Goal: Task Accomplishment & Management: Manage account settings

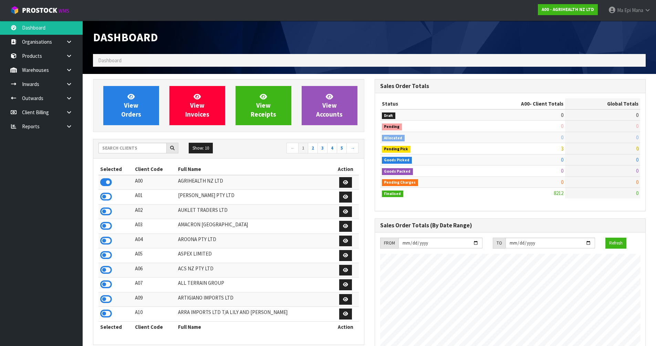
scroll to position [522, 281]
click at [73, 84] on link at bounding box center [72, 84] width 22 height 14
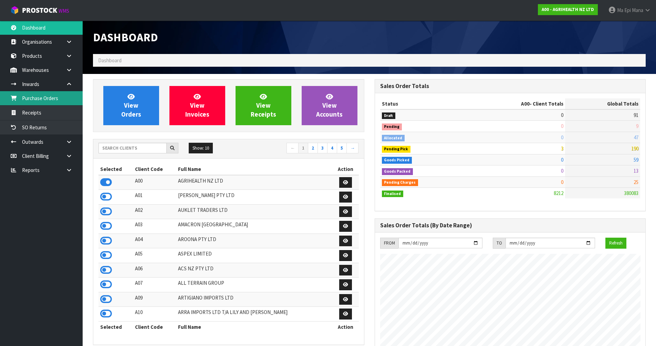
click at [74, 95] on link "Purchase Orders" at bounding box center [41, 98] width 83 height 14
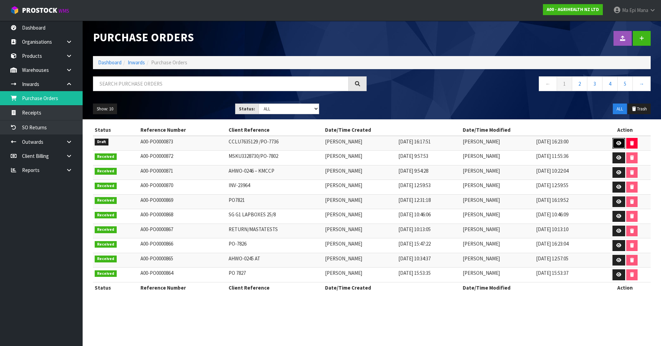
click at [620, 142] on icon at bounding box center [618, 143] width 5 height 4
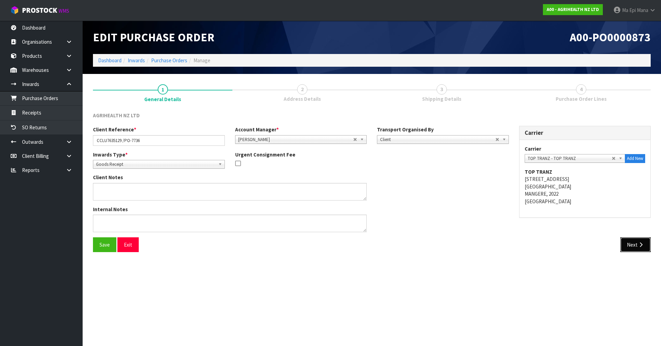
click at [638, 245] on icon "button" at bounding box center [641, 244] width 7 height 5
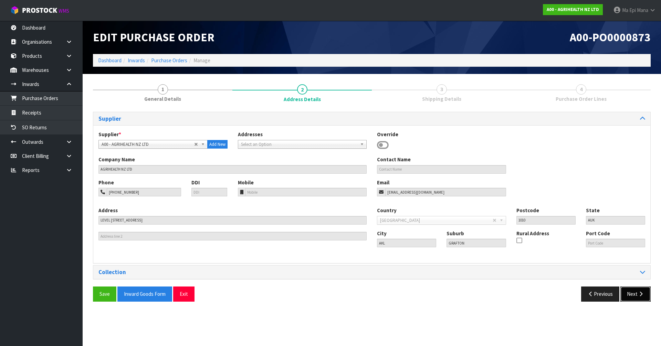
click at [633, 292] on button "Next" at bounding box center [636, 294] width 30 height 15
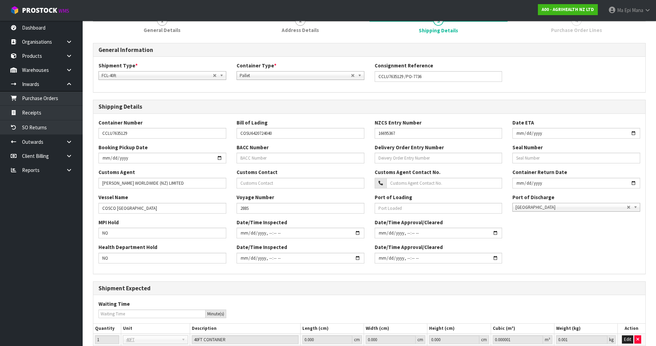
scroll to position [127, 0]
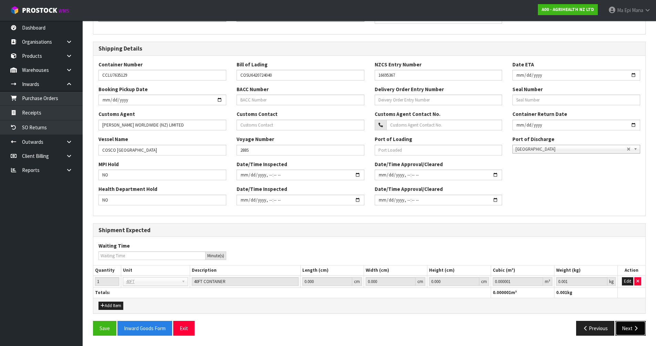
click at [639, 334] on button "Next" at bounding box center [630, 328] width 30 height 15
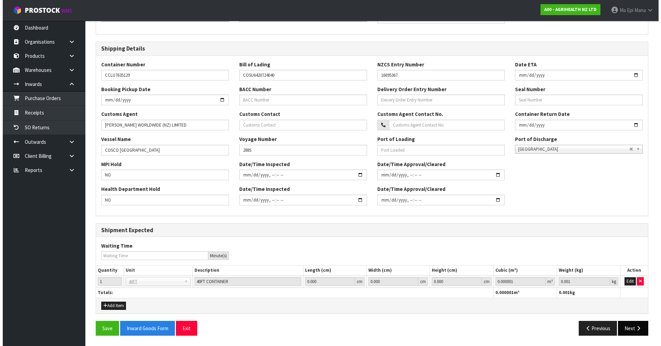
scroll to position [0, 0]
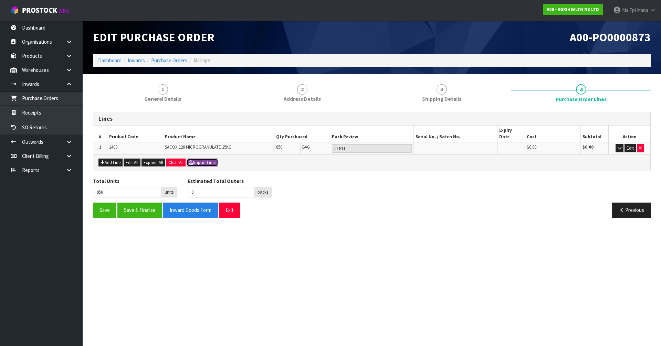
click at [216, 159] on button "Import Lines" at bounding box center [203, 163] width 32 height 8
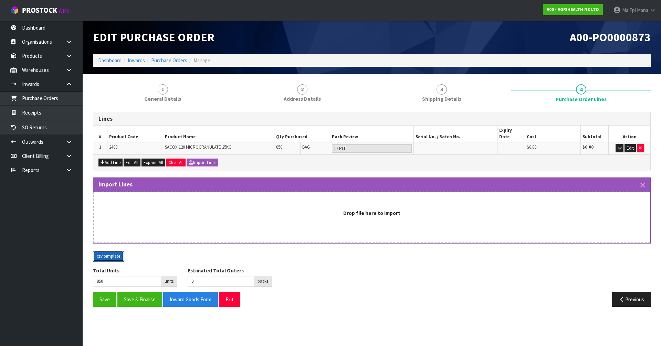
click at [100, 252] on button "csv template" at bounding box center [108, 256] width 31 height 11
click at [231, 292] on button "Exit" at bounding box center [229, 299] width 21 height 15
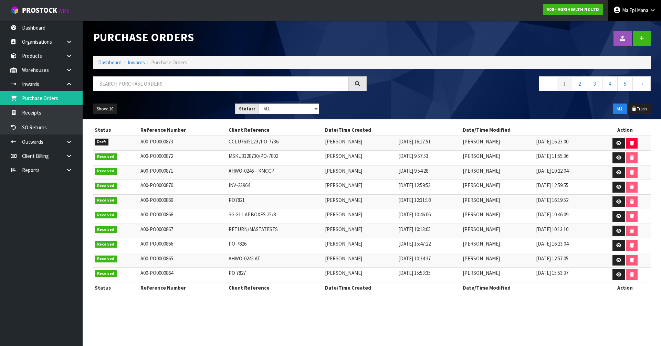
click at [623, 10] on span "Ma Epi" at bounding box center [629, 10] width 14 height 7
click at [623, 29] on link "Logout" at bounding box center [633, 27] width 54 height 9
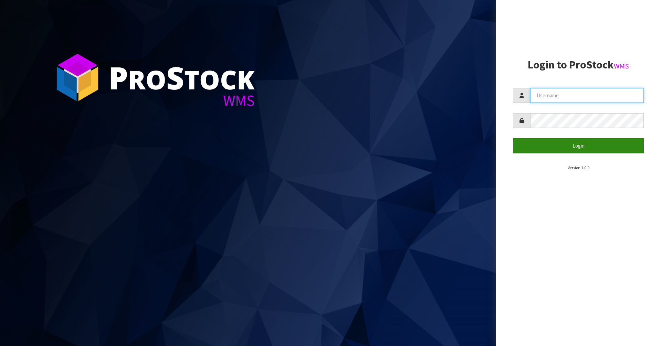
type input "Mana"
click at [580, 141] on button "Login" at bounding box center [578, 145] width 131 height 15
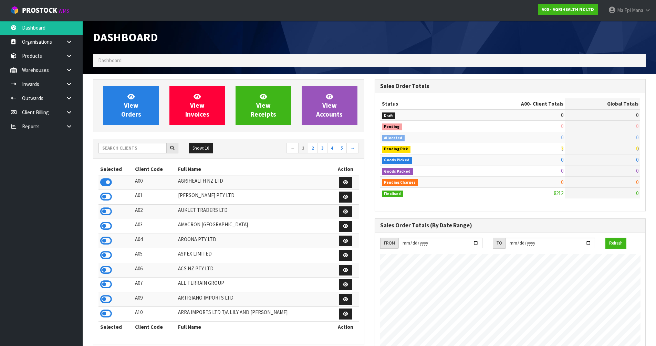
scroll to position [522, 281]
click at [555, 12] on strong "A00 - AGRIHEALTH NZ LTD" at bounding box center [568, 10] width 52 height 6
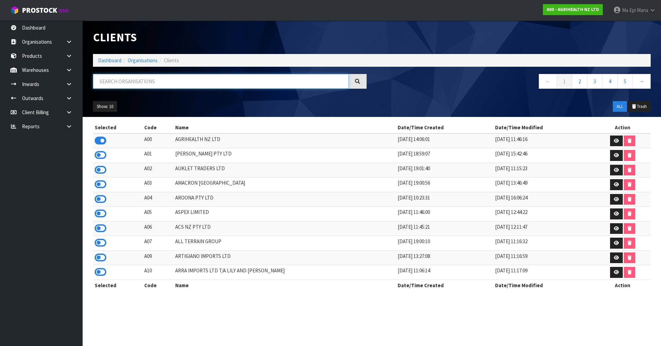
click at [241, 77] on input "text" at bounding box center [221, 81] width 256 height 15
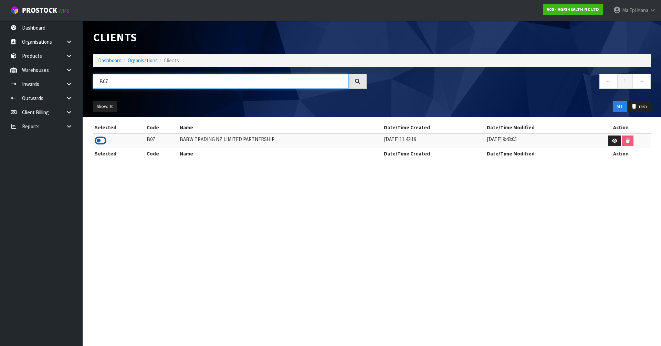
type input "B07"
click at [100, 138] on icon at bounding box center [101, 141] width 12 height 10
click at [76, 78] on link at bounding box center [72, 84] width 22 height 14
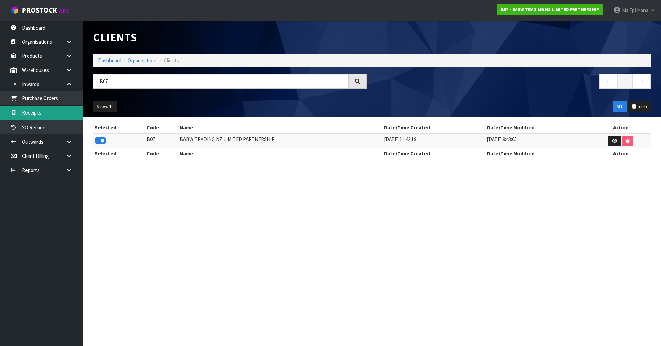
click at [60, 115] on link "Receipts" at bounding box center [41, 113] width 83 height 14
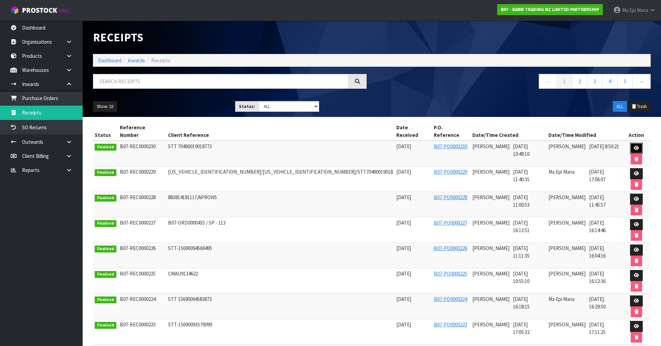
click at [630, 143] on link at bounding box center [636, 148] width 13 height 11
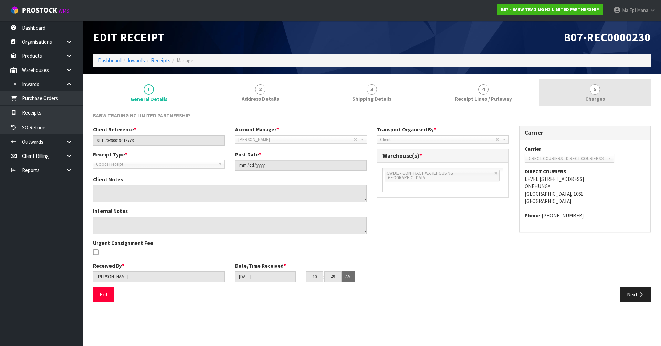
click at [577, 99] on link "5 Charges" at bounding box center [595, 92] width 112 height 27
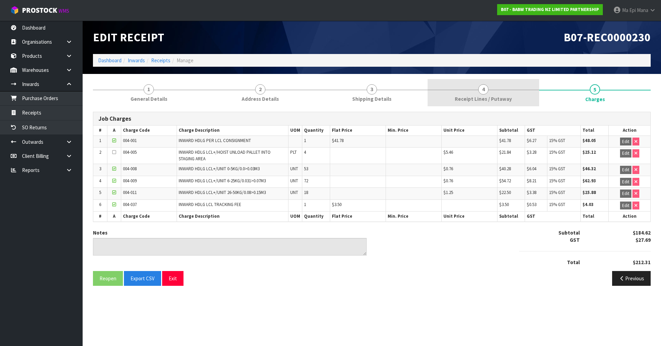
click at [499, 97] on span "Receipt Lines / Putaway" at bounding box center [483, 98] width 57 height 7
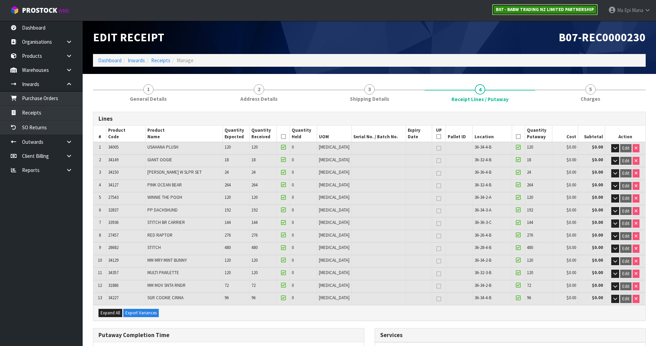
click at [532, 7] on strong "B07 - BABW TRADING NZ LIMITED PARTNERSHIP" at bounding box center [545, 10] width 98 height 6
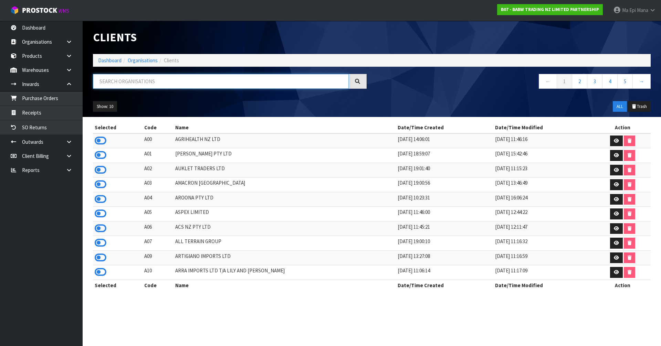
click at [98, 82] on input "text" at bounding box center [221, 81] width 256 height 15
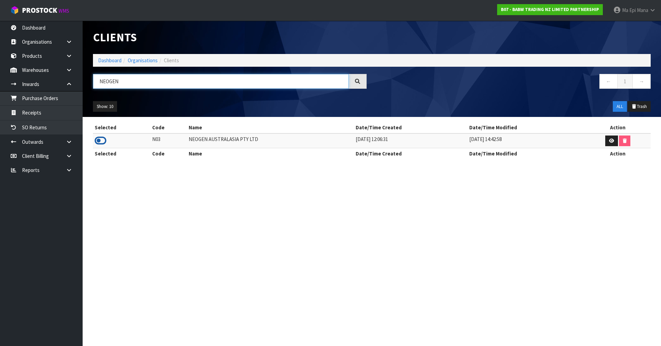
type input "NEOGEN"
click at [101, 136] on icon at bounding box center [101, 141] width 12 height 10
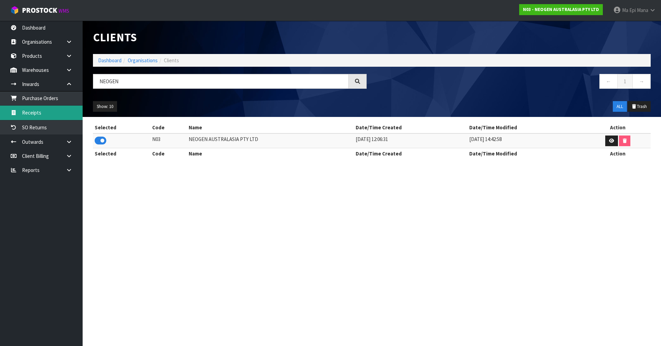
click at [53, 110] on link "Receipts" at bounding box center [41, 113] width 83 height 14
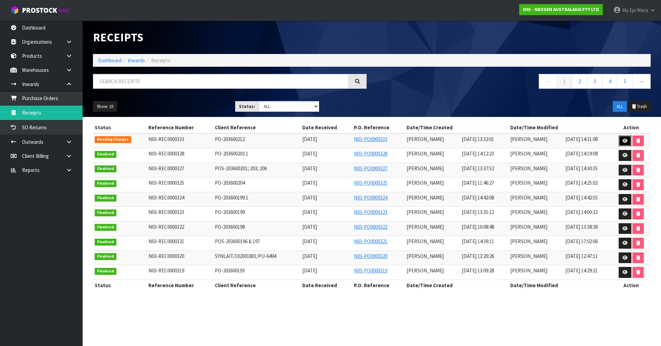
click at [622, 140] on link at bounding box center [625, 141] width 13 height 11
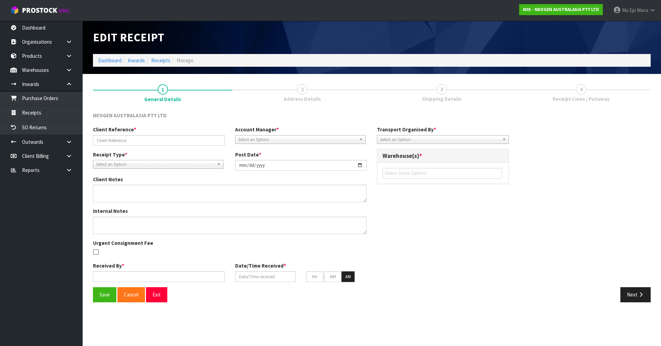
type input "PO-203600212"
type input "[DATE]"
type input "[PERSON_NAME]"
type input "[DATE]"
type input "01"
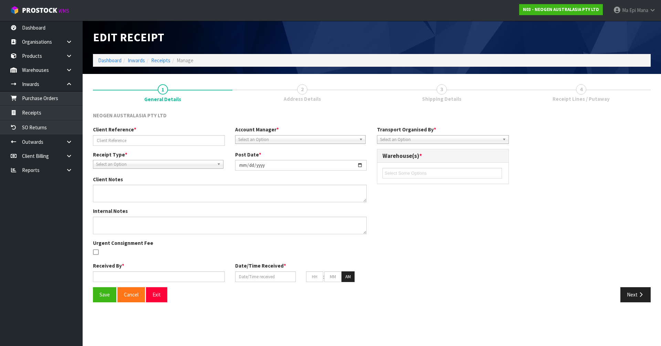
type input "32"
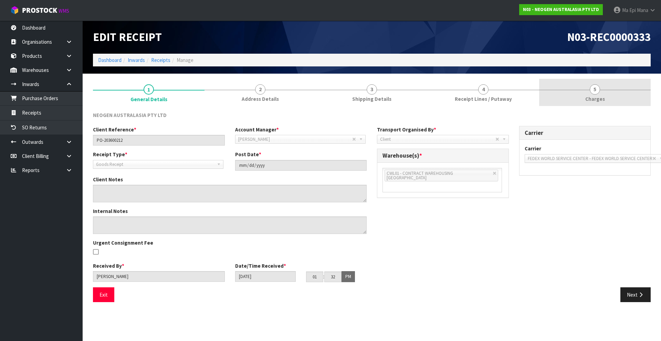
click at [586, 91] on link "5 Charges" at bounding box center [595, 92] width 112 height 27
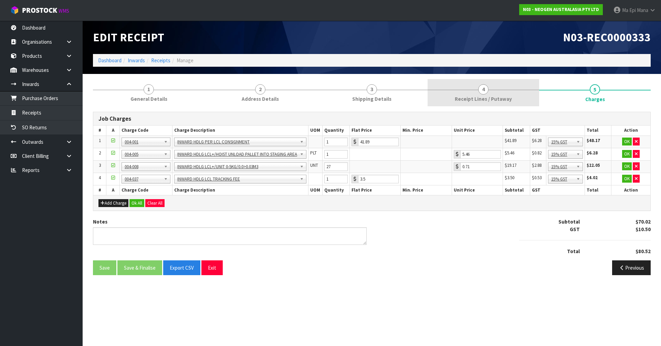
click at [488, 95] on link "4 Receipt Lines / Putaway" at bounding box center [484, 92] width 112 height 27
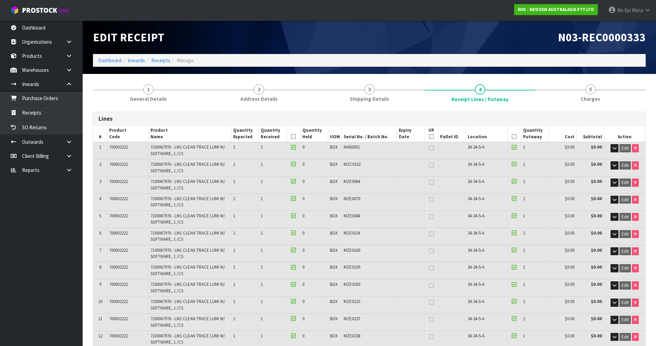
click at [117, 147] on span "700002222" at bounding box center [118, 147] width 19 height 6
copy tr "700002222"
click at [46, 54] on link "Products" at bounding box center [41, 56] width 83 height 14
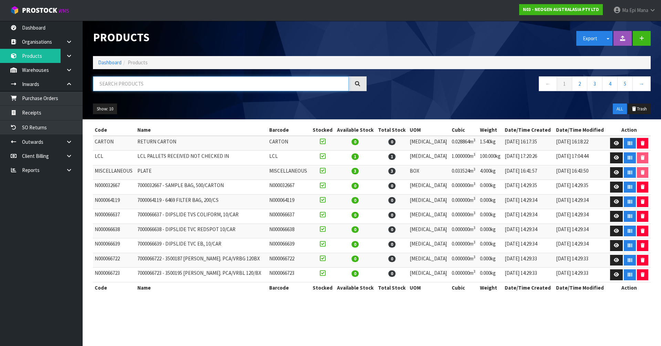
click at [152, 86] on input "text" at bounding box center [221, 83] width 256 height 15
paste input "700002222"
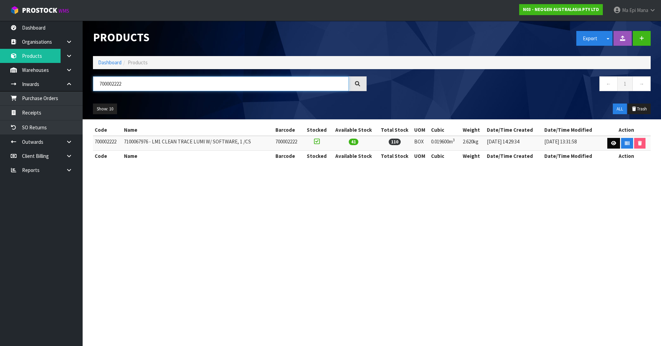
type input "700002222"
click at [614, 142] on icon at bounding box center [613, 143] width 5 height 4
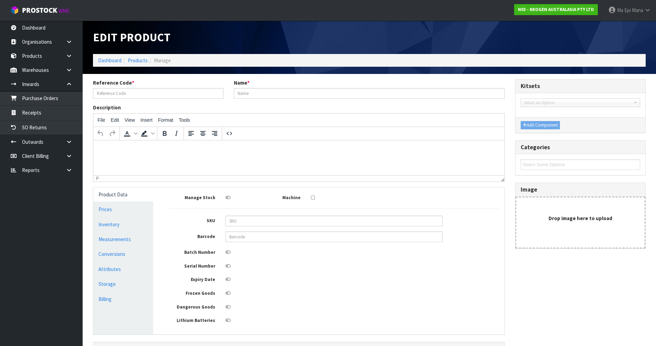
type input "700002222"
type input "7100067976 - LM1 CLEAN TRACE LUMI W/ SOFTWARE, 1 /CS"
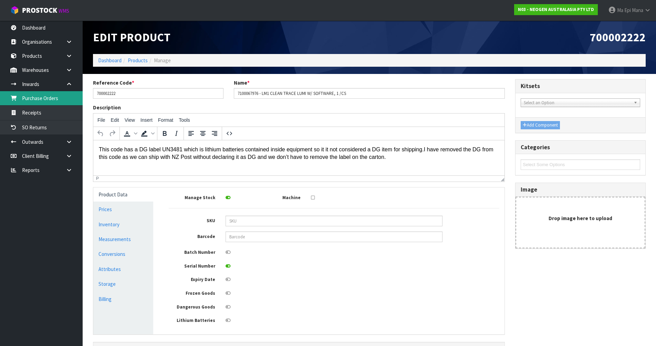
click at [61, 98] on link "Purchase Orders" at bounding box center [41, 98] width 83 height 14
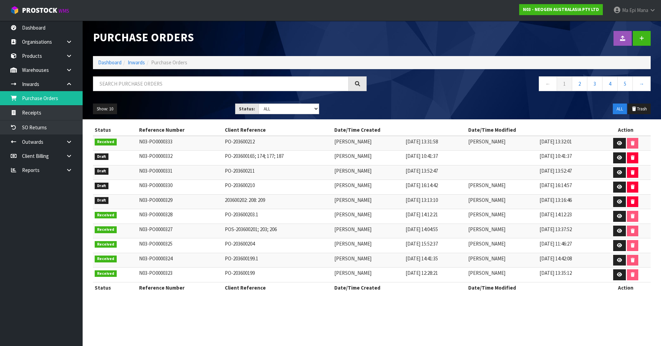
click at [50, 116] on body "Toggle navigation ProStock WMS N03 - NEOGEN AUSTRALASIA PTY LTD Ma Epi Mana Log…" at bounding box center [330, 173] width 661 height 346
click at [58, 116] on link "Receipts" at bounding box center [41, 113] width 83 height 14
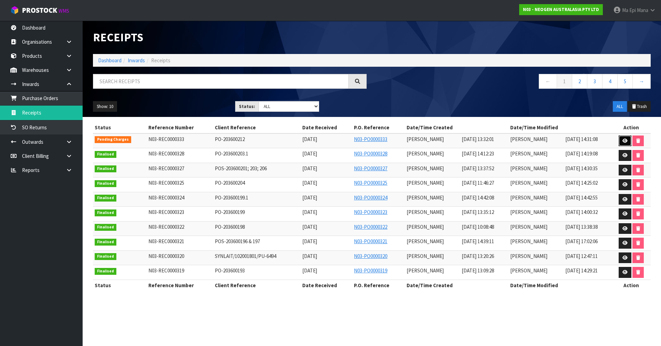
click at [626, 140] on icon at bounding box center [625, 141] width 5 height 4
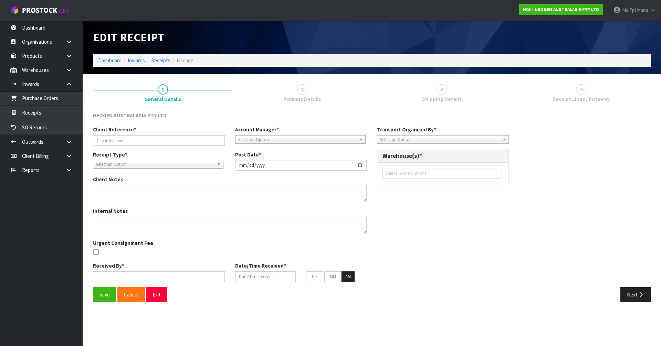
type input "PO-203600212"
type input "[DATE]"
type input "[PERSON_NAME]"
type input "[DATE]"
type input "01"
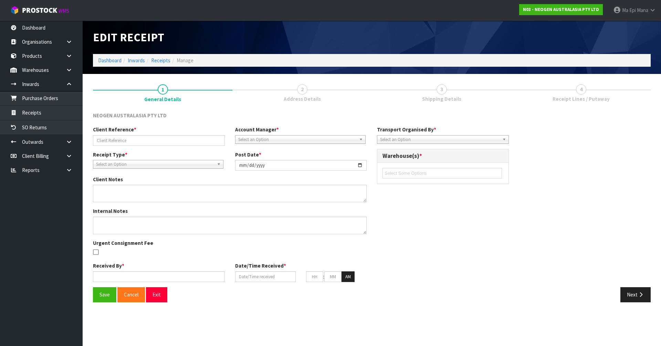
type input "32"
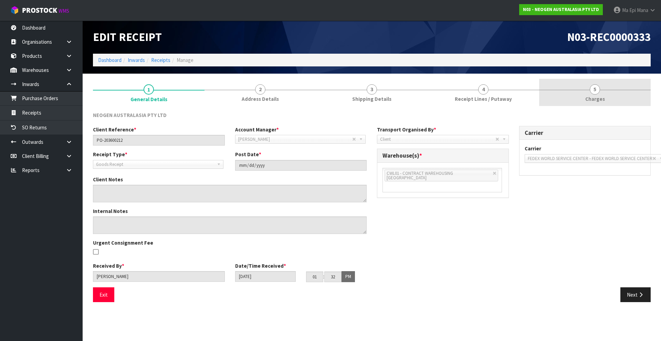
click at [605, 97] on link "5 Charges" at bounding box center [595, 92] width 112 height 27
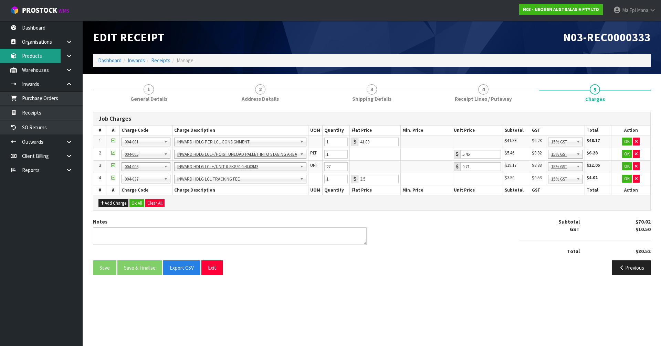
click at [29, 60] on link "Products" at bounding box center [41, 56] width 83 height 14
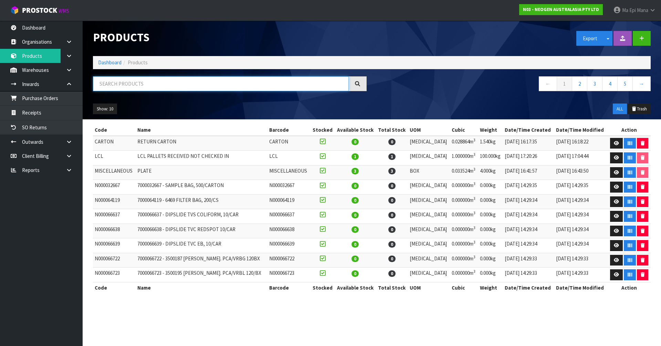
click at [117, 89] on input "text" at bounding box center [221, 83] width 256 height 15
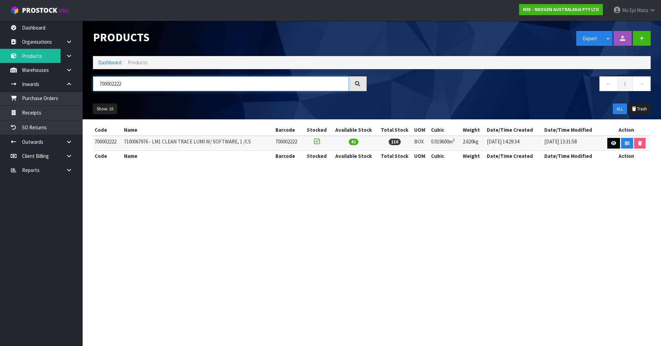
type input "700002222"
click at [611, 145] on icon at bounding box center [613, 143] width 5 height 4
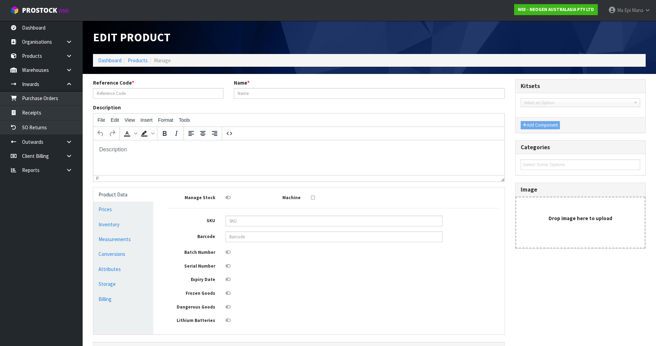
type input "700002222"
type input "7100067976 - LM1 CLEAN TRACE LUMI W/ SOFTWARE, 1 /CS"
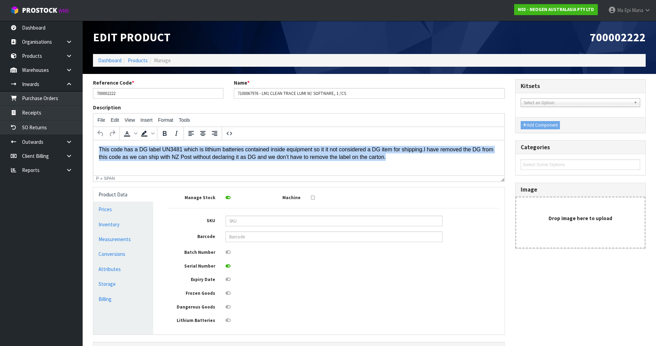
drag, startPoint x: 394, startPoint y: 155, endPoint x: 95, endPoint y: 145, distance: 299.1
click at [95, 145] on html "This code has a DG label UN3481 which is lithium batteries contained inside equ…" at bounding box center [298, 153] width 411 height 27
copy p "This code has a DG label UN3481 which is lithium batteries contained inside equ…"
click at [328, 150] on span "This code has a DG label UN3481 which is lithium batteries contained inside equ…" at bounding box center [261, 149] width 325 height 6
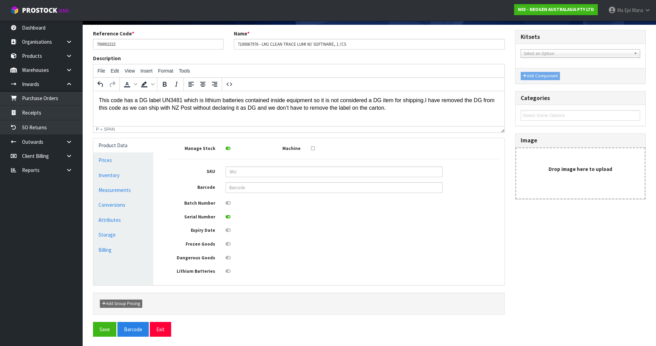
scroll to position [50, 0]
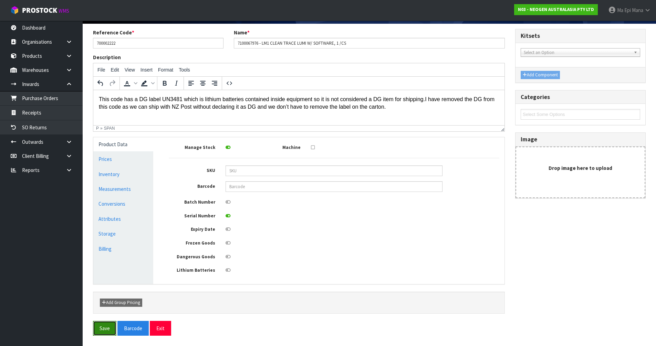
click at [111, 328] on button "Save" at bounding box center [104, 328] width 23 height 15
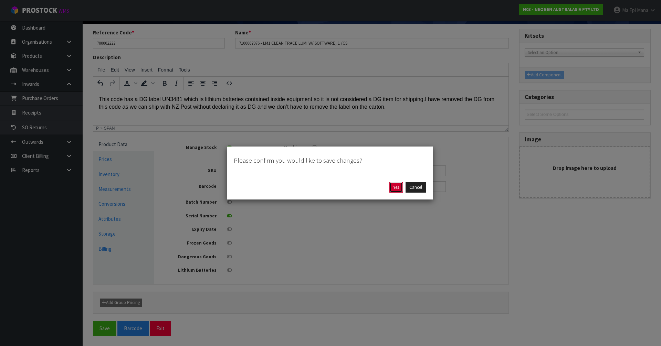
click at [393, 190] on button "Yes" at bounding box center [395, 187] width 13 height 11
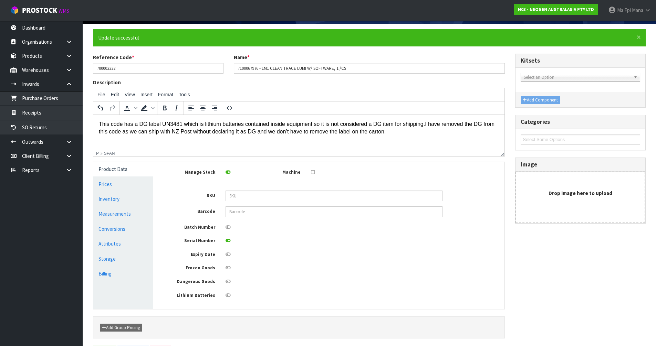
scroll to position [0, 0]
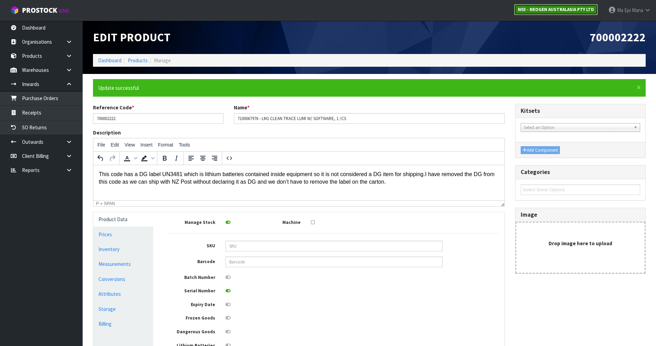
click at [563, 10] on strong "N03 - NEOGEN AUSTRALASIA PTY LTD" at bounding box center [556, 10] width 76 height 6
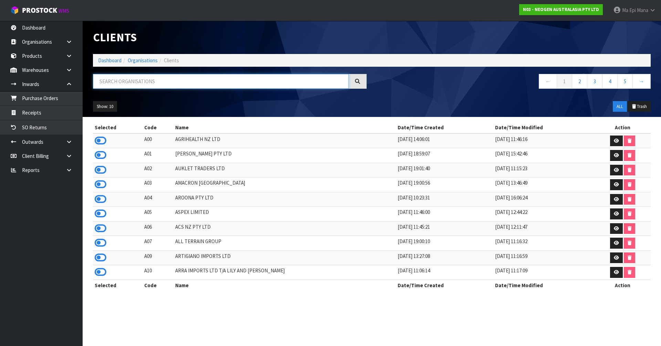
click at [170, 83] on input "text" at bounding box center [221, 81] width 256 height 15
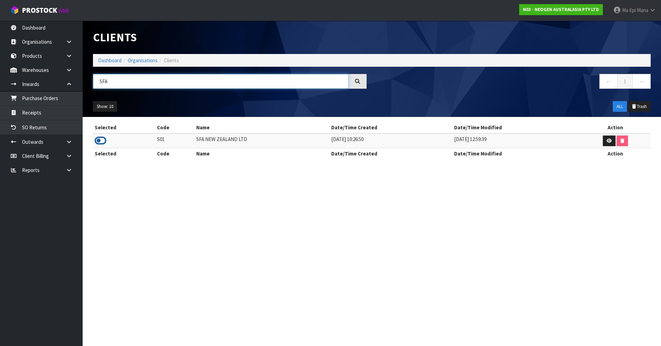
type input "SFA"
click at [104, 141] on icon at bounding box center [101, 141] width 12 height 10
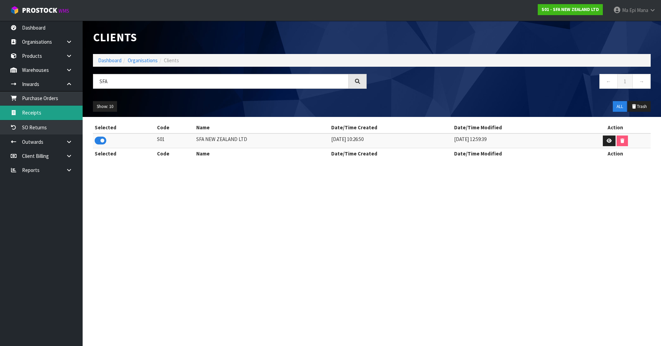
click at [66, 110] on link "Receipts" at bounding box center [41, 113] width 83 height 14
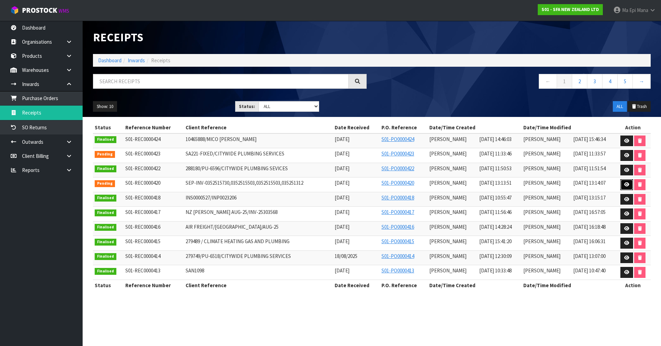
click at [625, 184] on icon at bounding box center [626, 185] width 5 height 4
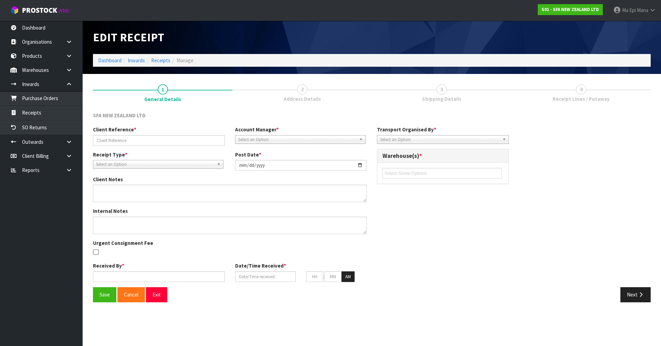
type input "SEP-INV-0352515730,0352515503,0352515503,035251312"
type input "[DATE]"
type input "[PERSON_NAME]"
type input "[DATE]"
type input "01"
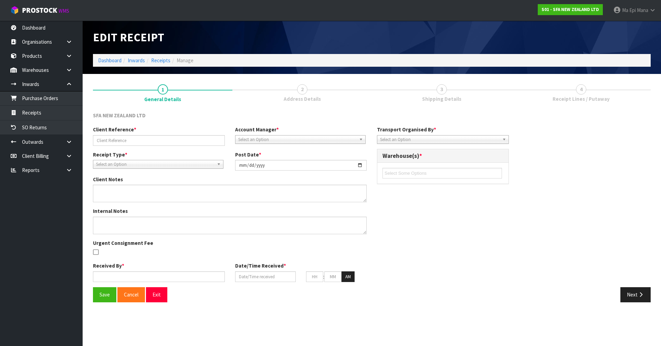
type input "13"
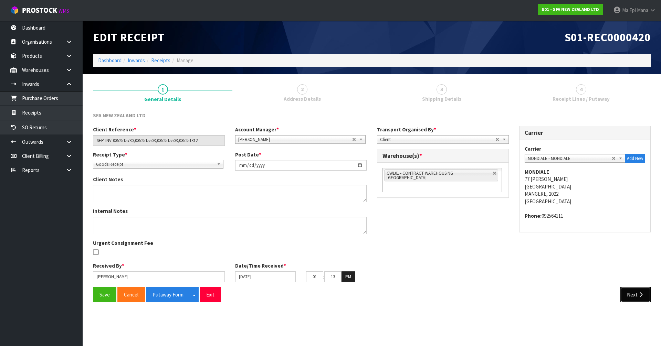
click at [642, 296] on icon "button" at bounding box center [641, 294] width 7 height 5
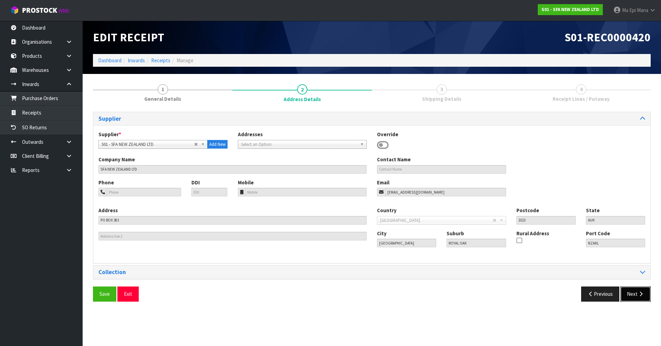
click at [638, 293] on icon "button" at bounding box center [641, 294] width 7 height 5
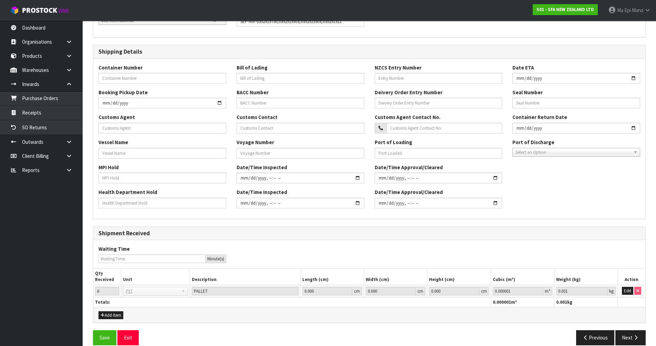
scroll to position [134, 0]
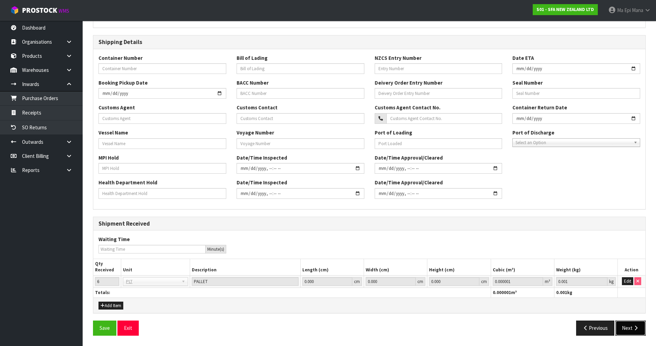
click at [628, 328] on button "Next" at bounding box center [630, 328] width 30 height 15
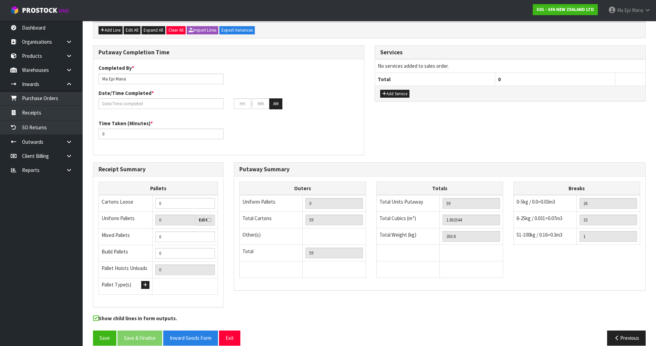
scroll to position [394, 0]
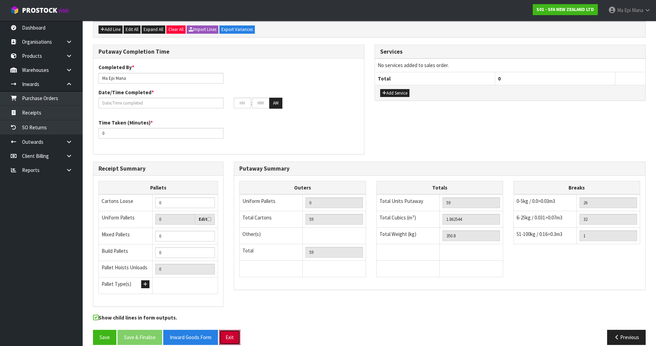
click at [230, 330] on button "Exit" at bounding box center [229, 337] width 21 height 15
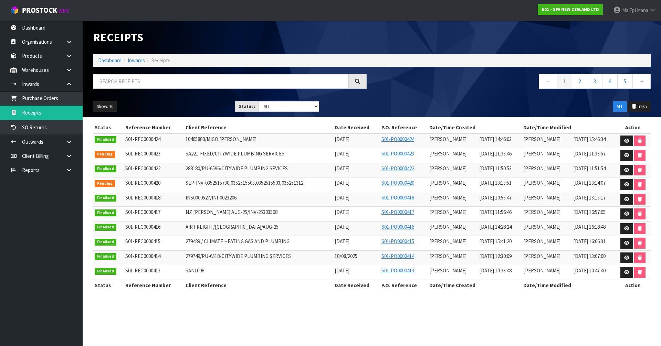
click at [555, 15] on div "S01 - SFA NEW ZEALAND LTD" at bounding box center [570, 9] width 75 height 19
click at [557, 12] on strong "S01 - SFA NEW ZEALAND LTD" at bounding box center [571, 10] width 58 height 6
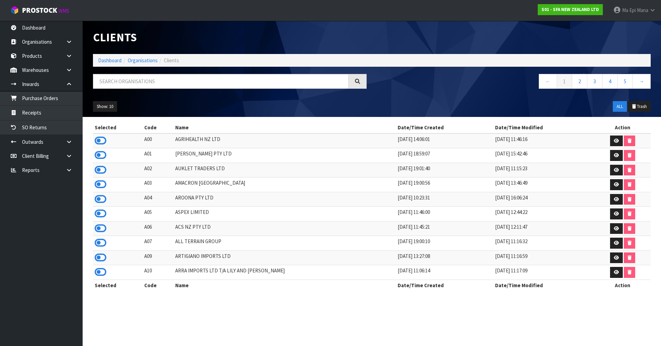
click at [196, 73] on div "Clients Dashboard Organisations Clients ← 1 2 3 4 5 → Show: 10 5 10 25 50 ALL T…" at bounding box center [372, 69] width 568 height 96
click at [197, 87] on input "text" at bounding box center [221, 81] width 256 height 15
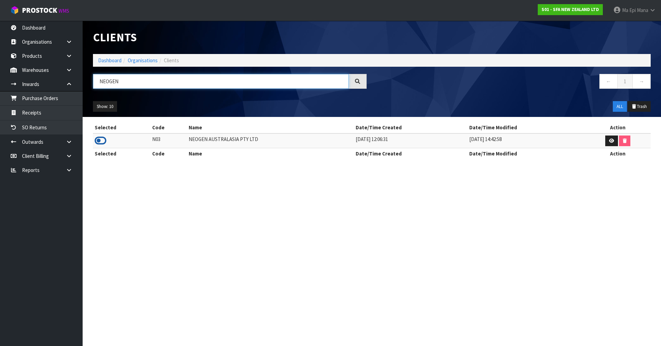
type input "NEOGEN"
click at [105, 140] on icon at bounding box center [101, 141] width 12 height 10
click at [41, 61] on link "Products" at bounding box center [41, 56] width 83 height 14
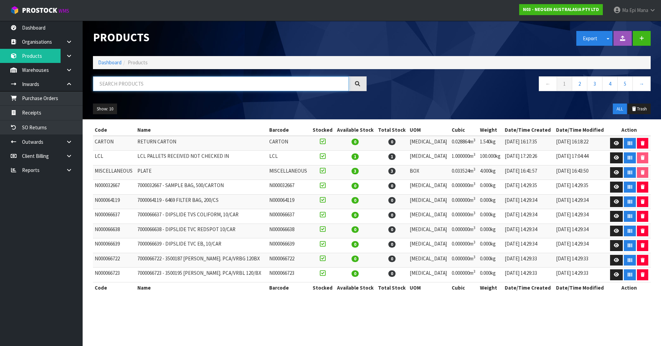
click at [126, 79] on input "text" at bounding box center [221, 83] width 256 height 15
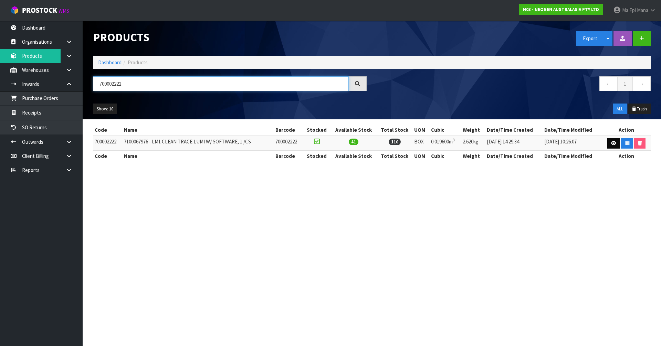
type input "700002222"
click at [611, 142] on icon at bounding box center [613, 143] width 5 height 4
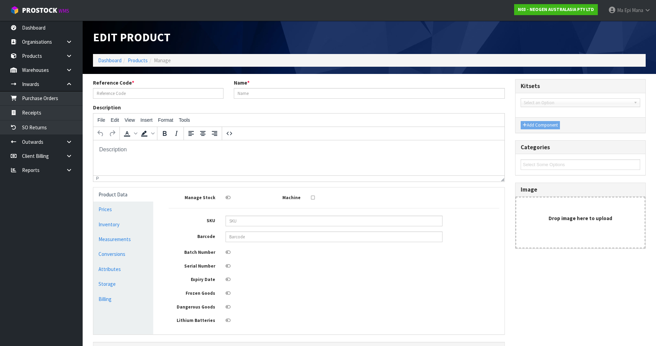
type input "700002222"
type input "7100067976 - LM1 CLEAN TRACE LUMI W/ SOFTWARE, 1 /CS"
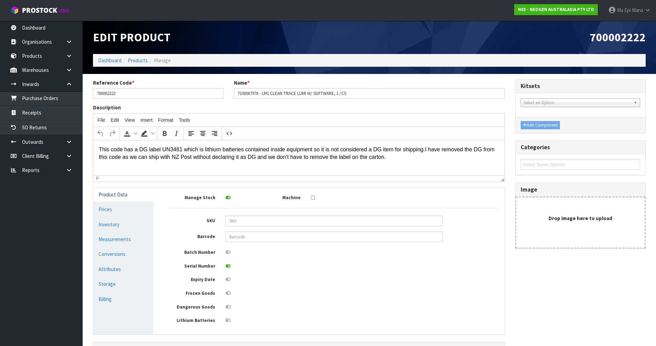
click at [228, 320] on icon at bounding box center [228, 321] width 5 height 4
click at [0, 0] on input "checkbox" at bounding box center [0, 0] width 0 height 0
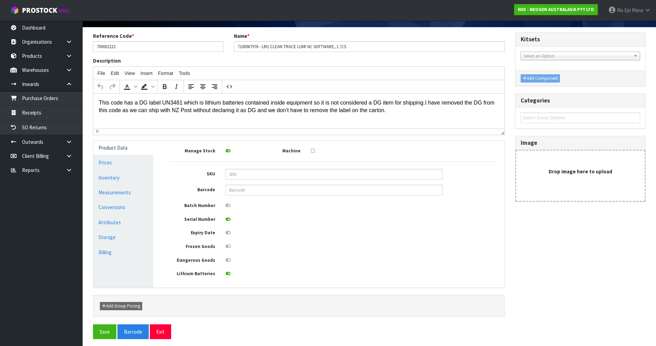
scroll to position [50, 0]
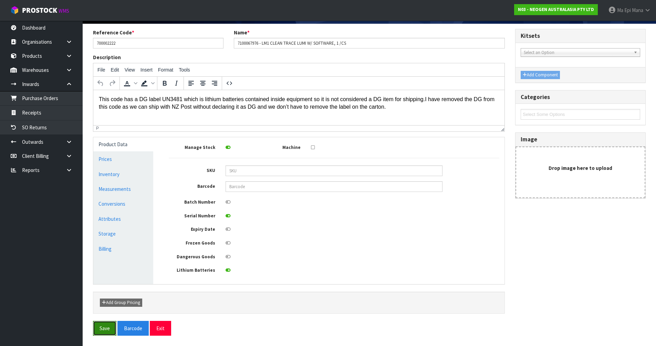
click at [98, 325] on button "Save" at bounding box center [104, 328] width 23 height 15
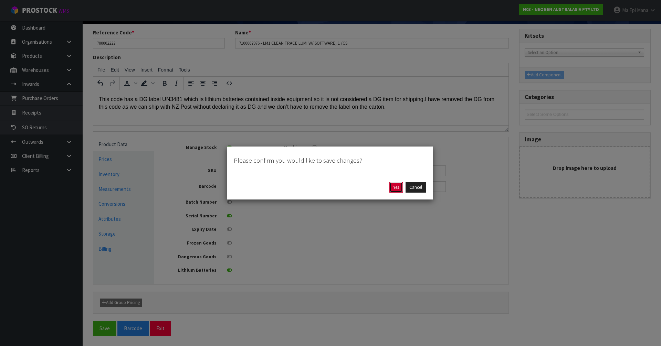
click at [395, 191] on button "Yes" at bounding box center [395, 187] width 13 height 11
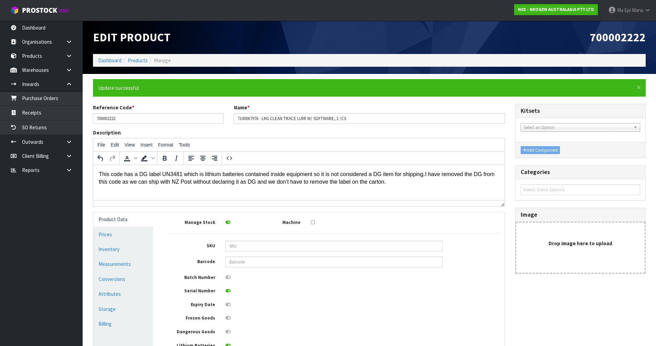
scroll to position [75, 0]
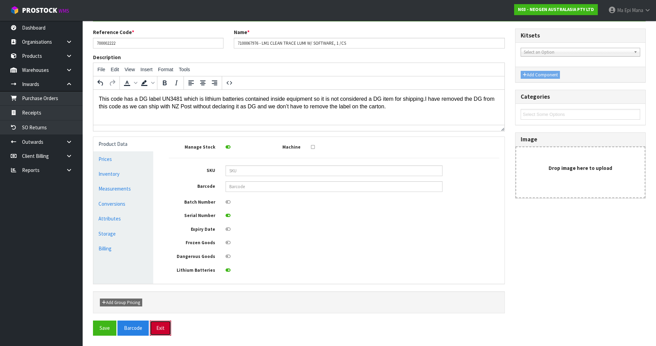
click at [166, 326] on button "Exit" at bounding box center [160, 328] width 21 height 15
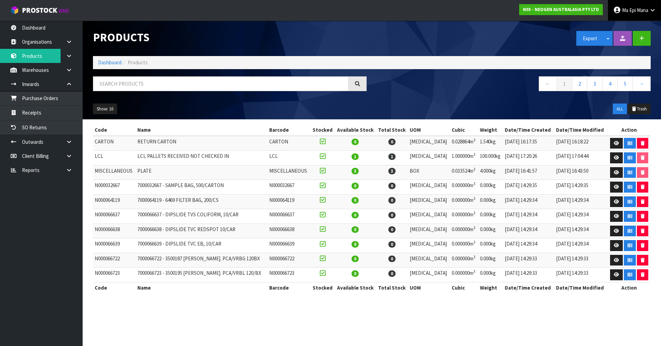
click at [631, 17] on link "Ma Epi Mana" at bounding box center [634, 10] width 53 height 21
click at [634, 30] on link "Logout" at bounding box center [633, 27] width 54 height 9
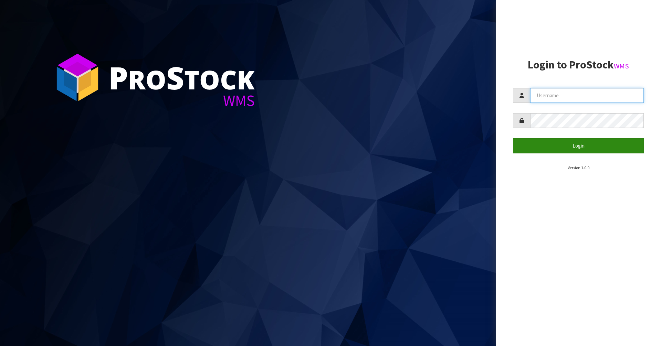
type input "Mana"
click at [584, 146] on button "Login" at bounding box center [578, 145] width 131 height 15
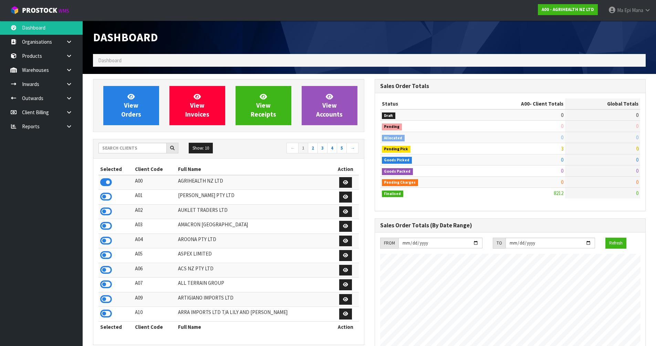
scroll to position [522, 281]
click at [138, 151] on input "text" at bounding box center [132, 148] width 68 height 11
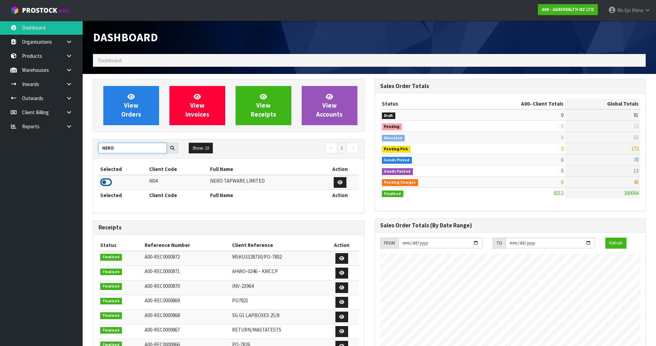
type input "NERO"
click at [107, 185] on icon at bounding box center [106, 182] width 12 height 10
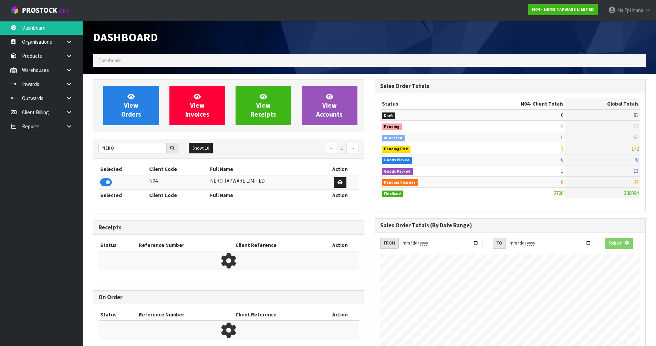
scroll to position [537, 281]
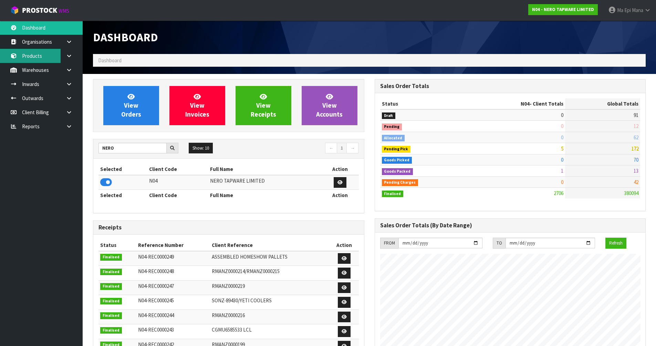
click at [39, 57] on link "Products" at bounding box center [41, 56] width 83 height 14
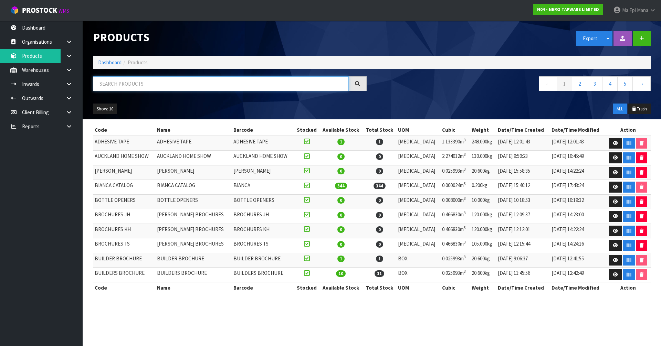
click at [227, 82] on input "text" at bounding box center [221, 83] width 256 height 15
paste input "2025 ELGIN MICO BROCHURE"
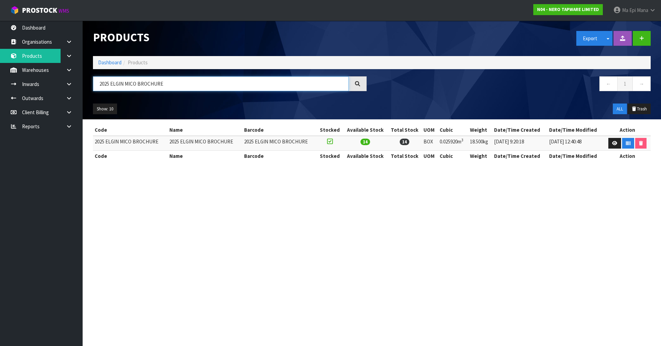
click at [186, 85] on input "2025 ELGIN MICO BROCHURE" at bounding box center [221, 83] width 256 height 15
paste input "PLACEMAKERS"
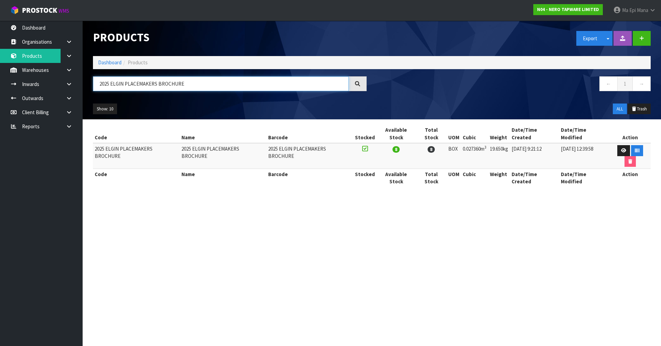
click at [186, 83] on input "2025 ELGIN PLACEMAKERS BROCHURE" at bounding box center [221, 83] width 256 height 15
paste input "BIANCA"
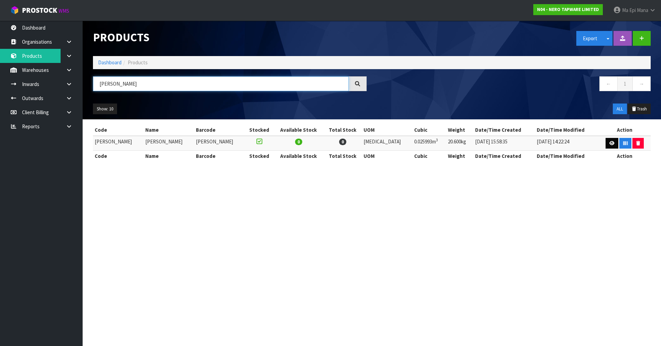
type input "[PERSON_NAME]"
click at [607, 142] on link at bounding box center [612, 143] width 13 height 11
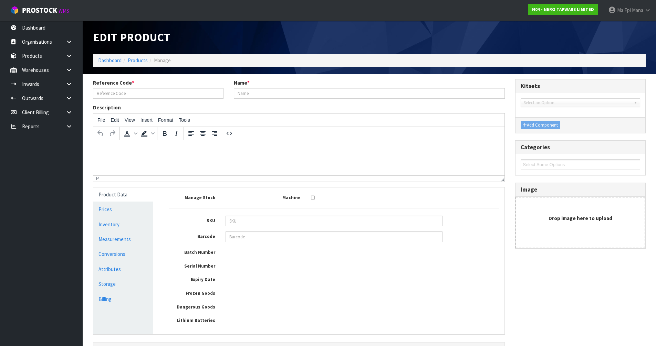
type input "[PERSON_NAME]"
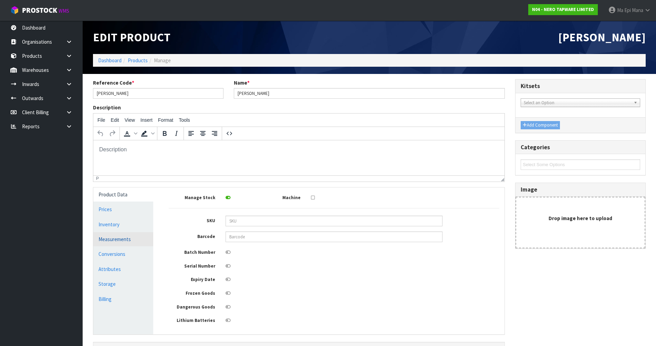
click at [130, 242] on link "Measurements" at bounding box center [123, 239] width 60 height 14
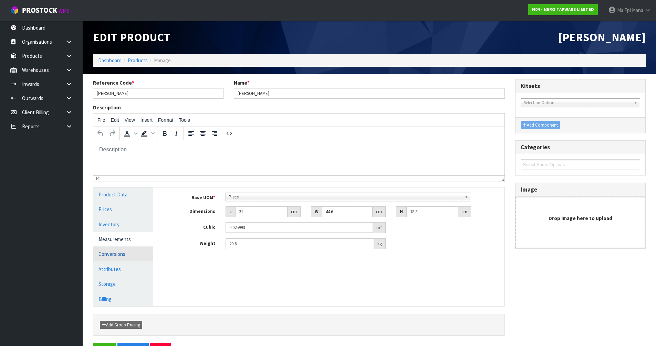
click at [129, 256] on link "Conversions" at bounding box center [123, 254] width 60 height 14
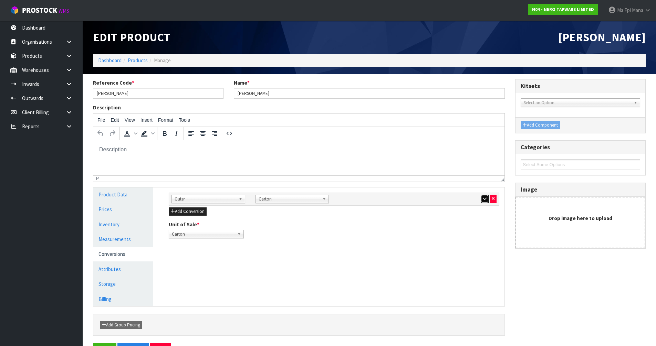
click at [483, 198] on icon "button" at bounding box center [485, 199] width 4 height 4
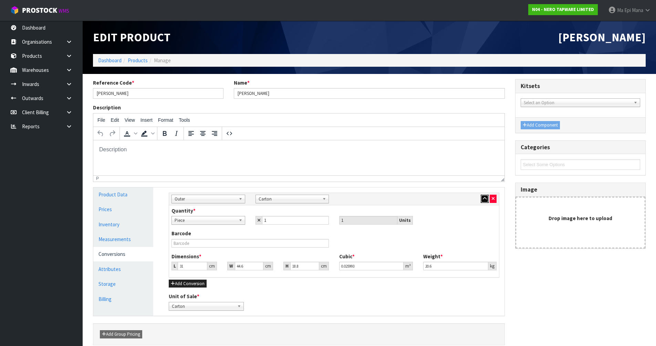
click at [483, 198] on icon "button" at bounding box center [485, 199] width 4 height 4
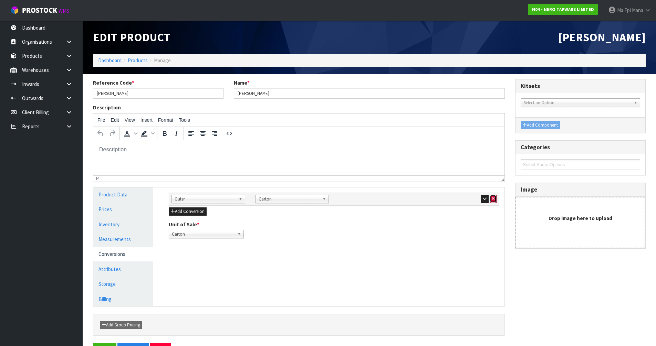
drag, startPoint x: 494, startPoint y: 197, endPoint x: 422, endPoint y: 200, distance: 71.7
click at [494, 197] on icon "button" at bounding box center [493, 199] width 3 height 4
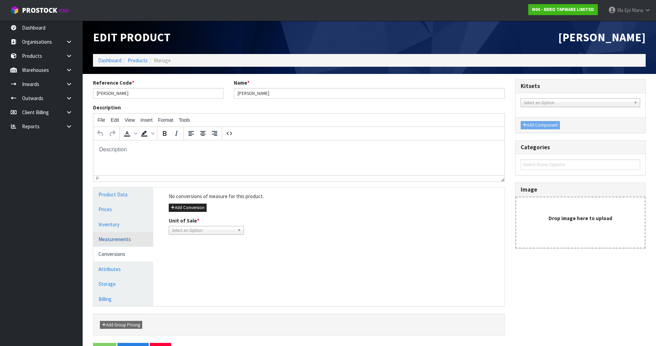
click at [121, 240] on link "Measurements" at bounding box center [123, 239] width 60 height 14
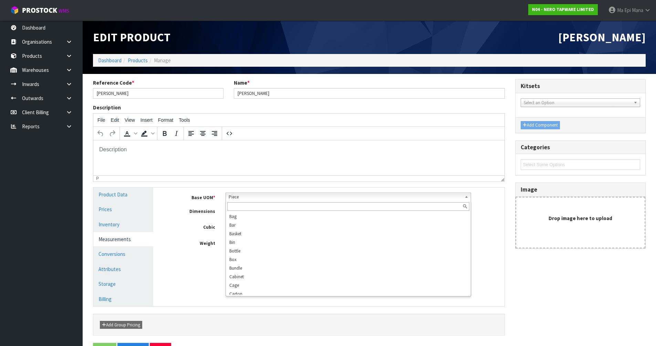
click at [273, 197] on span "Piece" at bounding box center [345, 197] width 233 height 8
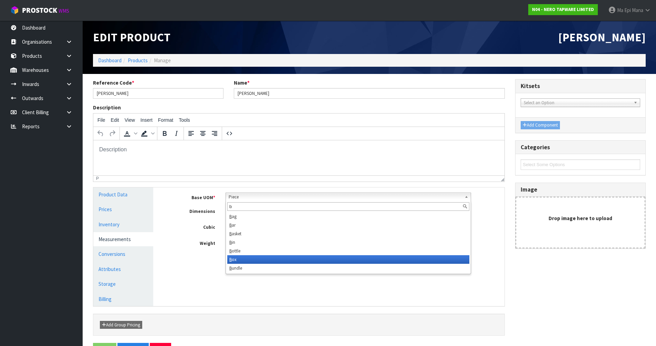
type input "b"
click at [258, 262] on li "B ox" at bounding box center [348, 260] width 242 height 9
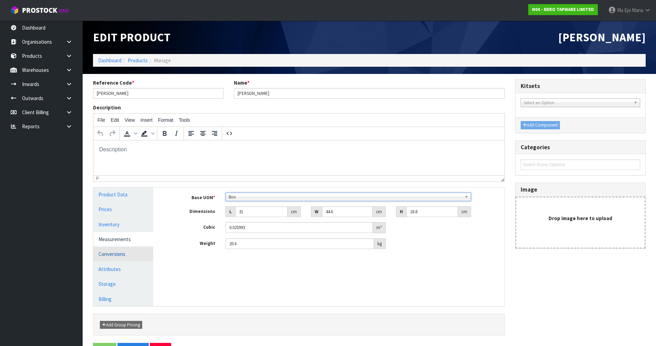
click at [131, 252] on link "Conversions" at bounding box center [123, 254] width 60 height 14
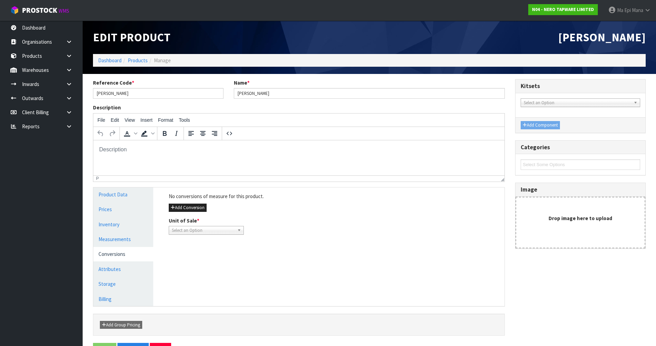
click at [193, 230] on span "Select an Option" at bounding box center [203, 231] width 63 height 8
click at [192, 203] on div "No conversions of measure for this product. Add Conversion Unit of Sale * Box S…" at bounding box center [334, 214] width 341 height 52
click at [192, 208] on button "Add Conversion" at bounding box center [188, 208] width 38 height 8
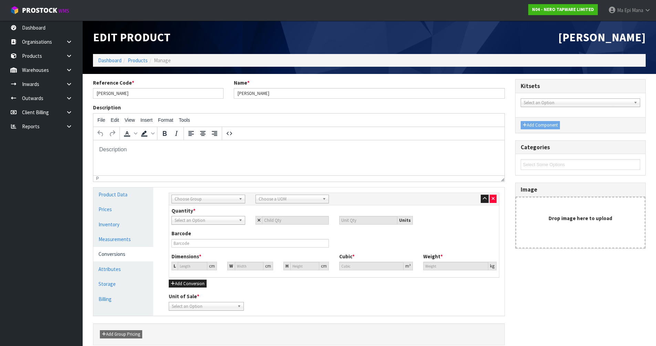
click at [202, 201] on span "Choose Group" at bounding box center [205, 199] width 61 height 8
click at [197, 236] on li "Outer" at bounding box center [208, 236] width 70 height 9
click at [285, 196] on span "Choose a UOM" at bounding box center [289, 199] width 61 height 8
type input "car"
click at [279, 220] on li "Car ton" at bounding box center [292, 219] width 70 height 9
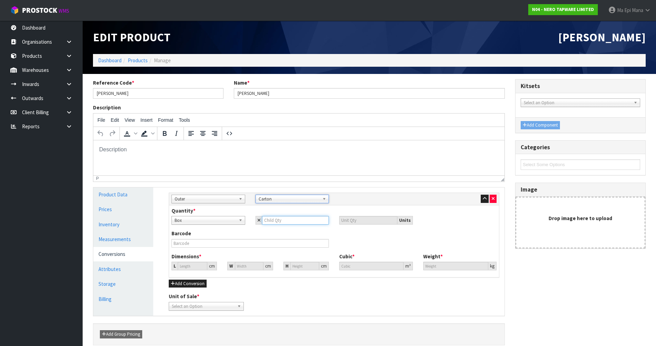
click at [282, 222] on input "number" at bounding box center [295, 220] width 67 height 9
type input "1"
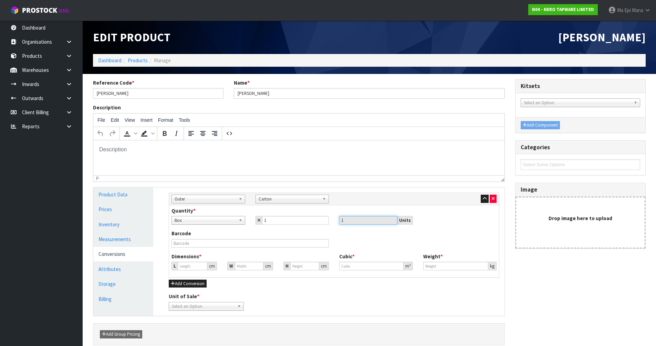
type input "29.622"
type input "0.025993"
type input "20.6"
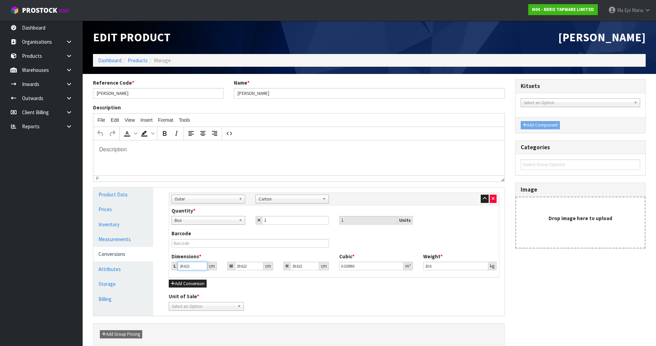
type input "3"
type input "0.002632"
type input "31"
type input "0.027201"
type input "31"
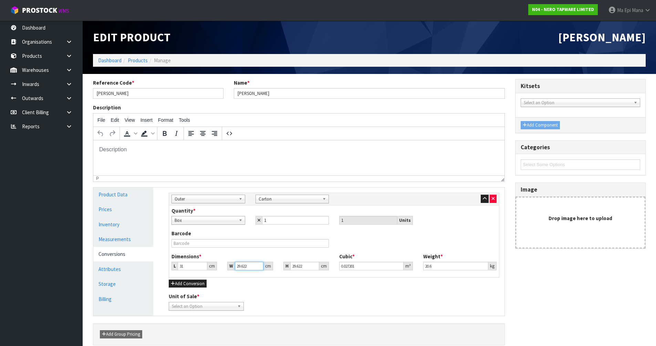
type input "4"
type input "0.003673"
type input "44"
type input "0.040404"
type input "44.6"
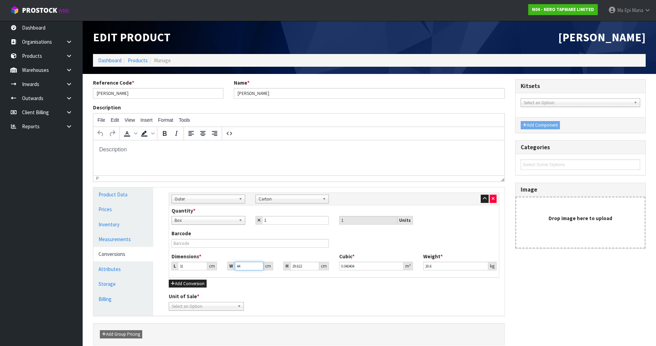
type input "0.040955"
type input "44.6"
type input "1"
type input "0.001383"
type input "18"
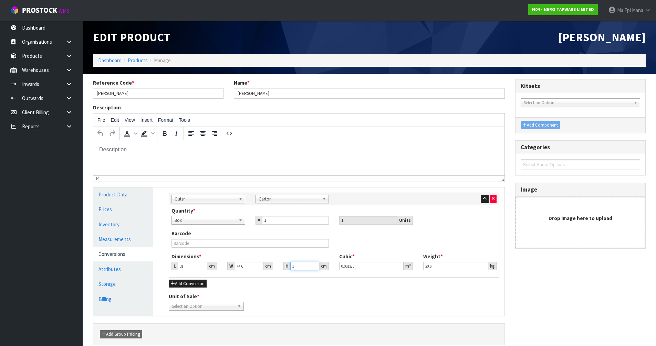
type input "0.024887"
type input "18.8"
type input "0.025993"
type input "18.8"
click at [218, 303] on span "Select an Option" at bounding box center [203, 307] width 63 height 8
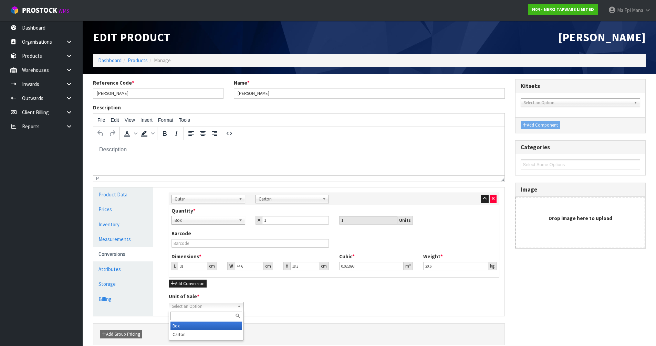
click at [204, 329] on li "Box" at bounding box center [206, 326] width 72 height 9
click at [291, 305] on div "Unit of Sale * [GEOGRAPHIC_DATA] [GEOGRAPHIC_DATA]" at bounding box center [334, 302] width 341 height 18
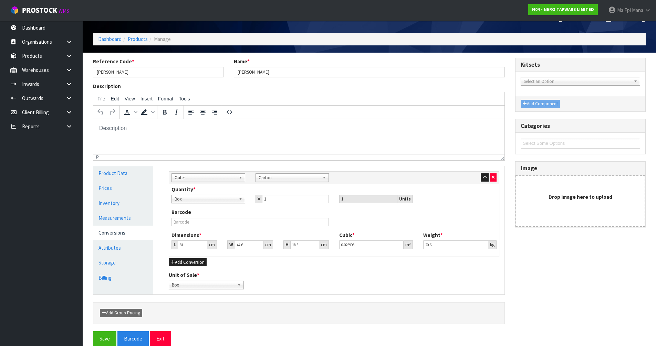
scroll to position [32, 0]
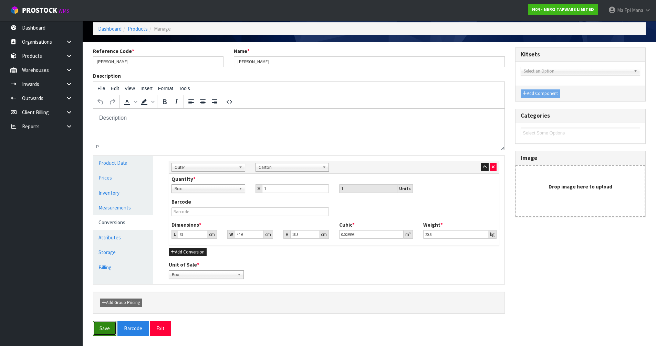
click at [107, 325] on button "Save" at bounding box center [104, 328] width 23 height 15
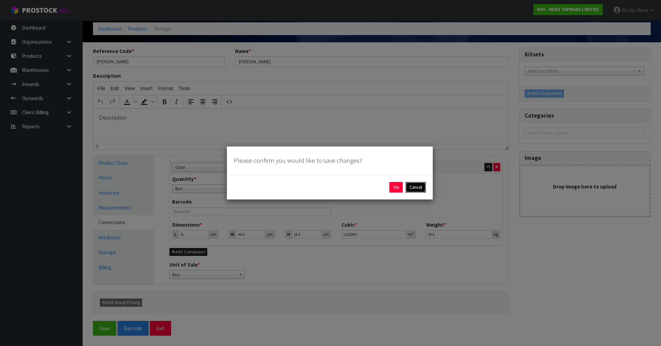
click at [419, 183] on button "Cancel" at bounding box center [416, 187] width 20 height 11
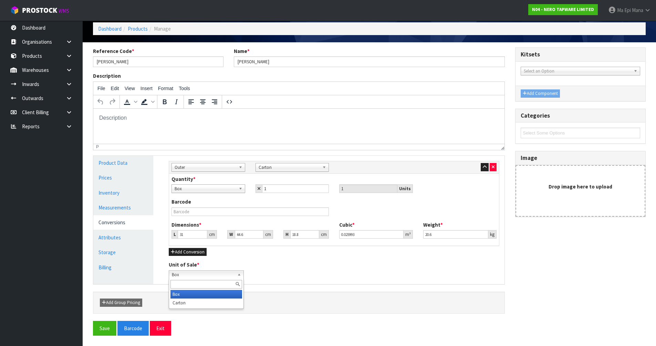
click at [220, 274] on span "Box" at bounding box center [203, 275] width 63 height 8
click at [205, 306] on li "Carton" at bounding box center [206, 303] width 72 height 9
click at [103, 330] on button "Save" at bounding box center [104, 328] width 23 height 15
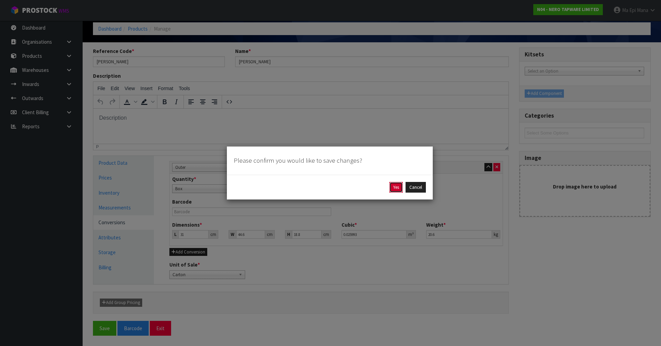
click at [393, 186] on button "Yes" at bounding box center [395, 187] width 13 height 11
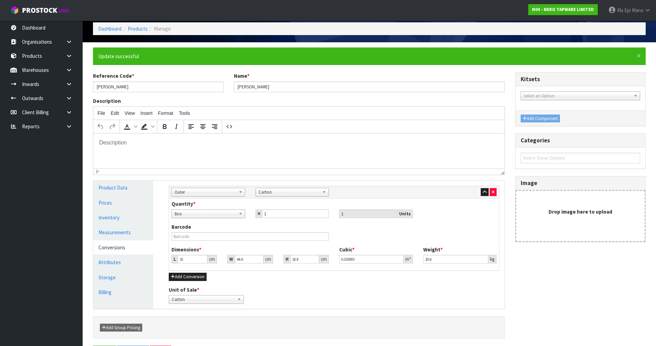
scroll to position [0, 0]
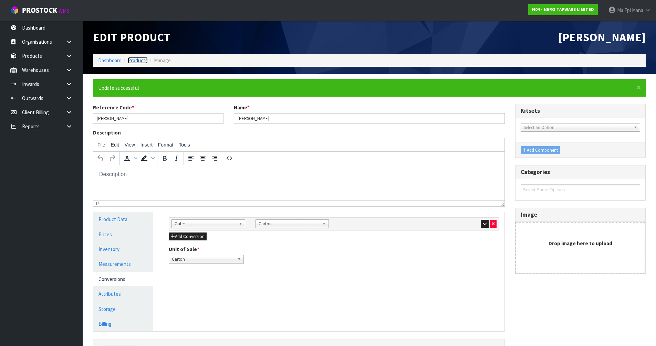
click at [143, 61] on link "Products" at bounding box center [138, 60] width 20 height 7
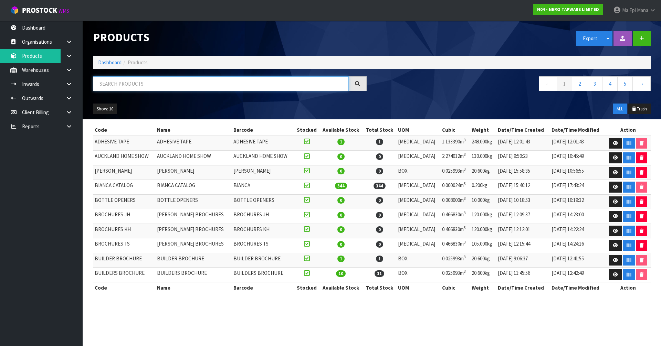
click at [153, 82] on input "text" at bounding box center [221, 83] width 256 height 15
paste input "[PERSON_NAME]"
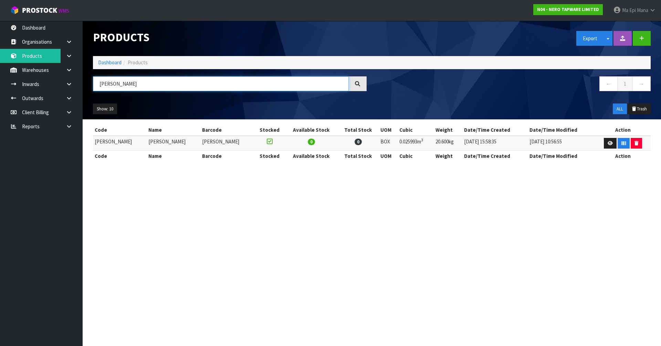
click at [154, 80] on input "[PERSON_NAME]" at bounding box center [221, 83] width 256 height 15
paste input "ROCHURES JH"
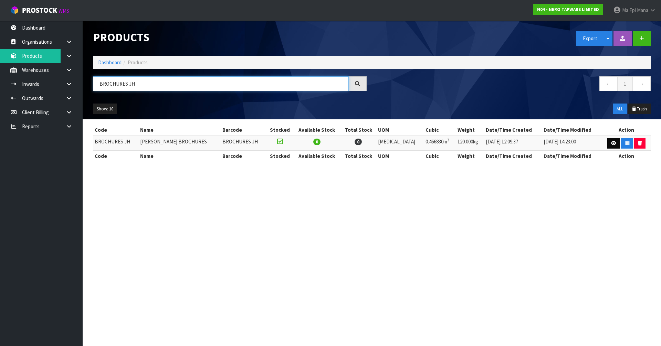
type input "BROCHURES JH"
click at [607, 146] on link at bounding box center [613, 143] width 13 height 11
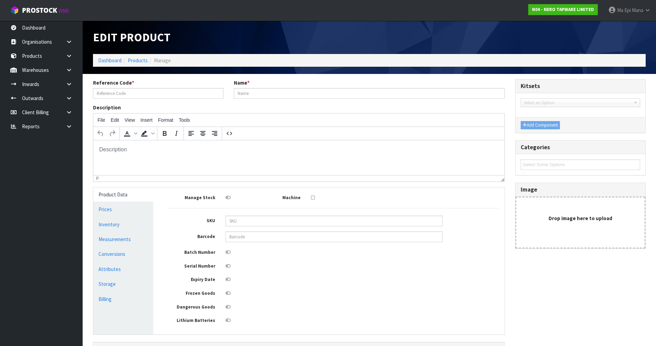
type input "BROCHURES JH"
type input "[PERSON_NAME] BROCHURES"
click at [105, 244] on link "Measurements" at bounding box center [123, 239] width 60 height 14
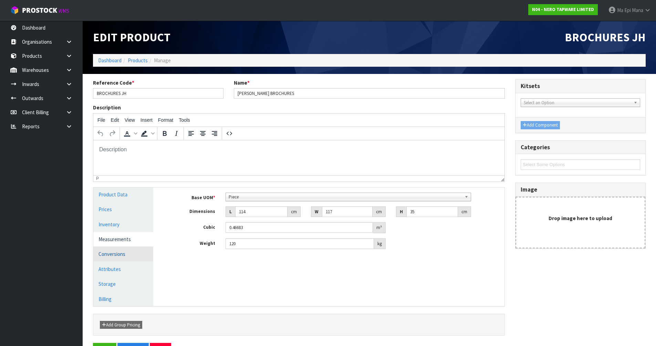
click at [122, 258] on link "Conversions" at bounding box center [123, 254] width 60 height 14
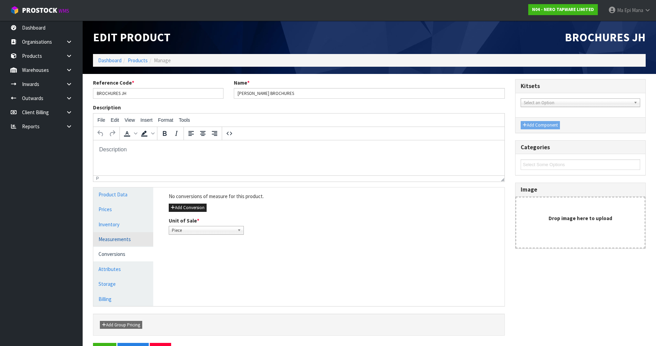
click at [128, 238] on link "Measurements" at bounding box center [123, 239] width 60 height 14
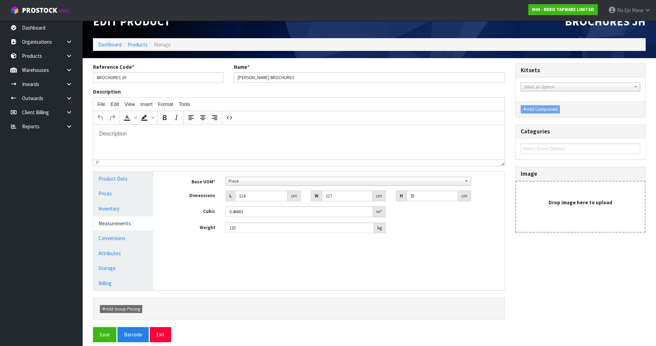
scroll to position [22, 0]
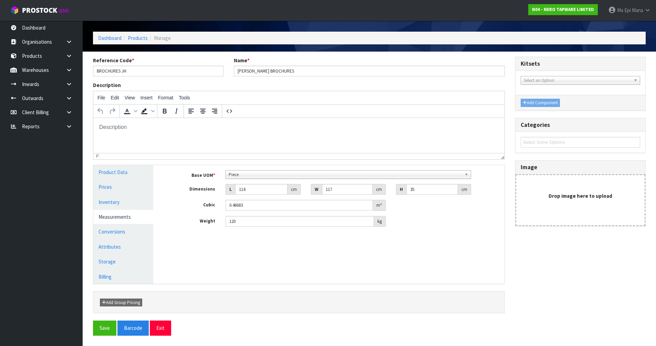
click at [164, 321] on div at bounding box center [299, 321] width 422 height 0
click at [164, 323] on button "Exit" at bounding box center [160, 328] width 21 height 15
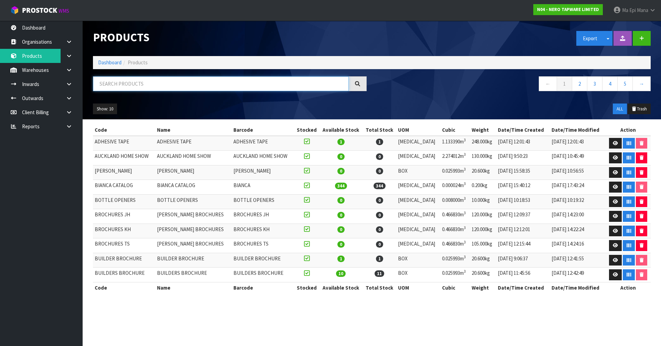
click at [120, 81] on input "text" at bounding box center [221, 83] width 256 height 15
paste input "BUILDER BROCHURE"
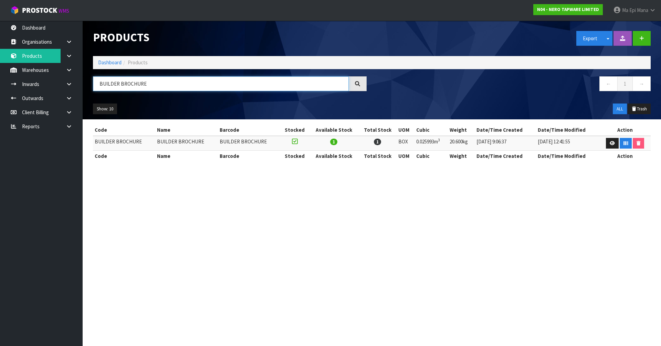
click at [201, 85] on input "BUILDER BROCHURE" at bounding box center [221, 83] width 256 height 15
paste input "S"
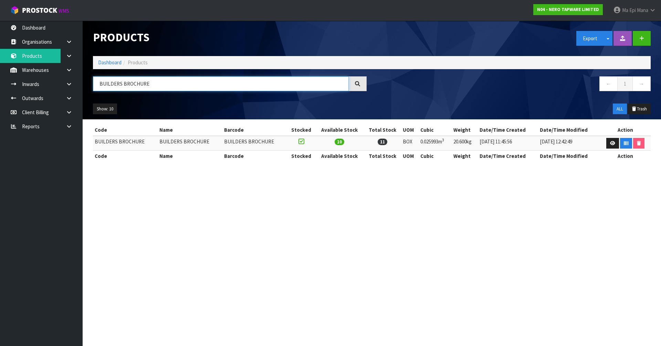
click at [160, 86] on input "BUILDERS BROCHURE" at bounding box center [221, 83] width 256 height 15
paste input "COMMERCIAL BIG 2024"
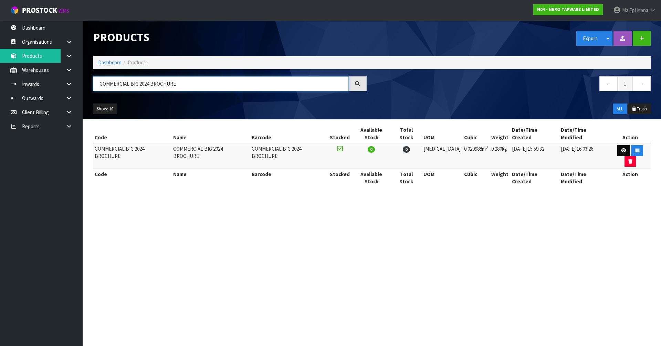
type input "COMMERCIAL BIG 2024 BROCHURE"
click at [621, 148] on icon at bounding box center [623, 150] width 5 height 4
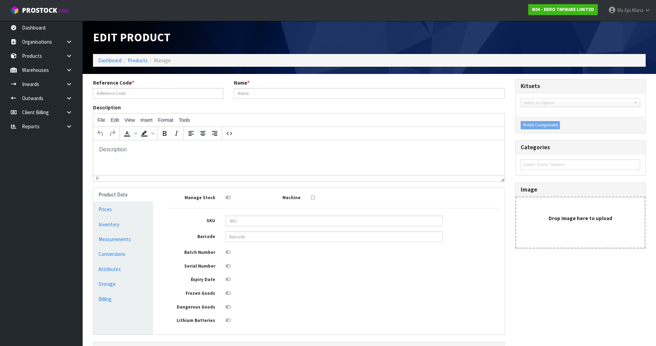
type input "COMMERCIAL BIG 2024 BROCHURE"
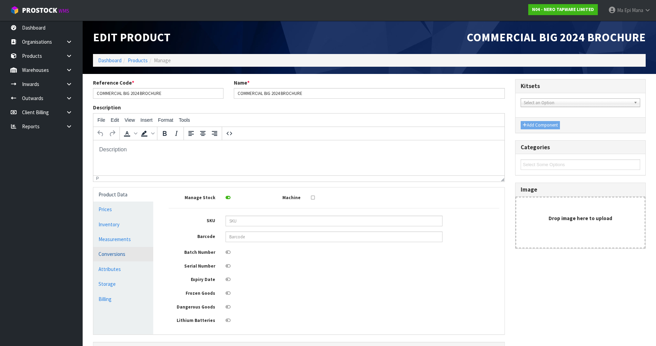
click at [127, 257] on link "Conversions" at bounding box center [123, 254] width 60 height 14
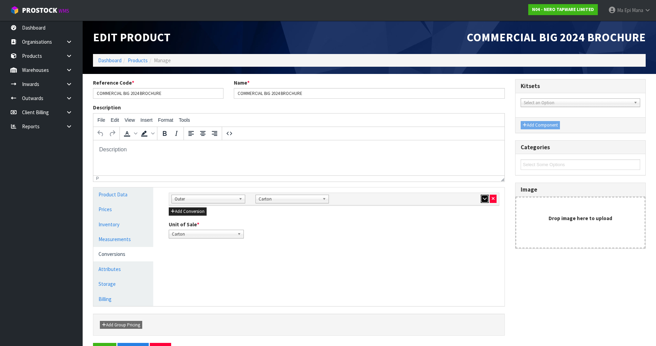
click at [487, 199] on button "button" at bounding box center [485, 199] width 8 height 8
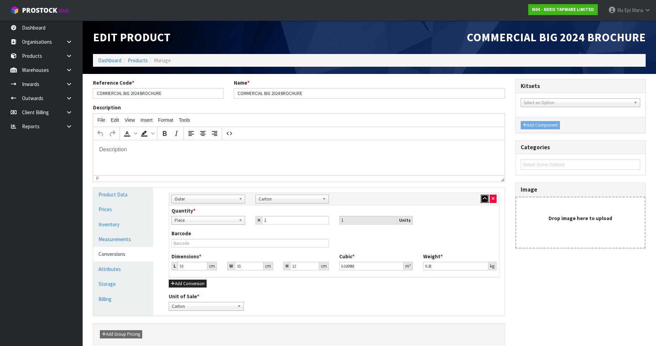
click at [487, 199] on button "button" at bounding box center [485, 199] width 8 height 8
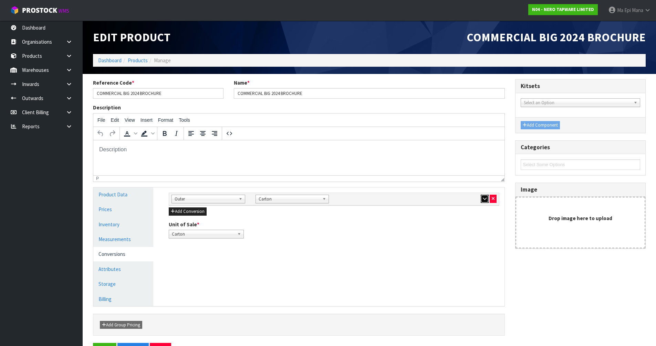
click at [487, 199] on button "button" at bounding box center [485, 199] width 8 height 8
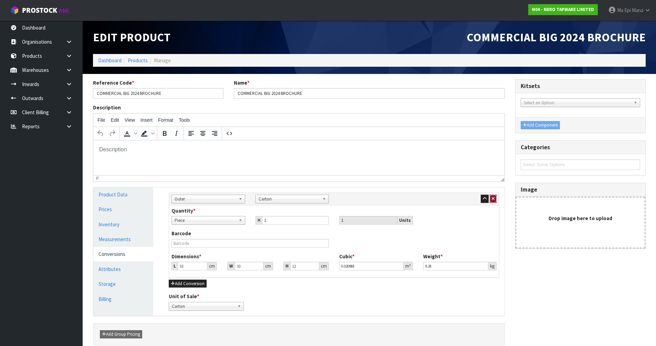
click at [494, 199] on icon "button" at bounding box center [493, 199] width 3 height 4
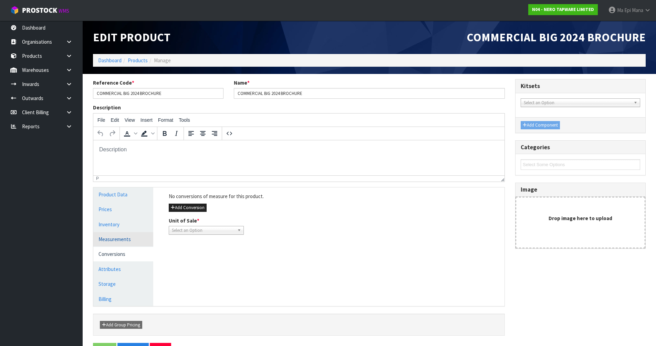
click at [137, 241] on link "Measurements" at bounding box center [123, 239] width 60 height 14
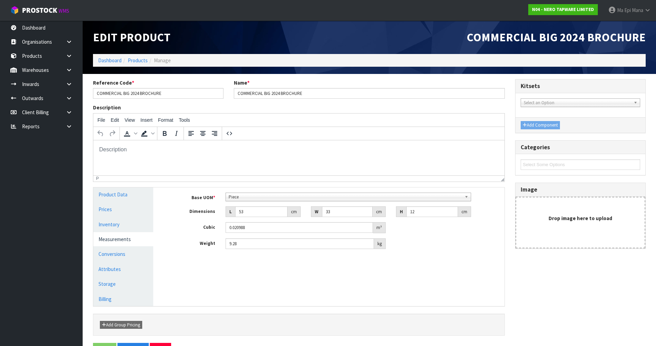
scroll to position [133, 0]
click at [267, 198] on span "Piece" at bounding box center [345, 197] width 233 height 8
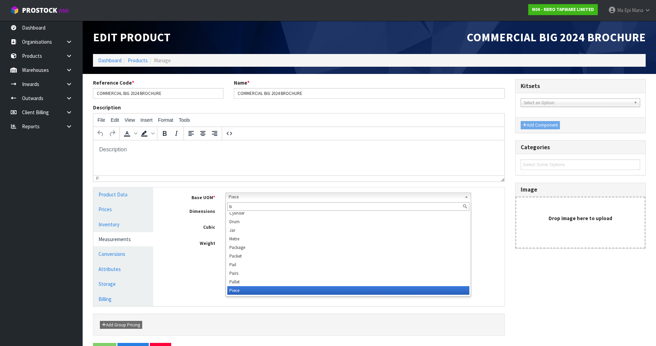
scroll to position [0, 0]
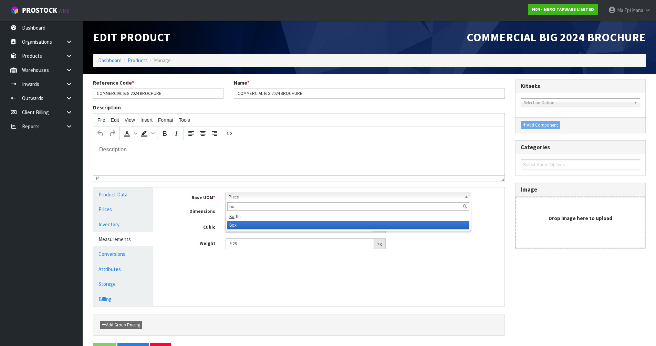
type input "bo"
click at [263, 226] on li "Bo x" at bounding box center [348, 225] width 242 height 9
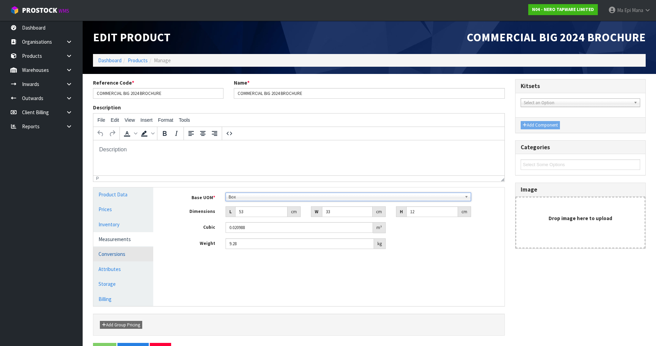
click at [138, 256] on link "Conversions" at bounding box center [123, 254] width 60 height 14
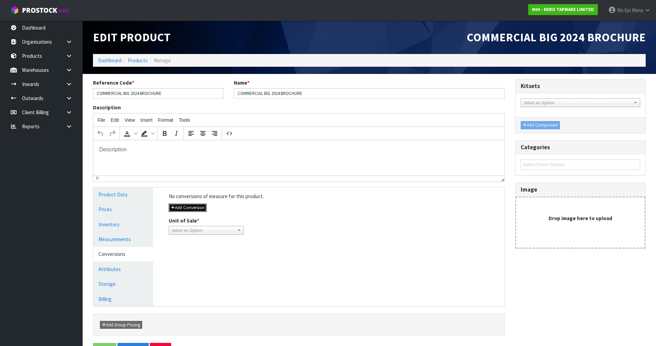
click at [185, 209] on button "Add Conversion" at bounding box center [188, 208] width 38 height 8
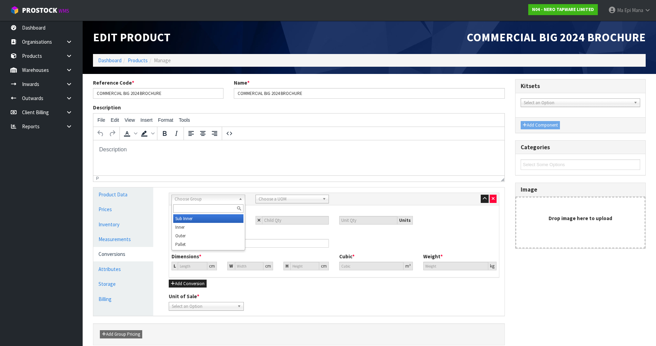
click at [200, 200] on span "Choose Group" at bounding box center [205, 199] width 61 height 8
click at [199, 236] on li "Outer" at bounding box center [208, 236] width 70 height 9
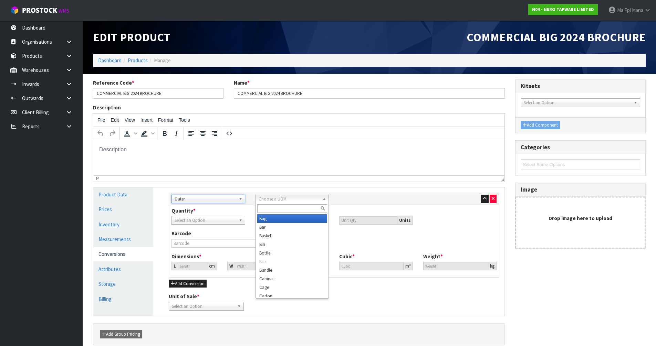
click at [264, 200] on span "Choose a UOM" at bounding box center [289, 199] width 61 height 8
type input "car"
click at [278, 219] on li "Car ton" at bounding box center [292, 219] width 70 height 9
click at [276, 223] on input "number" at bounding box center [295, 220] width 67 height 9
type input "1"
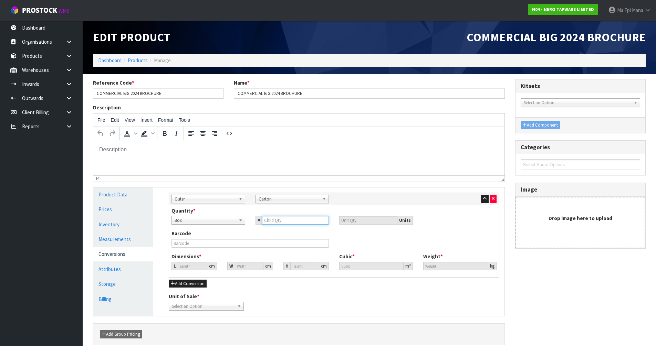
type input "1"
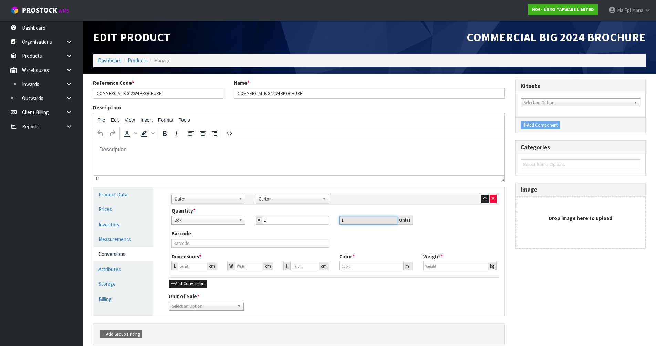
type input "27.584"
type input "0.020988"
type input "9.28"
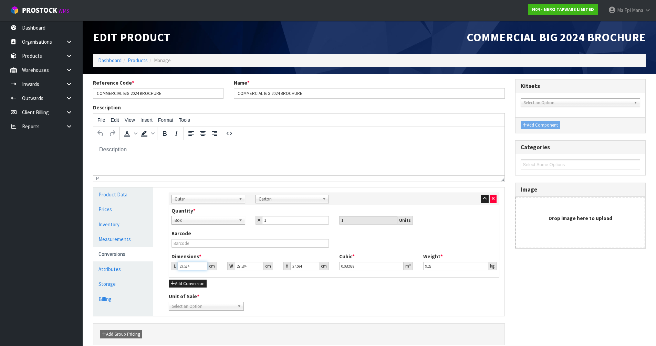
type input "5"
type input "0.003804"
type input "53"
type input "0.040326"
type input "53"
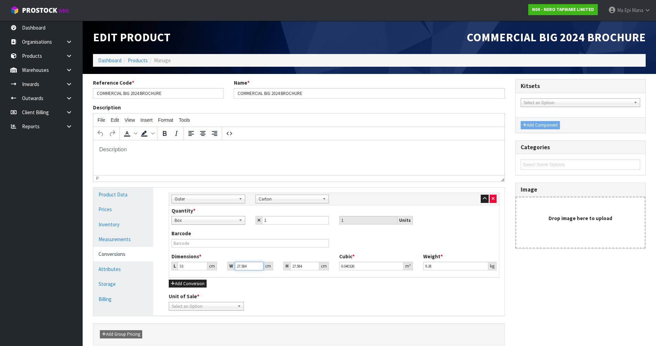
type input "3"
type input "0.004386"
type input "33"
type input "0.048244"
type input "33"
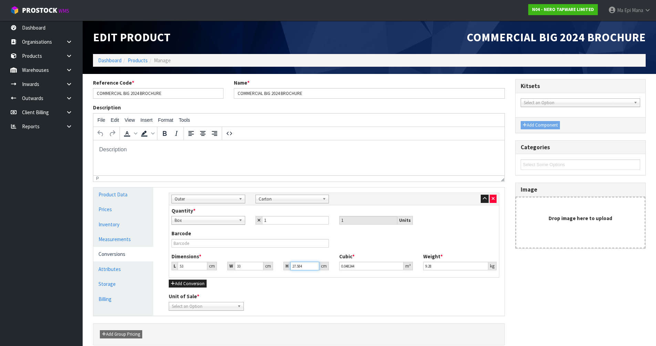
type input "1"
type input "0.001749"
type input "12"
type input "0.020988"
type input "12"
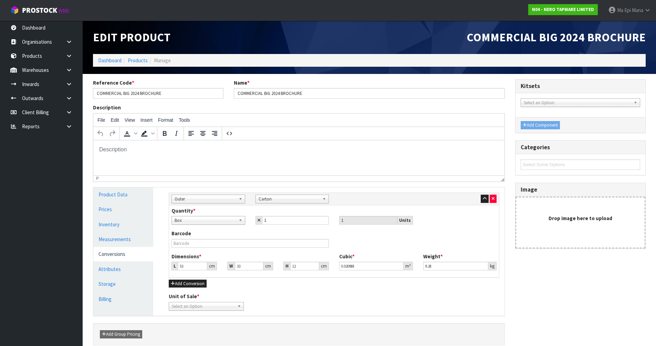
click at [224, 305] on span "Select an Option" at bounding box center [203, 307] width 63 height 8
click at [195, 334] on li "Carton" at bounding box center [206, 335] width 72 height 9
click at [294, 298] on div "Unit of Sale * Box Carton Carton [GEOGRAPHIC_DATA]" at bounding box center [334, 302] width 341 height 18
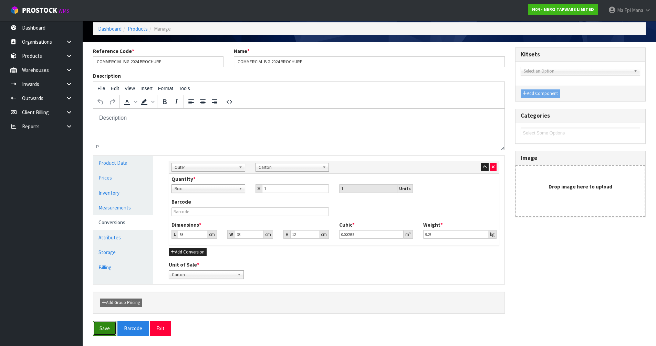
click at [95, 328] on button "Save" at bounding box center [104, 328] width 23 height 15
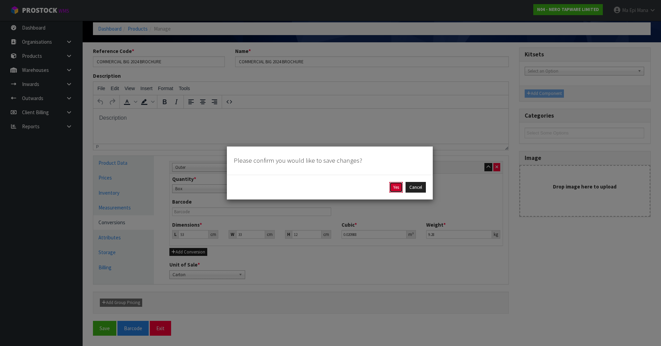
click at [396, 188] on button "Yes" at bounding box center [395, 187] width 13 height 11
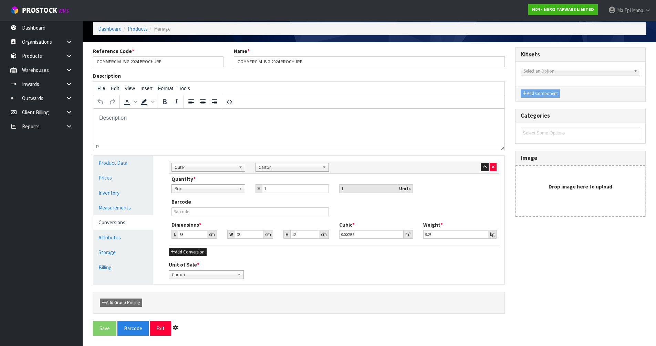
scroll to position [0, 0]
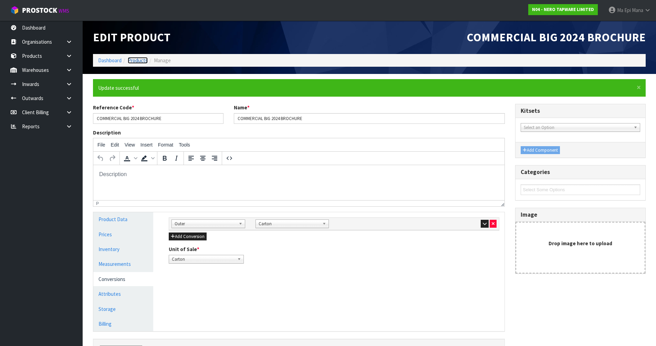
click at [144, 61] on link "Products" at bounding box center [138, 60] width 20 height 7
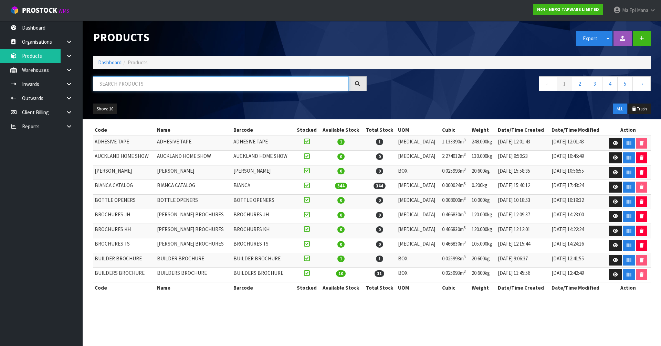
click at [177, 81] on input "text" at bounding box center [221, 83] width 256 height 15
paste input "COMMERCIAL BROCHURE"
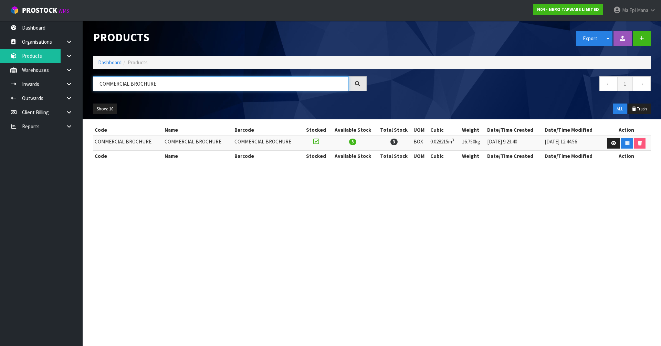
click at [158, 84] on input "COMMERCIAL BROCHURE" at bounding box center [221, 83] width 256 height 15
paste input "GLASS HARDWARE BROCHURES"
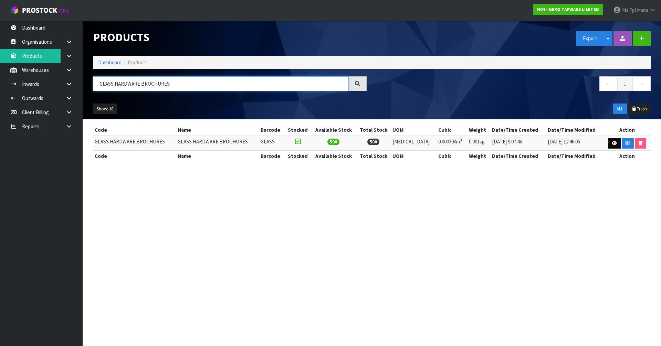
type input "GLASS HARDWARE BROCHURES"
click at [615, 145] on icon at bounding box center [614, 143] width 5 height 4
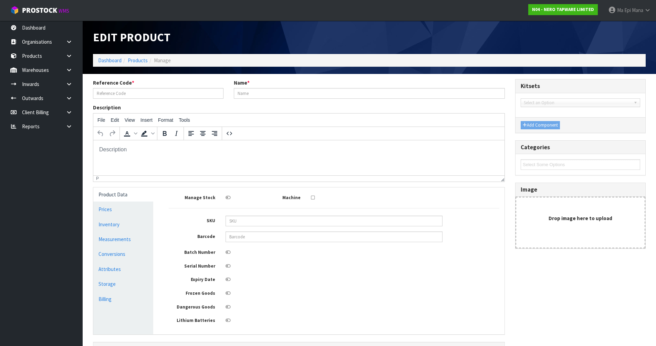
type input "GLASS HARDWARE BROCHURES"
type input "GLASS"
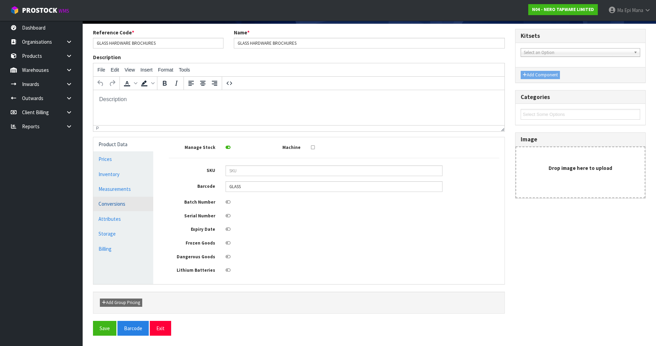
click at [128, 199] on link "Conversions" at bounding box center [123, 204] width 60 height 14
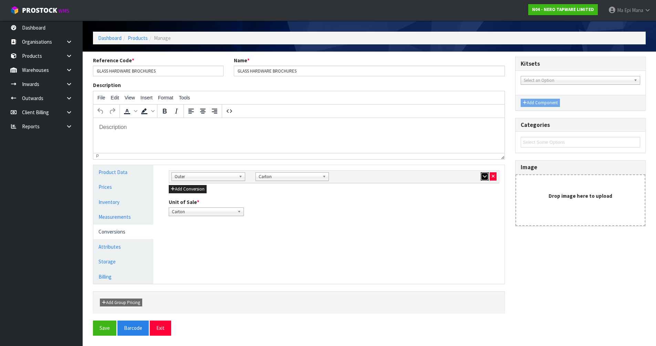
click at [483, 175] on icon "button" at bounding box center [485, 176] width 4 height 4
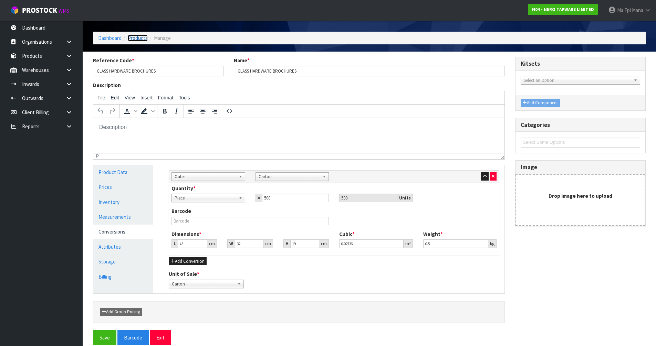
click at [141, 37] on link "Products" at bounding box center [138, 38] width 20 height 7
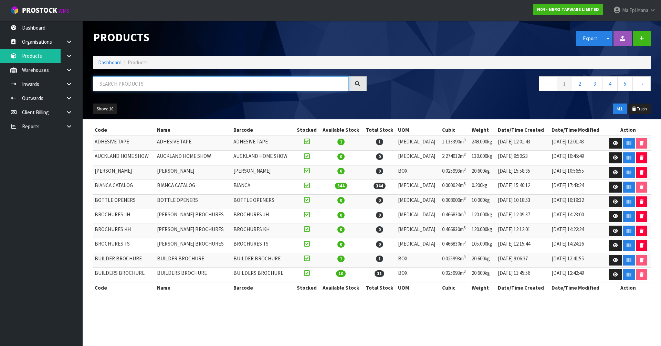
click at [189, 78] on input "text" at bounding box center [221, 83] width 256 height 15
paste input "HEATED TOWEL RAILS BROCHURES"
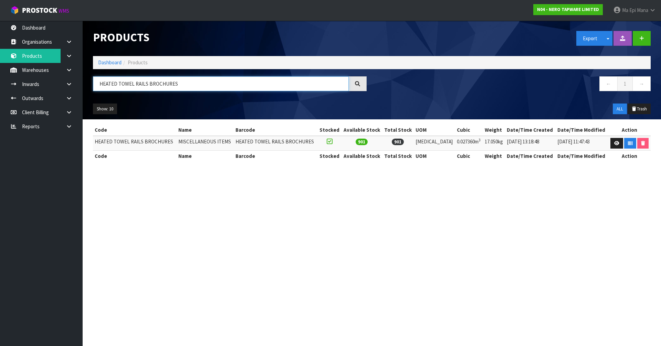
click at [203, 88] on input "HEATED TOWEL RAILS BROCHURES" at bounding box center [221, 83] width 256 height 15
paste input "KITCHEN BROCHURE"
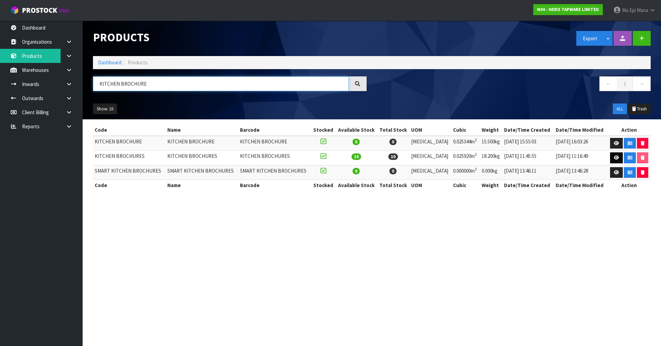
type input "KITCHEN BROCHURE"
click at [610, 156] on link at bounding box center [616, 158] width 13 height 11
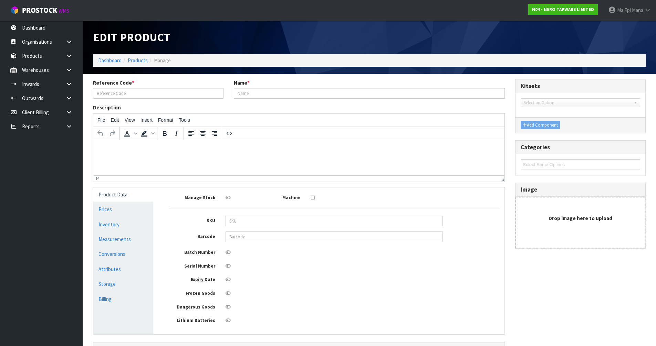
type input "KITCHEN BROCHURES"
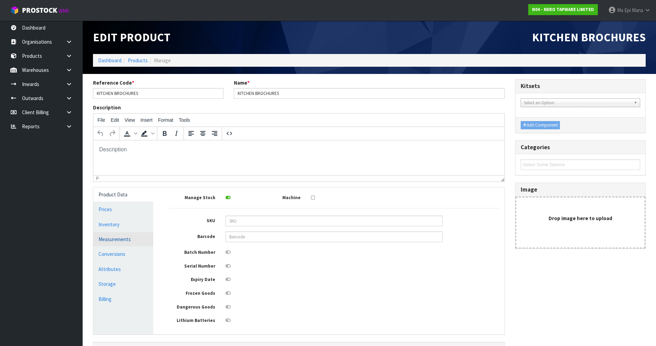
click at [121, 243] on link "Measurements" at bounding box center [123, 239] width 60 height 14
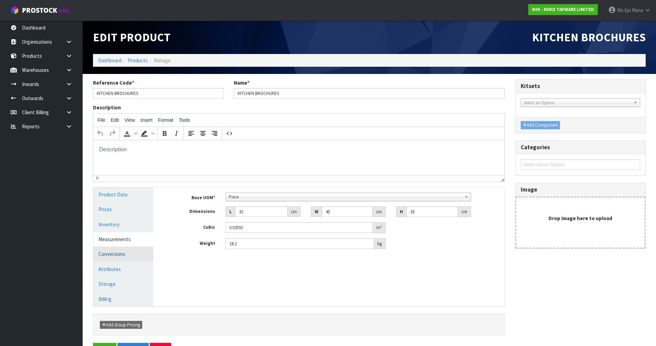
click at [125, 256] on link "Conversions" at bounding box center [123, 254] width 60 height 14
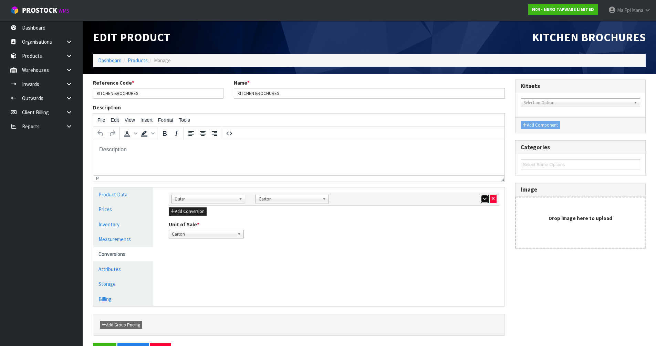
click at [481, 198] on button "button" at bounding box center [485, 199] width 8 height 8
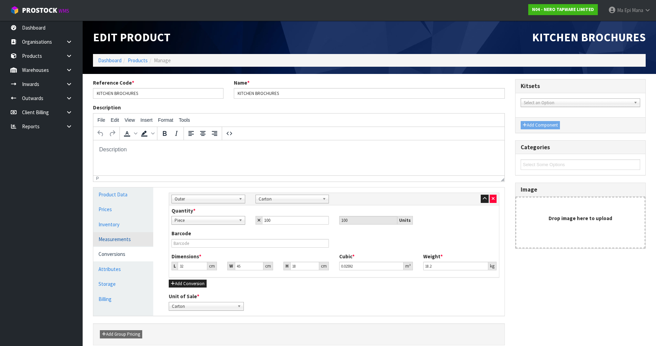
click at [118, 237] on link "Measurements" at bounding box center [123, 239] width 60 height 14
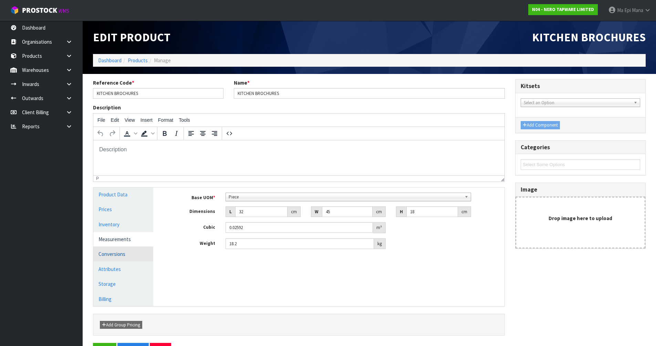
click at [127, 256] on link "Conversions" at bounding box center [123, 254] width 60 height 14
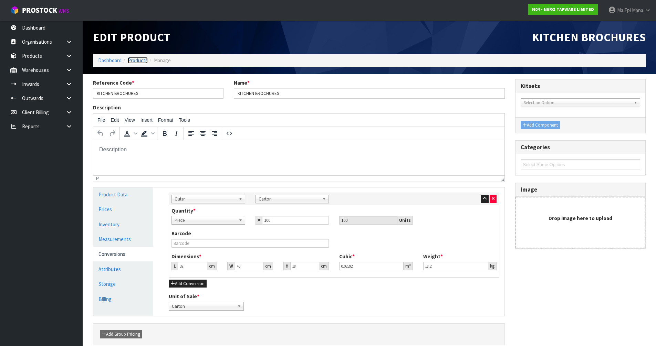
click at [141, 62] on link "Products" at bounding box center [138, 60] width 20 height 7
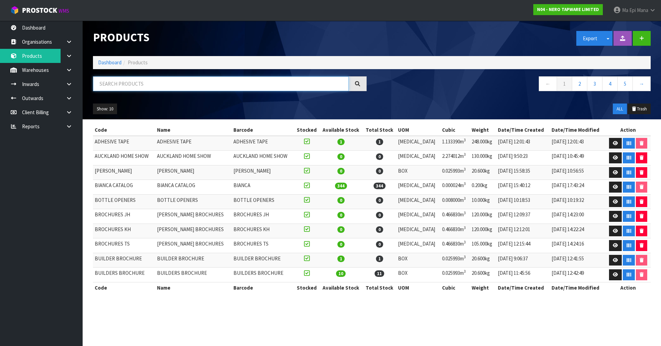
click at [140, 82] on input "text" at bounding box center [221, 83] width 256 height 15
paste input "KITCHEN BROCHURE"
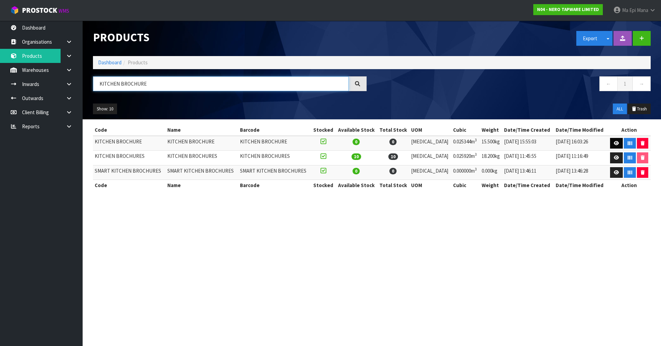
type input "KITCHEN BROCHURE"
click at [611, 141] on link at bounding box center [616, 143] width 13 height 11
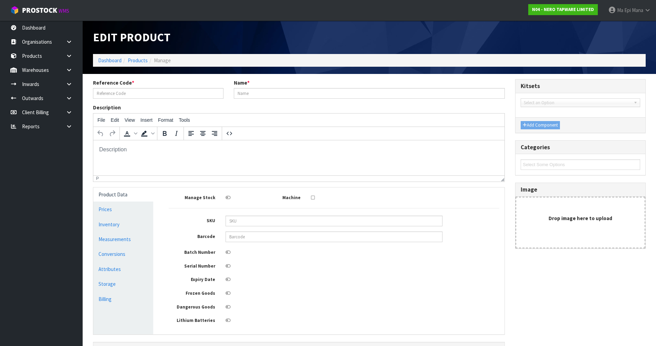
type input "KITCHEN BROCHURE"
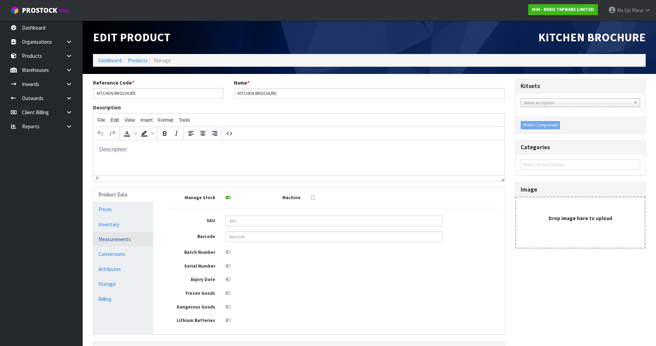
click at [133, 246] on link "Measurements" at bounding box center [123, 239] width 60 height 14
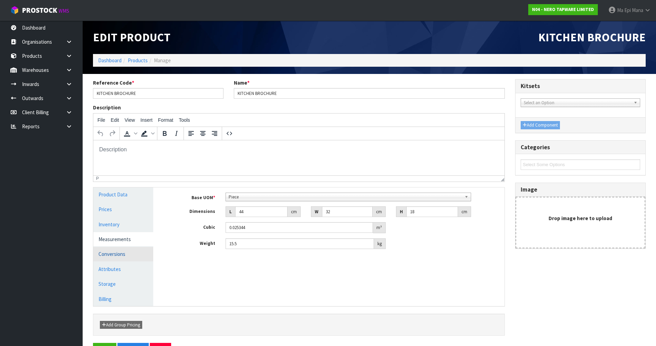
click at [132, 256] on link "Conversions" at bounding box center [123, 254] width 60 height 14
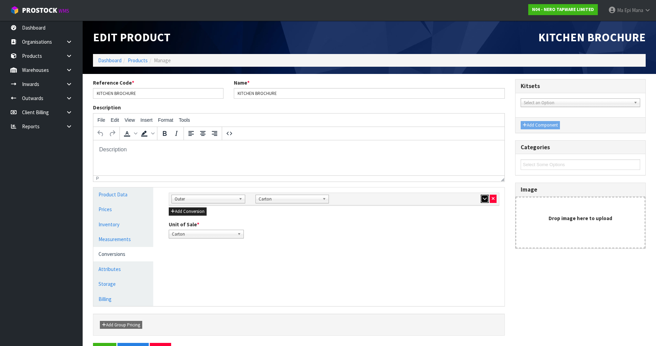
click at [484, 199] on icon "button" at bounding box center [485, 199] width 4 height 4
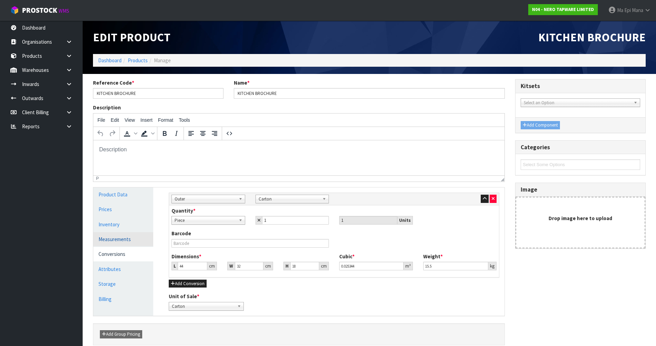
click at [127, 241] on link "Measurements" at bounding box center [123, 239] width 60 height 14
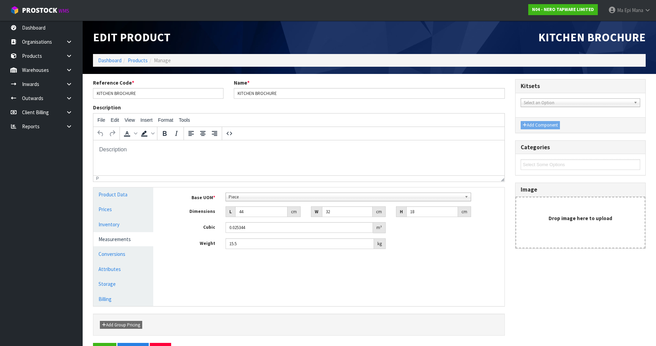
scroll to position [133, 0]
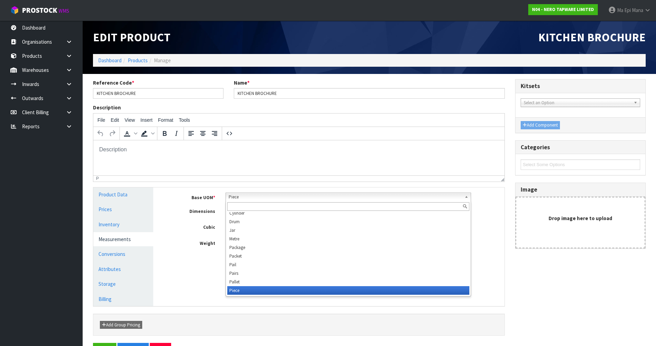
click at [292, 193] on link "Piece" at bounding box center [349, 197] width 246 height 9
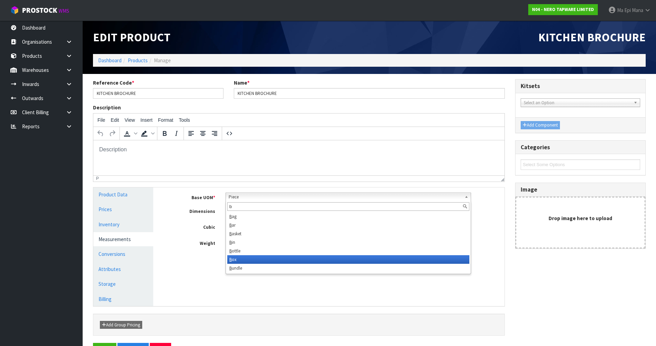
type input "b"
drag, startPoint x: 266, startPoint y: 259, endPoint x: 262, endPoint y: 259, distance: 3.8
click at [266, 259] on li "B ox" at bounding box center [348, 260] width 242 height 9
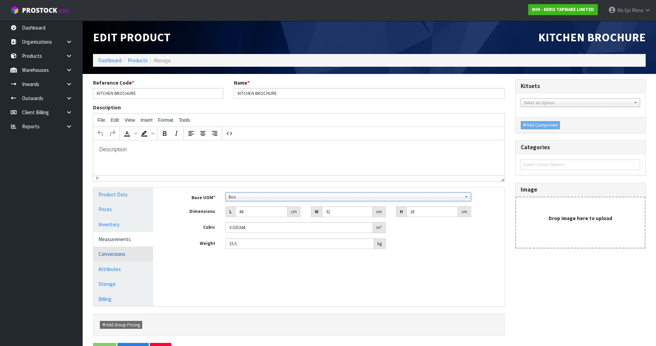
click at [127, 260] on link "Conversions" at bounding box center [123, 254] width 60 height 14
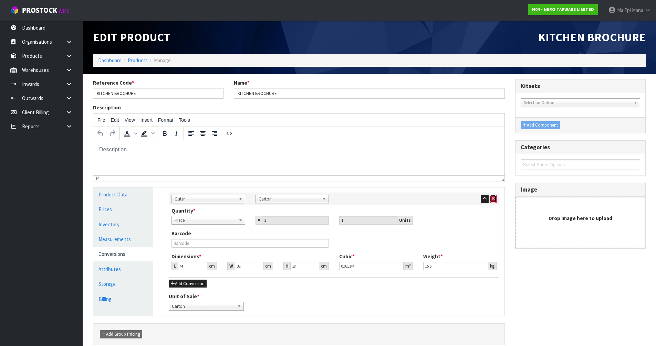
click at [494, 198] on icon "button" at bounding box center [493, 199] width 3 height 4
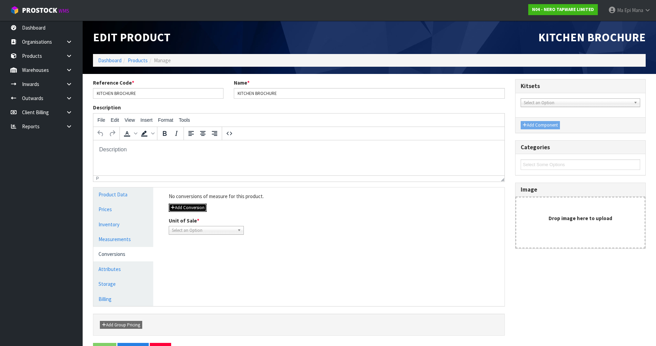
click at [189, 208] on button "Add Conversion" at bounding box center [188, 208] width 38 height 8
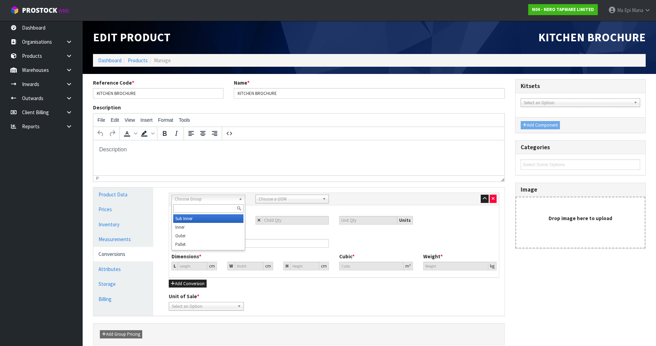
click at [190, 199] on span "Choose Group" at bounding box center [205, 199] width 61 height 8
click at [194, 234] on li "Outer" at bounding box center [208, 236] width 70 height 9
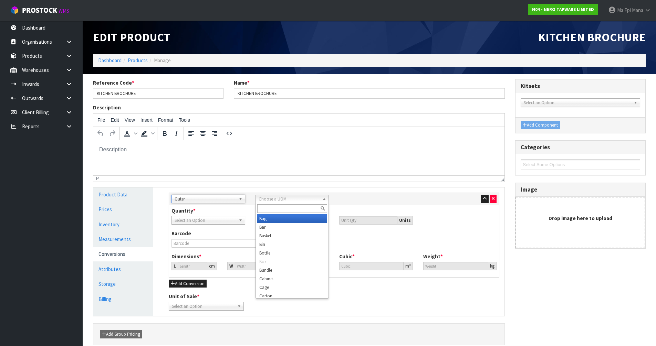
click at [283, 199] on span "Choose a UOM" at bounding box center [289, 199] width 61 height 8
type input "car"
click at [281, 216] on li "Car ton" at bounding box center [292, 219] width 70 height 9
click at [281, 217] on input "number" at bounding box center [295, 220] width 67 height 9
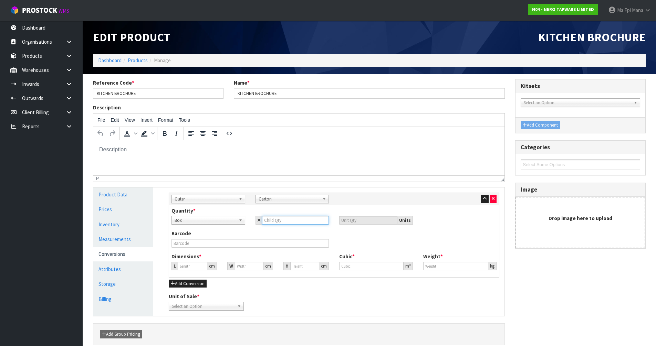
type input "1"
type input "29.374"
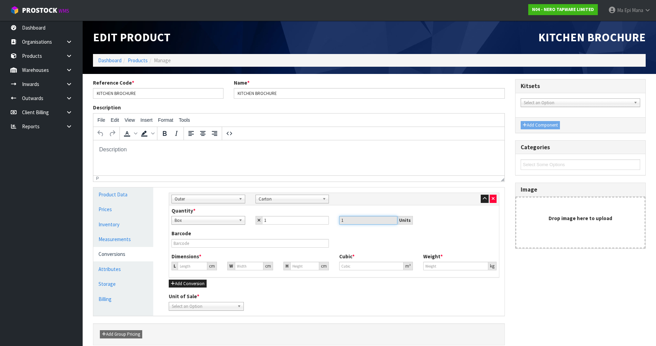
type input "29.374"
type input "0.025344"
type input "15.5"
type input "4"
type input "0.003451"
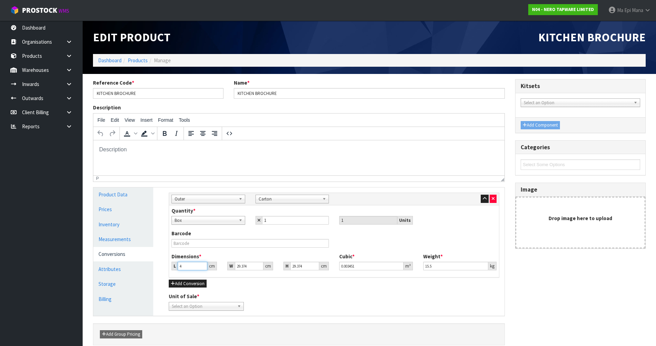
type input "44"
type input "0.037965"
type input "44"
type input "3"
type input "0.003877"
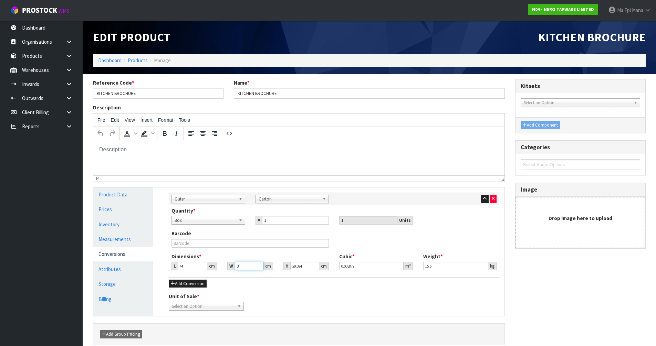
type input "32"
type input "0.041359"
type input "32"
type input "1"
type input "0.001408"
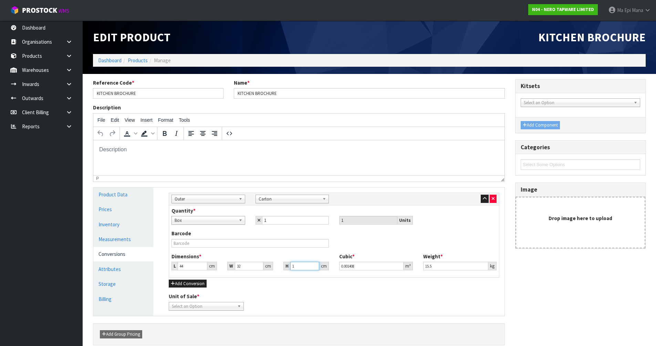
type input "18"
type input "0.025344"
type input "18"
click at [209, 301] on div "Unit of Sale * Box Carton Select an Option" at bounding box center [206, 302] width 85 height 18
click at [209, 307] on span "Select an Option" at bounding box center [203, 307] width 63 height 8
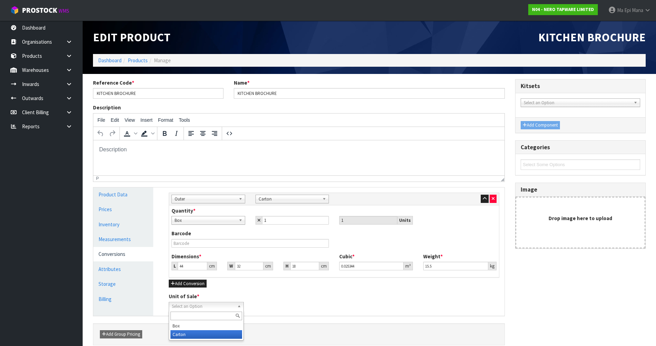
click at [195, 336] on li "Carton" at bounding box center [206, 335] width 72 height 9
click at [283, 297] on div "Unit of Sale * Box Carton Carton [GEOGRAPHIC_DATA]" at bounding box center [334, 302] width 341 height 18
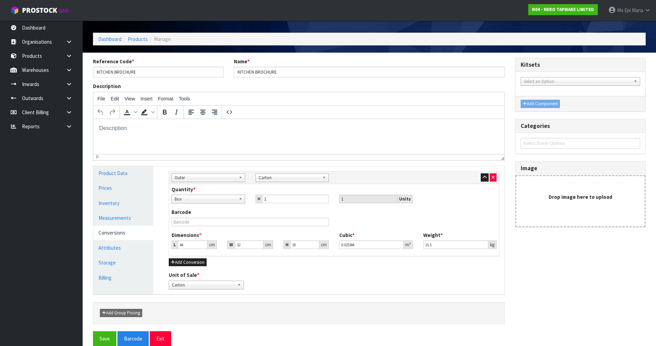
scroll to position [32, 0]
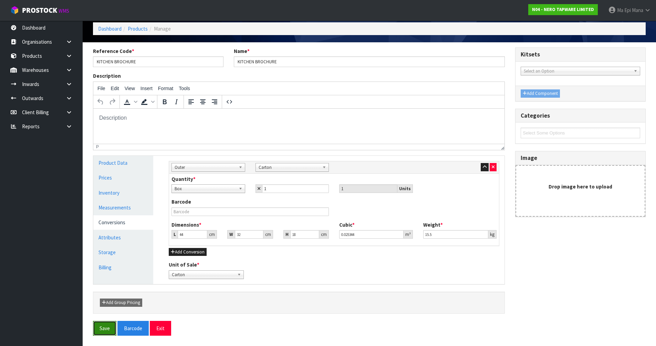
click at [103, 329] on button "Save" at bounding box center [104, 328] width 23 height 15
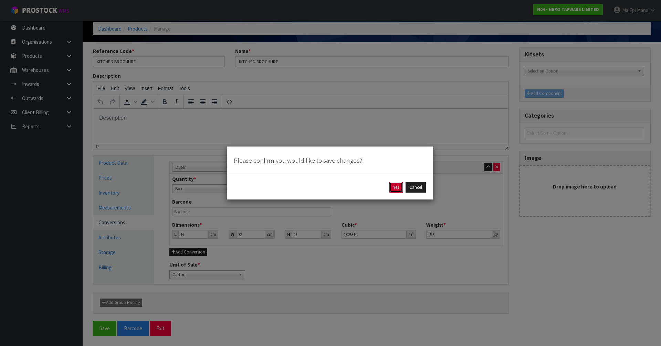
click at [396, 186] on button "Yes" at bounding box center [395, 187] width 13 height 11
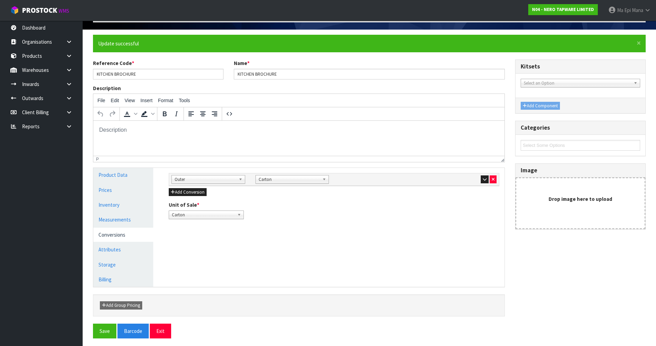
scroll to position [47, 0]
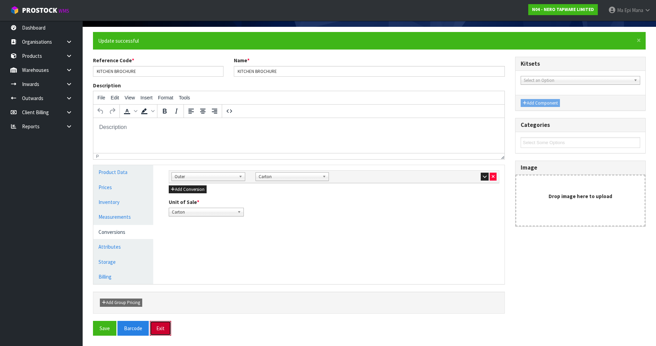
click at [167, 327] on button "Exit" at bounding box center [160, 328] width 21 height 15
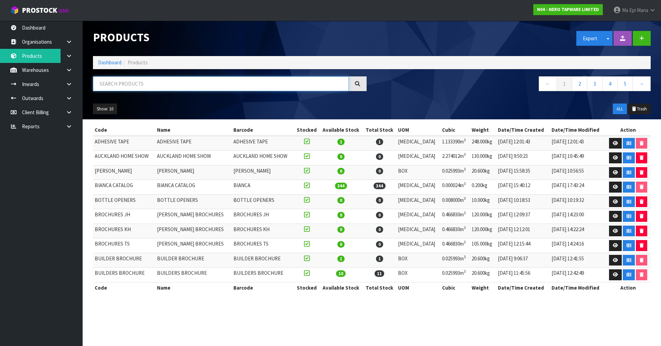
click at [212, 87] on input "text" at bounding box center [221, 83] width 256 height 15
paste input "MECCA BROCHURE"
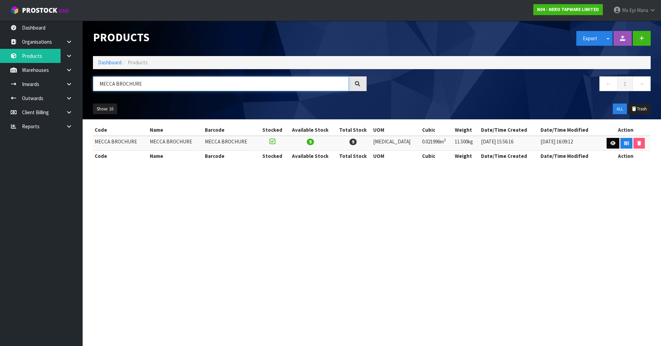
type input "MECCA BROCHURE"
click at [607, 144] on link at bounding box center [613, 143] width 13 height 11
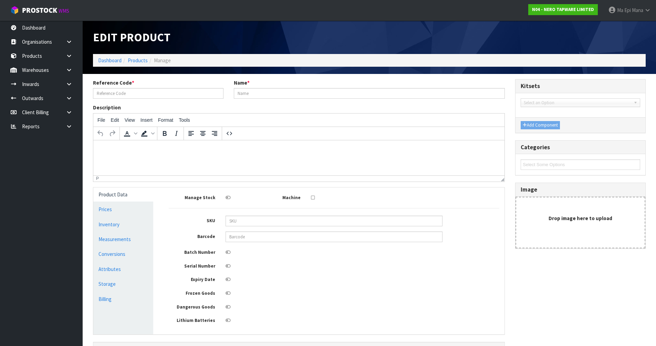
type input "MECCA BROCHURE"
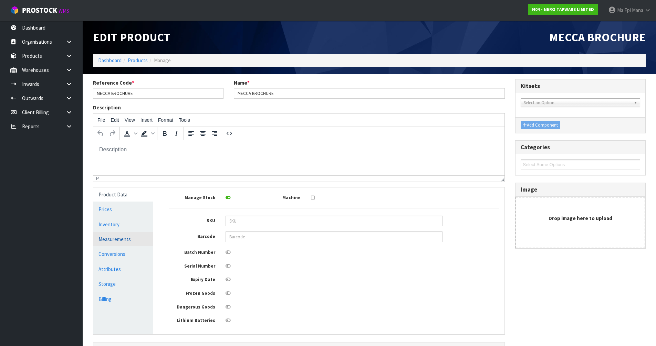
click at [126, 245] on link "Measurements" at bounding box center [123, 239] width 60 height 14
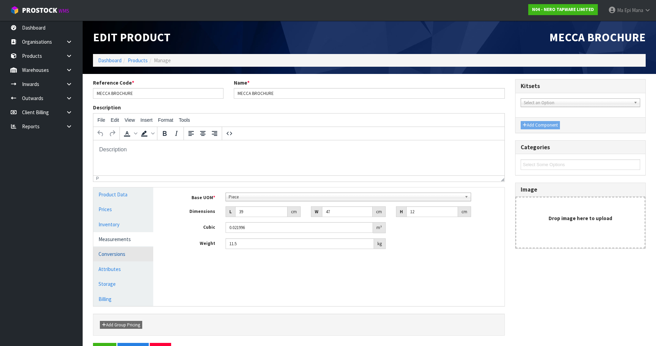
click at [111, 255] on link "Conversions" at bounding box center [123, 254] width 60 height 14
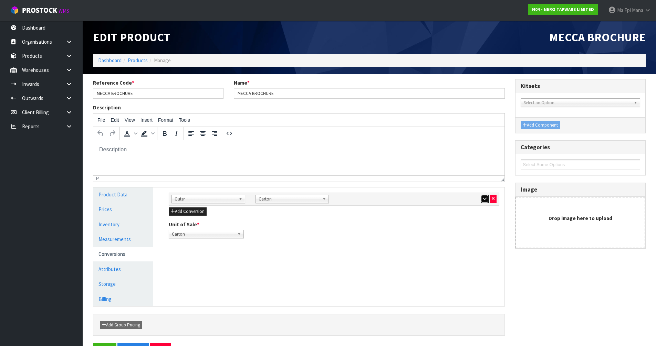
click at [487, 197] on icon "button" at bounding box center [485, 199] width 4 height 4
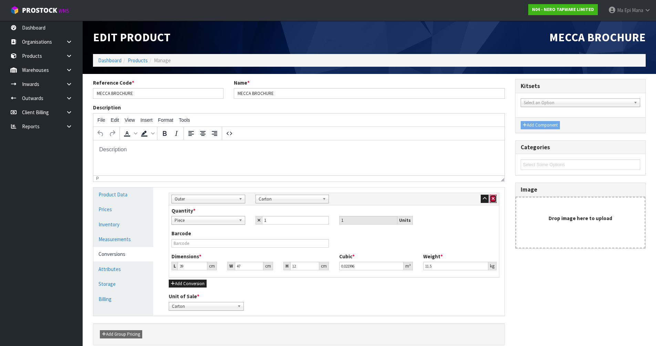
click at [495, 199] on button "button" at bounding box center [493, 199] width 7 height 8
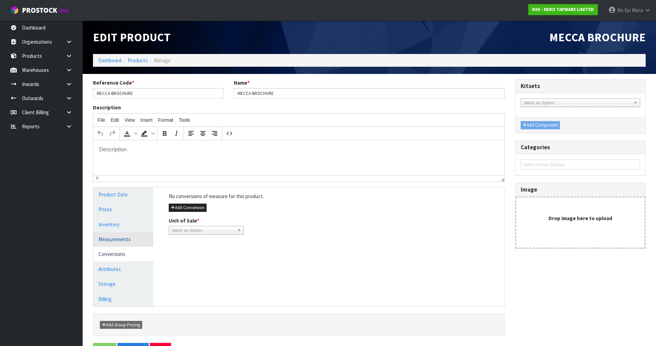
click at [132, 245] on link "Measurements" at bounding box center [123, 239] width 60 height 14
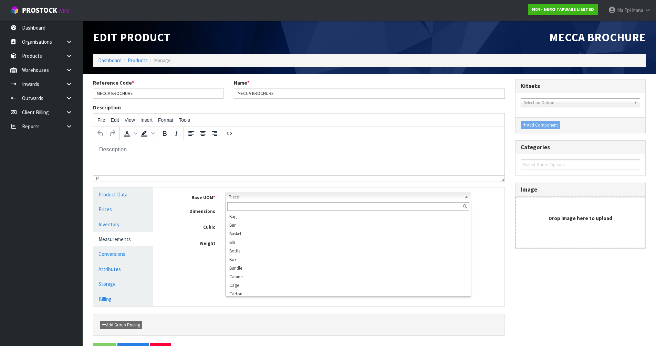
click at [242, 199] on span "Piece" at bounding box center [345, 197] width 233 height 8
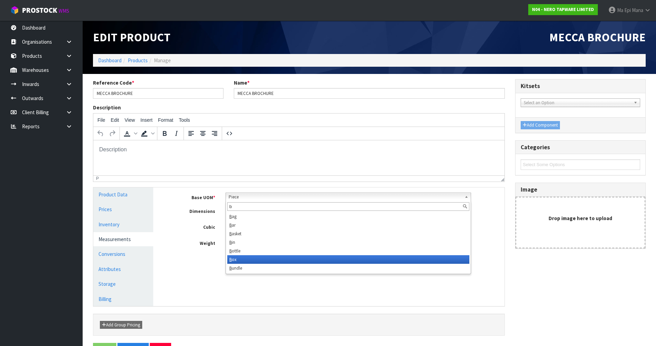
type input "b"
click at [241, 260] on li "B ox" at bounding box center [348, 260] width 242 height 9
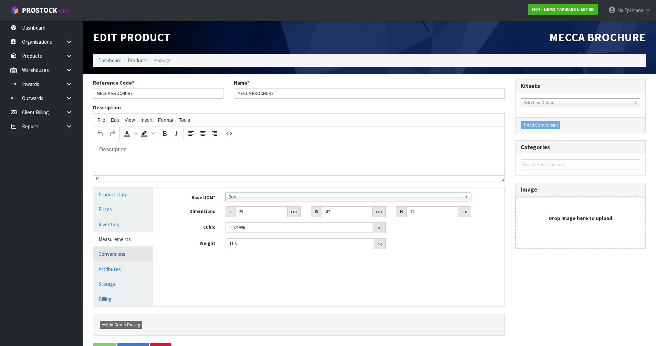
click at [132, 257] on link "Conversions" at bounding box center [123, 254] width 60 height 14
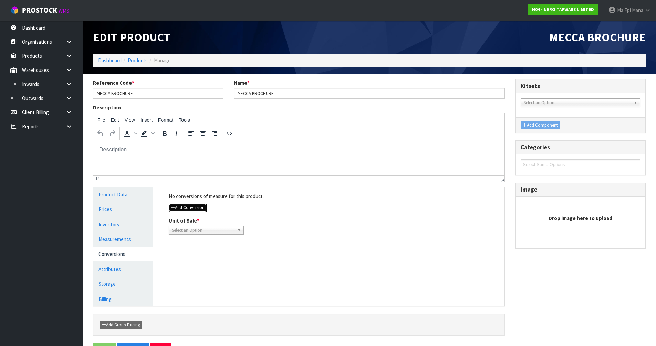
click at [186, 209] on button "Add Conversion" at bounding box center [188, 208] width 38 height 8
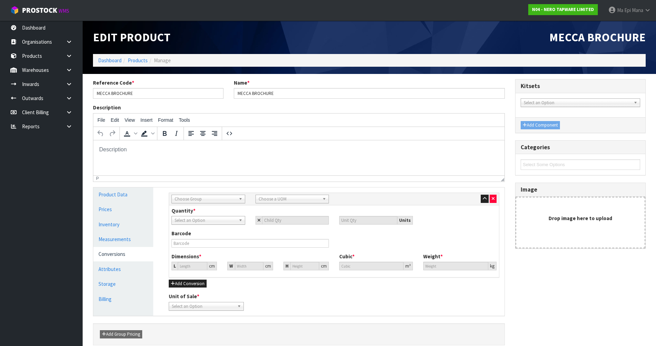
click at [191, 200] on span "Choose Group" at bounding box center [205, 199] width 61 height 8
type input "o"
click at [194, 218] on li "O uter" at bounding box center [208, 219] width 70 height 9
drag, startPoint x: 280, startPoint y: 201, endPoint x: 283, endPoint y: 198, distance: 3.7
click at [281, 201] on span "Choose a UOM" at bounding box center [289, 199] width 61 height 8
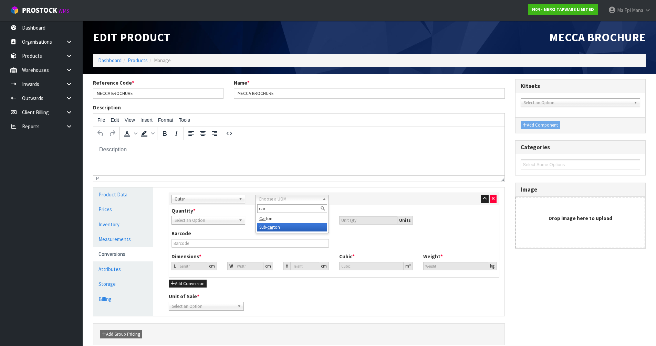
type input "car"
click at [278, 222] on li "Car ton" at bounding box center [292, 219] width 70 height 9
click at [280, 220] on input "number" at bounding box center [295, 220] width 67 height 9
type input "1"
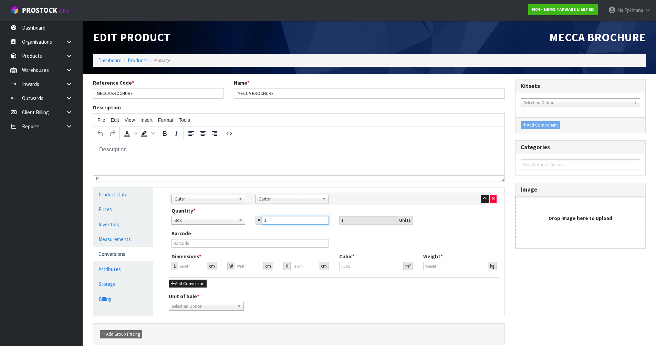
type input "1"
type input "28.019"
type input "0.021996"
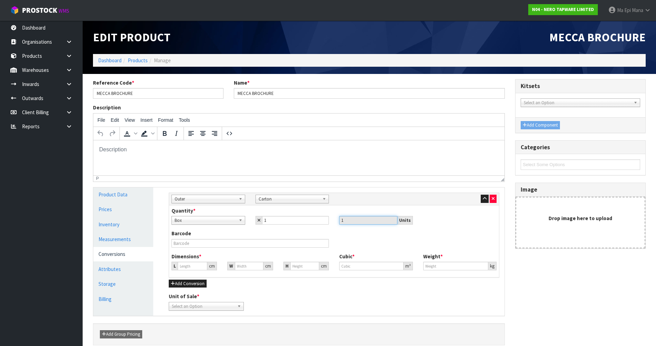
type input "11.5"
type input "3"
type input "0.002355"
type input "39"
type input "0.030618"
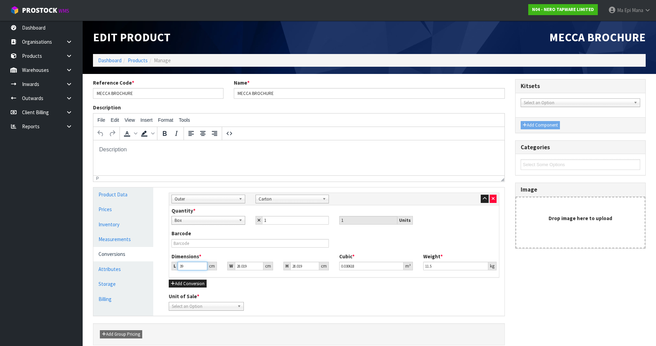
type input "39"
type input "4"
type input "0.004371"
type input "47"
type input "0.051359"
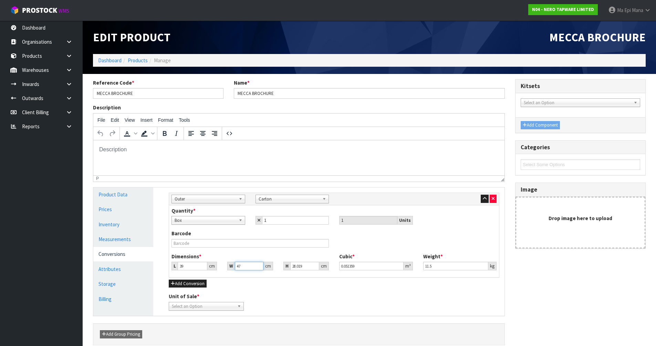
type input "47"
type input "1"
type input "0.001833"
type input "12"
type input "0.021996"
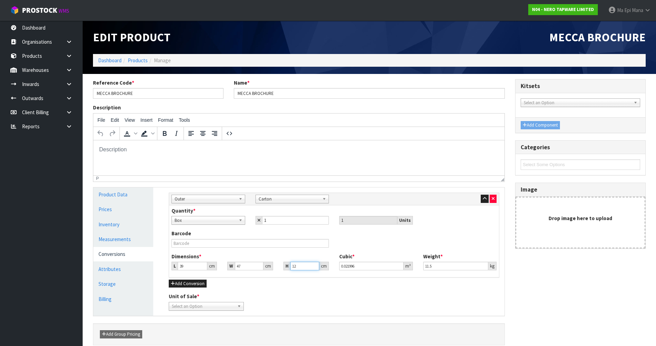
type input "12"
click at [191, 307] on span "Select an Option" at bounding box center [203, 307] width 63 height 8
click at [193, 330] on li "Box" at bounding box center [206, 326] width 72 height 9
click at [193, 332] on div "Add Group Pricing" at bounding box center [146, 335] width 102 height 8
click at [196, 305] on span "Box" at bounding box center [203, 307] width 63 height 8
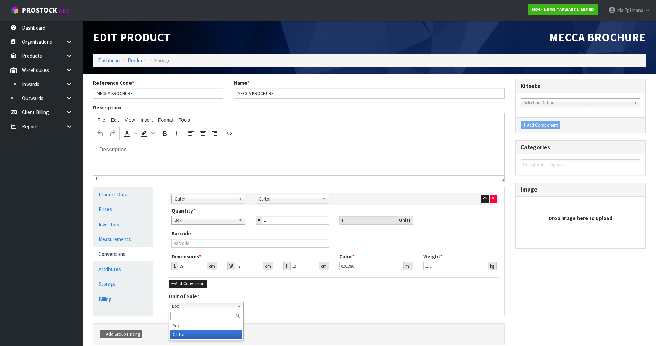
click at [192, 333] on li "Carton" at bounding box center [206, 335] width 72 height 9
click at [280, 308] on div "Unit of Sale * Box Carton Carton [GEOGRAPHIC_DATA]" at bounding box center [334, 302] width 341 height 18
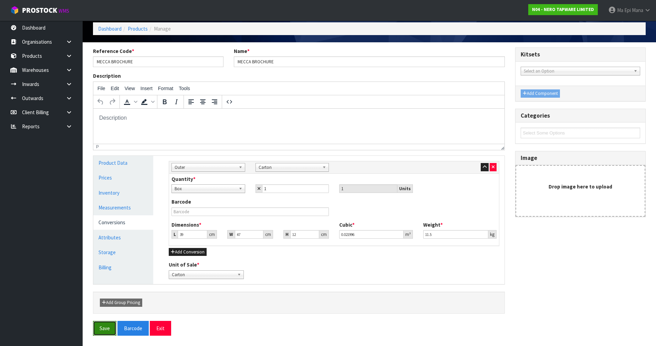
click at [104, 331] on button "Save" at bounding box center [104, 328] width 23 height 15
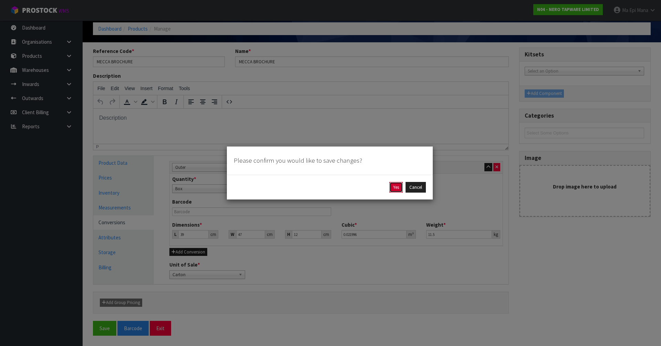
click at [392, 188] on button "Yes" at bounding box center [395, 187] width 13 height 11
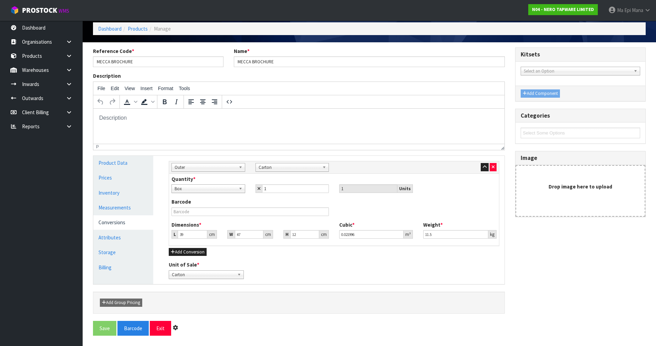
scroll to position [0, 0]
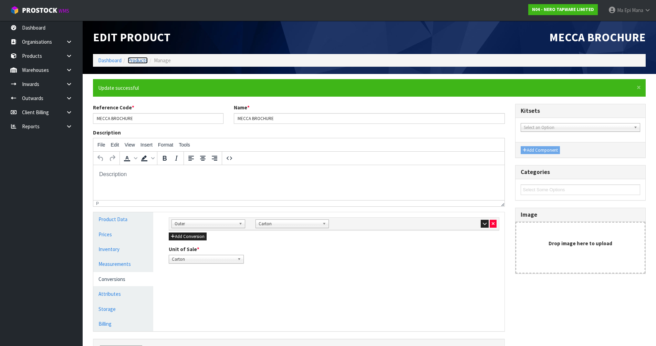
click at [146, 62] on link "Products" at bounding box center [138, 60] width 20 height 7
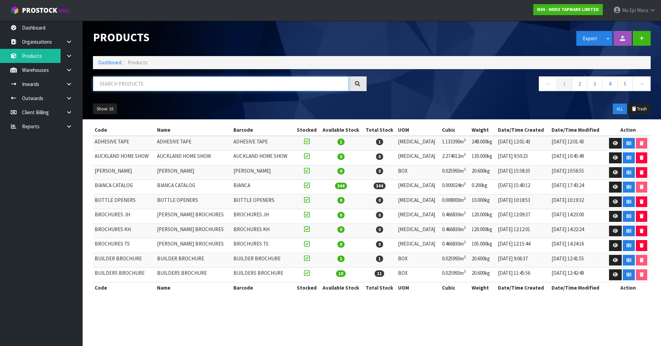
click at [167, 85] on input "text" at bounding box center [221, 83] width 256 height 15
paste input "MECCA CARE BROCHURE"
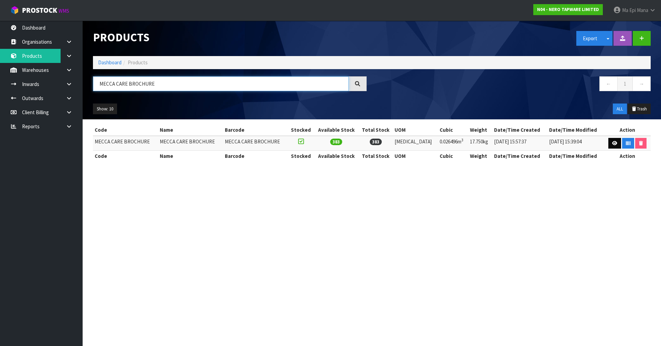
type input "MECCA CARE BROCHURE"
click at [612, 142] on icon at bounding box center [614, 143] width 5 height 4
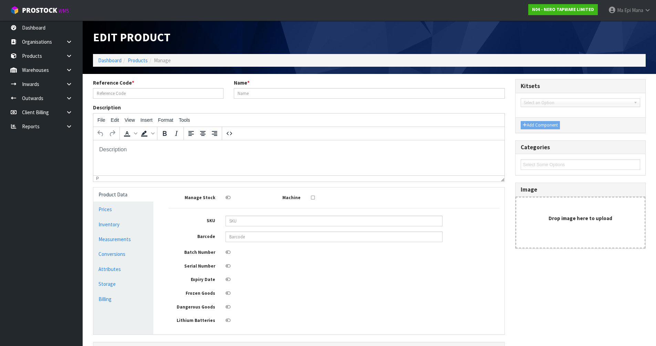
type input "MECCA CARE BROCHURE"
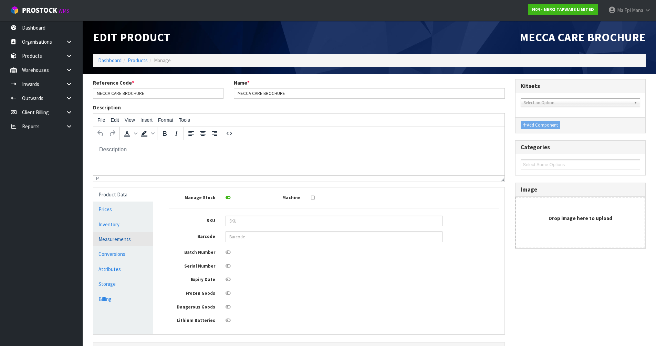
click at [121, 239] on link "Measurements" at bounding box center [123, 239] width 60 height 14
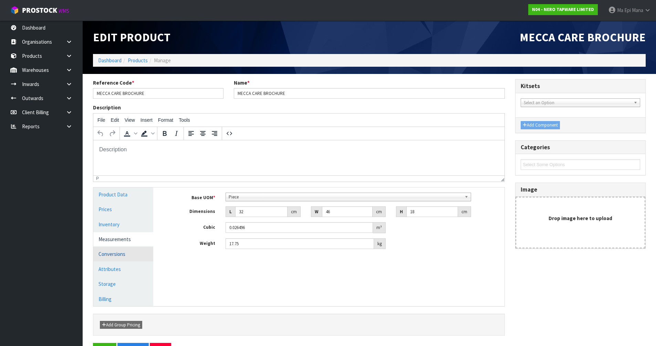
click at [134, 251] on link "Conversions" at bounding box center [123, 254] width 60 height 14
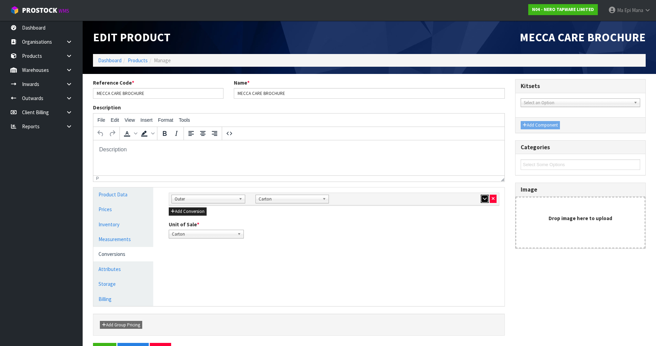
click at [484, 197] on icon "button" at bounding box center [485, 199] width 4 height 4
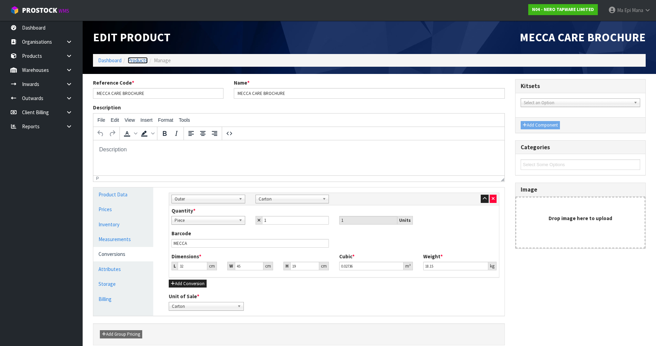
click at [146, 63] on link "Products" at bounding box center [138, 60] width 20 height 7
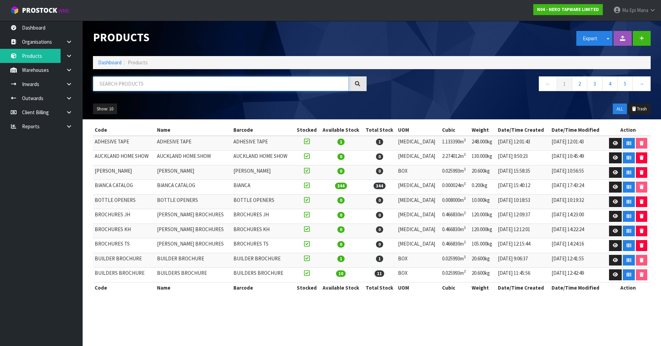
click at [149, 83] on input "text" at bounding box center [221, 83] width 256 height 15
paste input "NERO BIG 2024 BROCHURES"
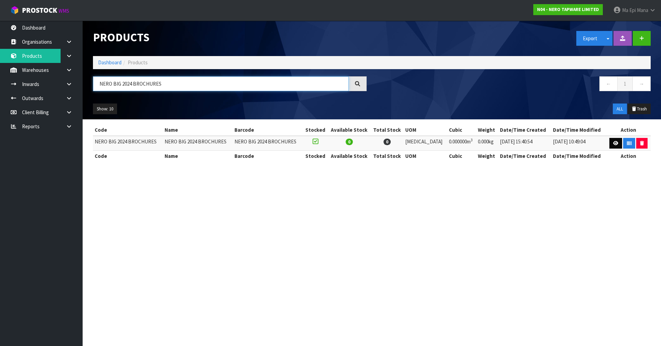
type input "NERO BIG 2024 BROCHURES"
click at [610, 142] on link at bounding box center [616, 143] width 13 height 11
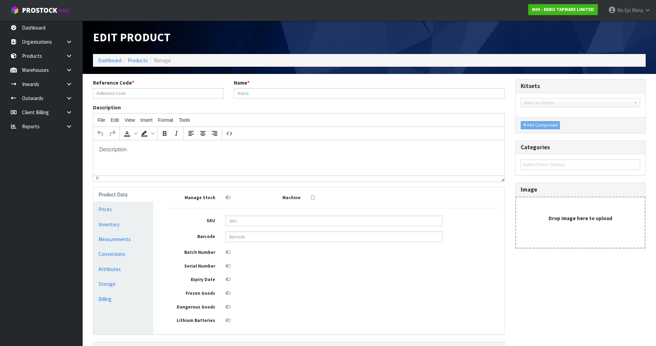
type input "NERO BIG 2024 BROCHURES"
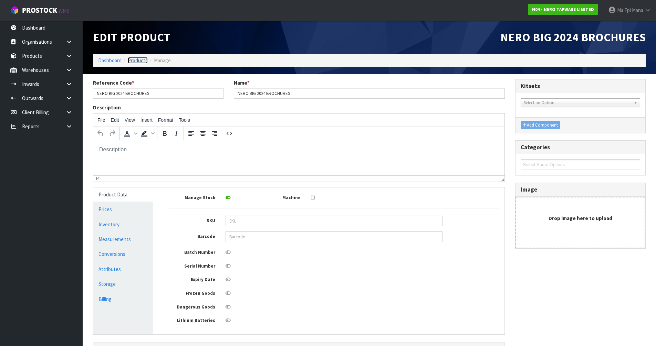
click at [140, 61] on link "Products" at bounding box center [138, 60] width 20 height 7
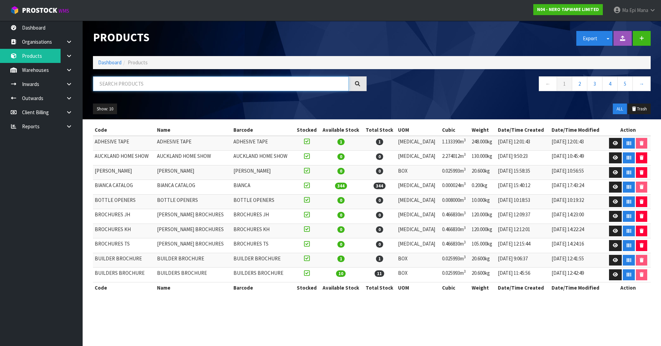
click at [157, 84] on input "text" at bounding box center [221, 83] width 256 height 15
paste input "OPAL BROCHURE"
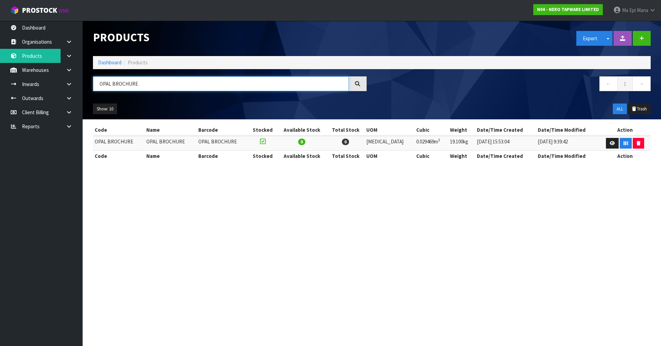
type input "OPAL BROCHURE"
click at [603, 144] on td at bounding box center [625, 143] width 51 height 15
click at [606, 144] on link at bounding box center [612, 143] width 13 height 11
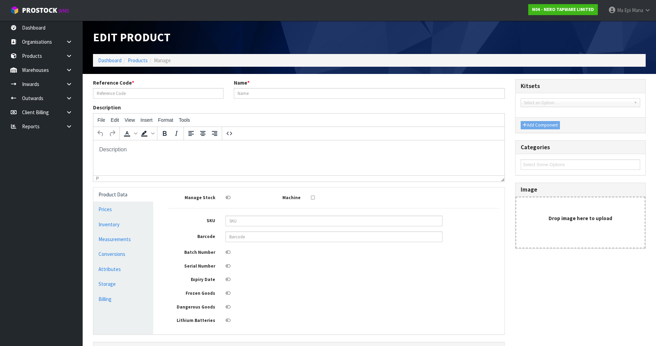
type input "OPAL BROCHURE"
click at [127, 242] on link "Measurements" at bounding box center [123, 239] width 60 height 14
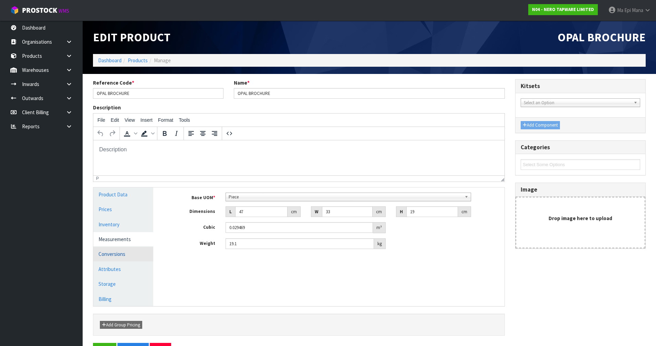
click at [130, 254] on link "Conversions" at bounding box center [123, 254] width 60 height 14
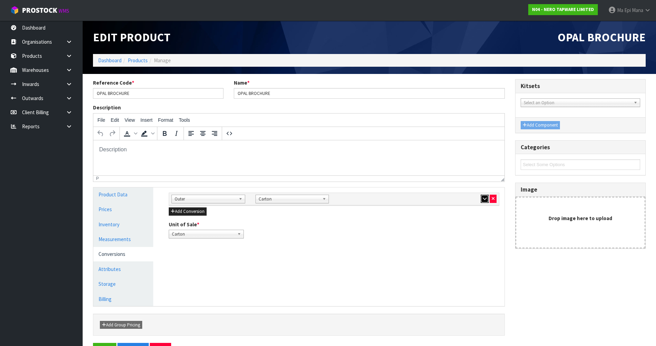
click at [483, 199] on icon "button" at bounding box center [485, 199] width 4 height 4
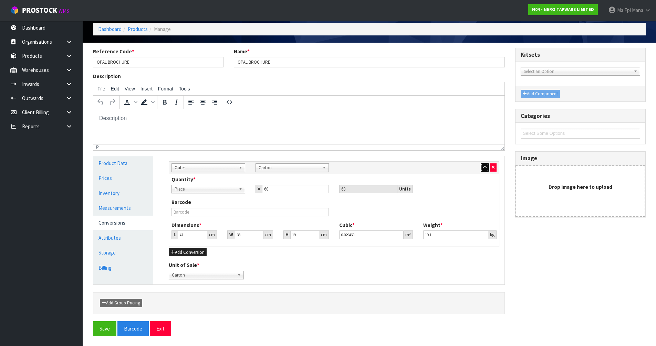
scroll to position [32, 0]
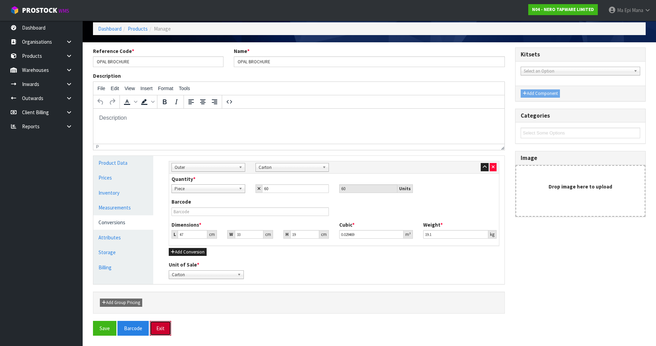
click at [158, 332] on button "Exit" at bounding box center [160, 328] width 21 height 15
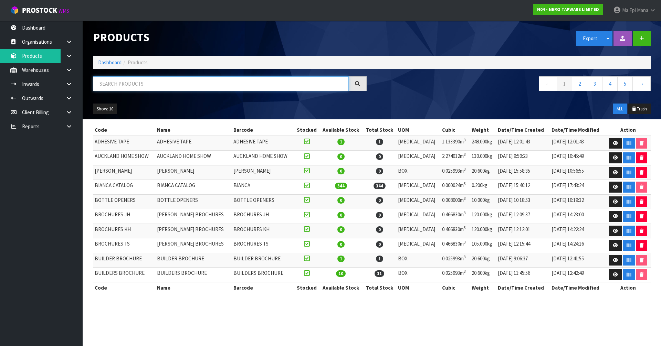
click at [182, 83] on input "text" at bounding box center [221, 83] width 256 height 15
paste input "OPAL BROCHURE"
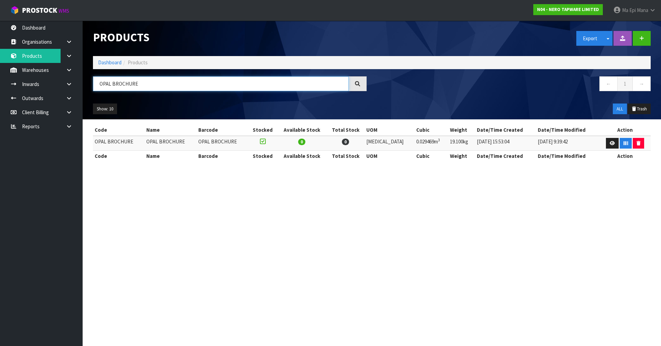
click at [167, 82] on input "OPAL BROCHURE" at bounding box center [221, 83] width 256 height 15
paste input "PURE"
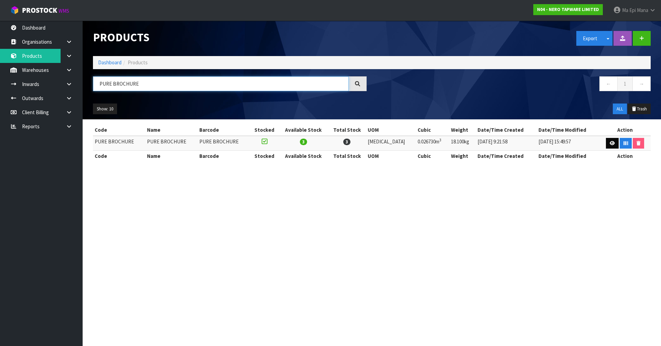
type input "PURE BROCHURE"
click at [607, 143] on link at bounding box center [612, 143] width 13 height 11
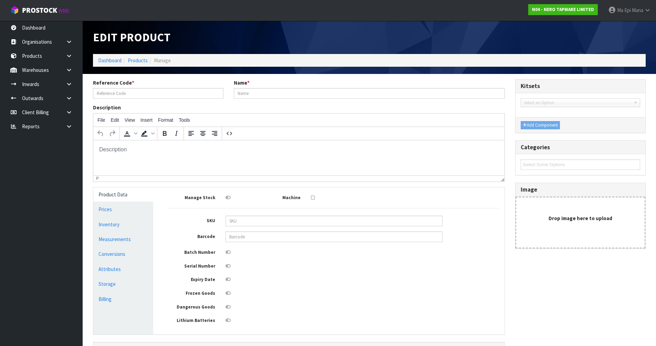
type input "PURE BROCHURE"
click at [118, 243] on link "Measurements" at bounding box center [123, 239] width 60 height 14
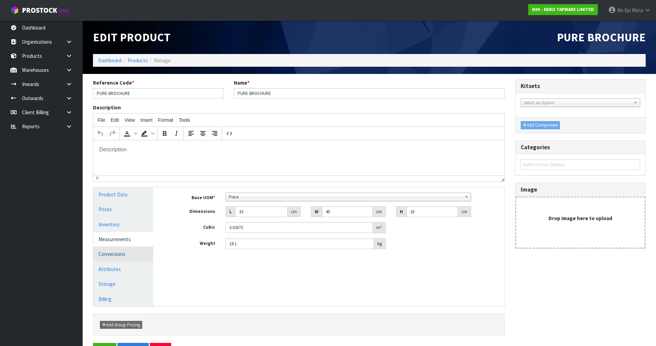
click at [127, 253] on link "Conversions" at bounding box center [123, 254] width 60 height 14
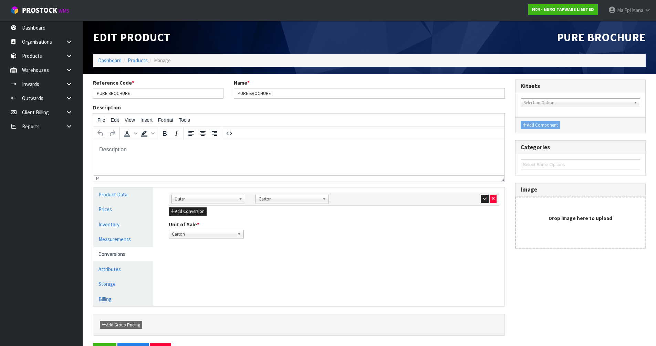
click at [480, 202] on div at bounding box center [460, 199] width 74 height 8
click at [483, 201] on icon "button" at bounding box center [485, 199] width 4 height 4
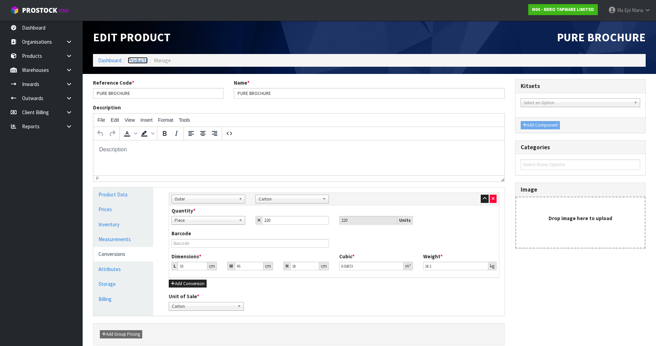
click at [136, 62] on link "Products" at bounding box center [138, 60] width 20 height 7
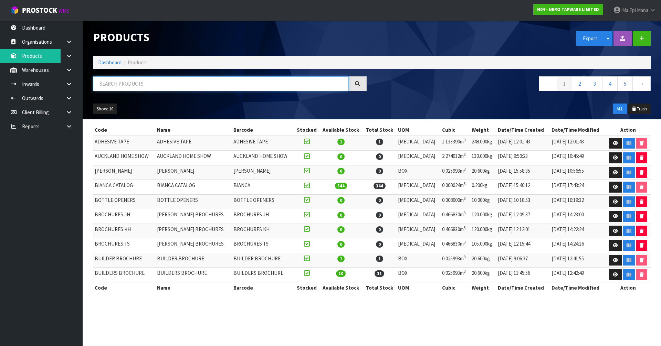
click at [158, 85] on input "text" at bounding box center [221, 83] width 256 height 15
paste input "SERENITY BROCHURE"
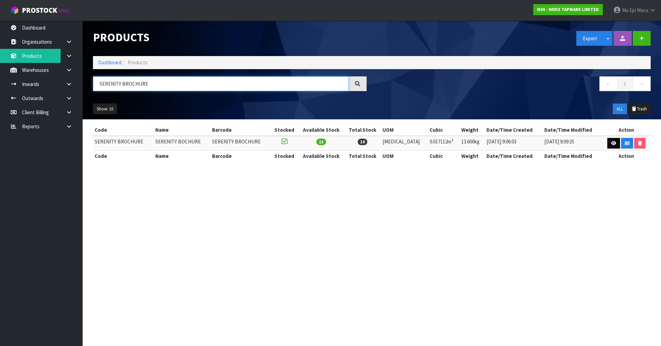
type input "SERENITY BROCHURE"
click at [609, 144] on link at bounding box center [613, 143] width 13 height 11
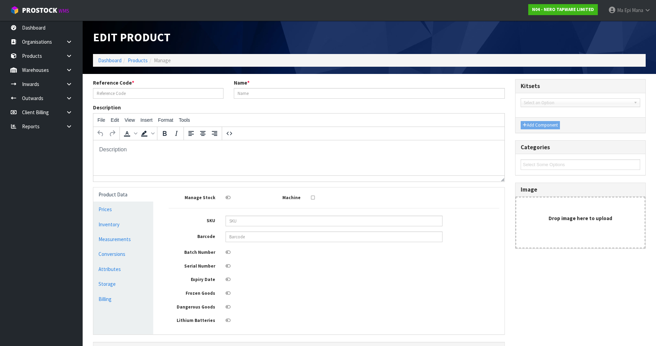
type input "SERENITY BROCHURE"
type input "SERENITY BOCHURE"
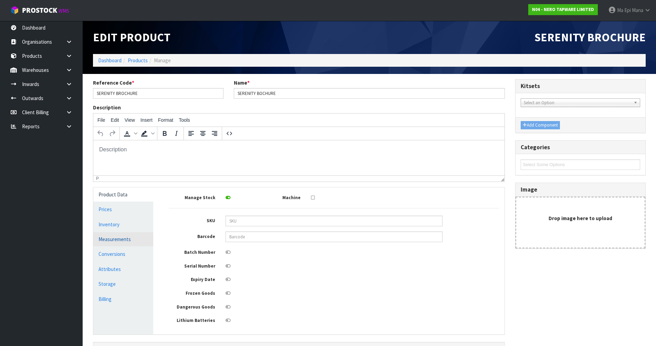
click at [129, 241] on link "Measurements" at bounding box center [123, 239] width 60 height 14
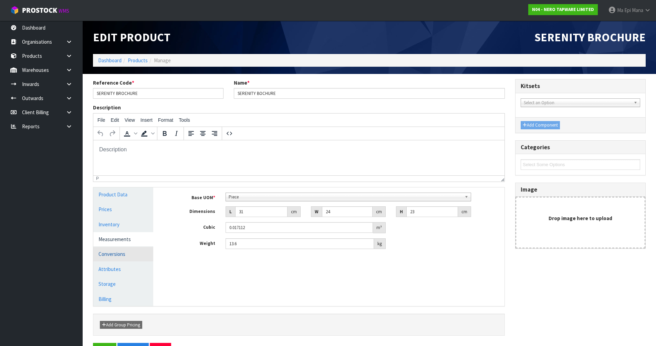
click at [133, 257] on link "Conversions" at bounding box center [123, 254] width 60 height 14
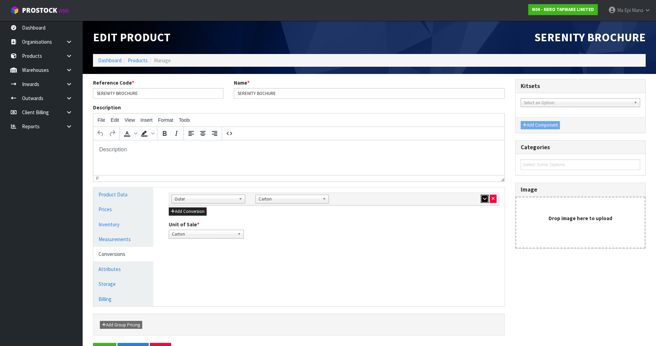
click at [486, 197] on icon "button" at bounding box center [485, 199] width 4 height 4
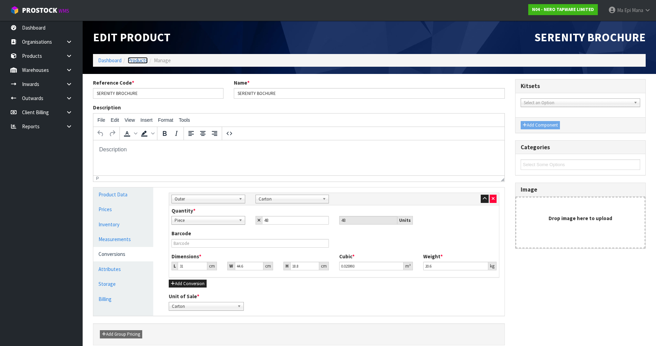
click at [140, 59] on link "Products" at bounding box center [138, 60] width 20 height 7
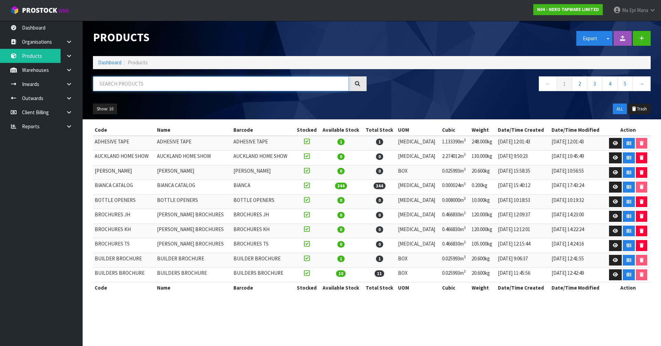
click at [139, 84] on input "text" at bounding box center [221, 83] width 256 height 15
paste input "YORK BROCHURE"
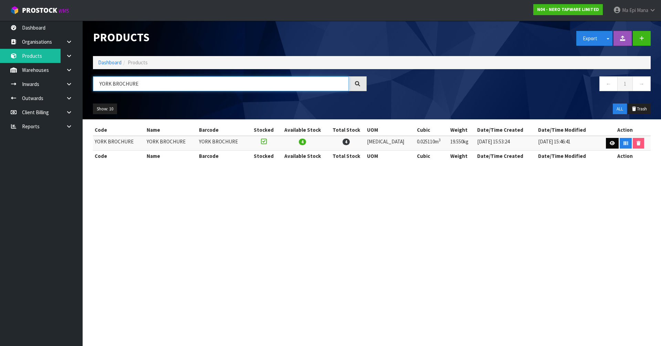
type input "YORK BROCHURE"
click at [607, 144] on link at bounding box center [612, 143] width 13 height 11
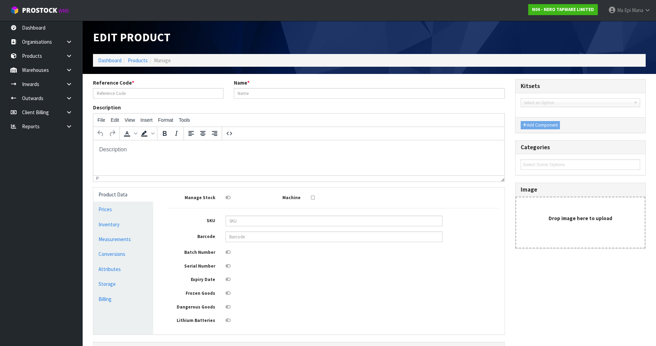
type input "YORK BROCHURE"
click at [134, 242] on link "Measurements" at bounding box center [123, 239] width 60 height 14
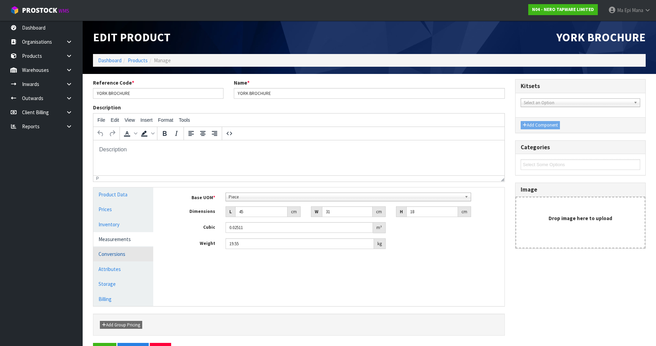
click at [132, 253] on link "Conversions" at bounding box center [123, 254] width 60 height 14
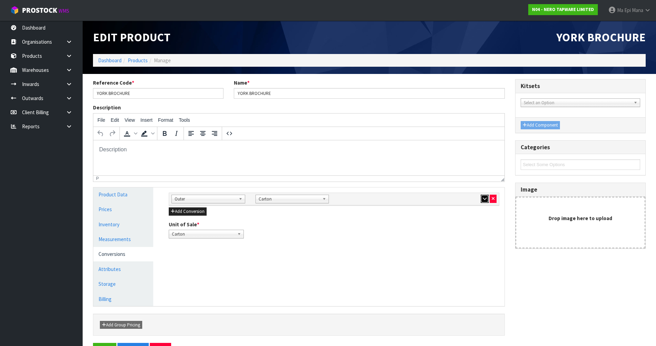
click at [483, 200] on icon "button" at bounding box center [485, 199] width 4 height 4
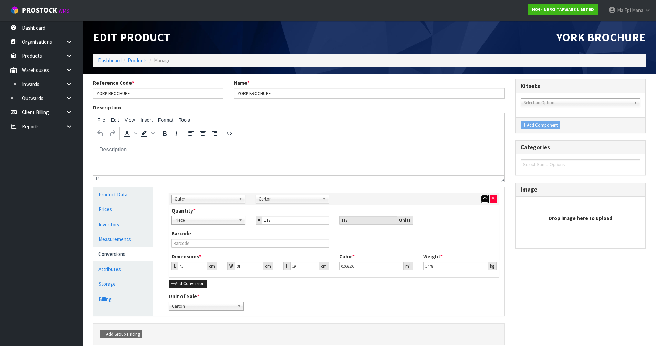
click at [483, 200] on icon "button" at bounding box center [485, 199] width 4 height 4
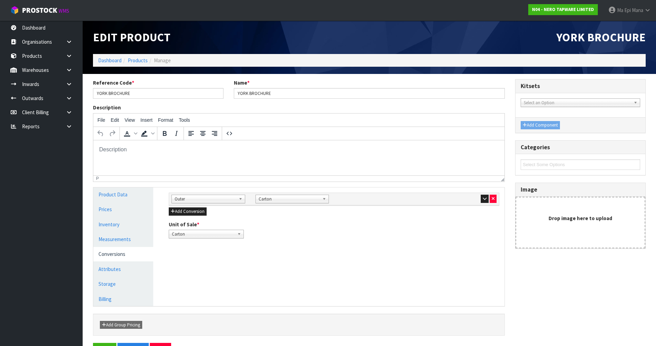
scroll to position [22, 0]
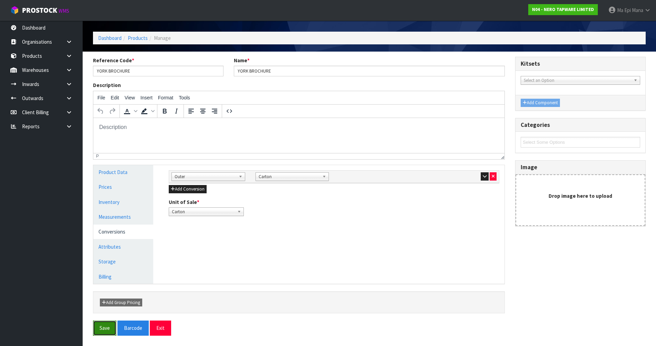
click at [102, 332] on button "Save" at bounding box center [104, 328] width 23 height 15
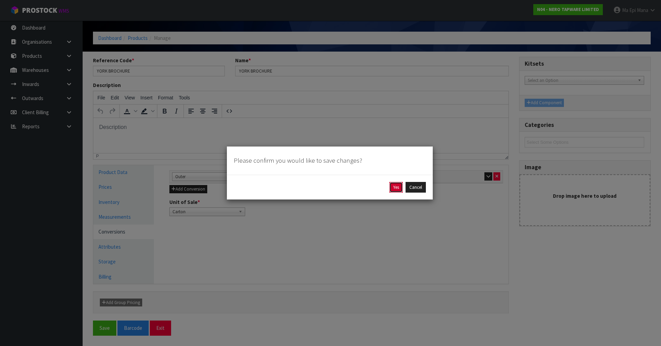
click at [395, 186] on button "Yes" at bounding box center [395, 187] width 13 height 11
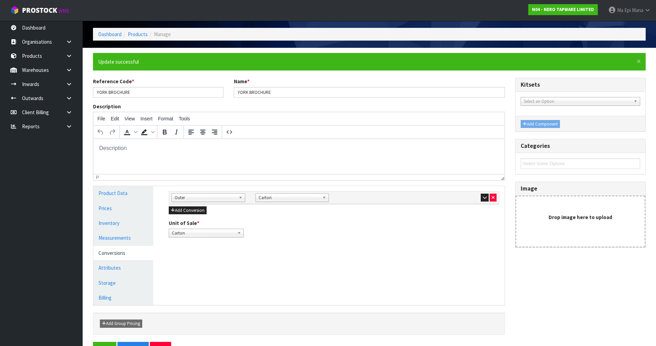
scroll to position [47, 0]
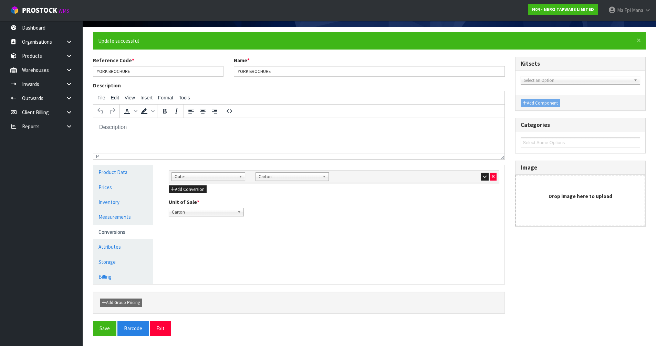
click at [159, 338] on div "× Close Update successful Reference Code * YORK BROCHURE Name * YORK BROCHURE D…" at bounding box center [369, 186] width 563 height 309
click at [162, 331] on button "Exit" at bounding box center [160, 328] width 21 height 15
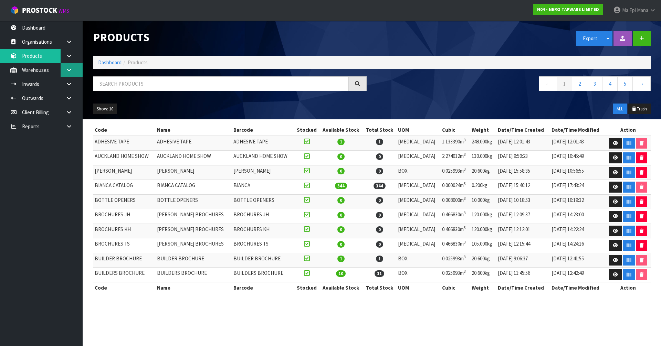
click at [76, 71] on link at bounding box center [72, 70] width 22 height 14
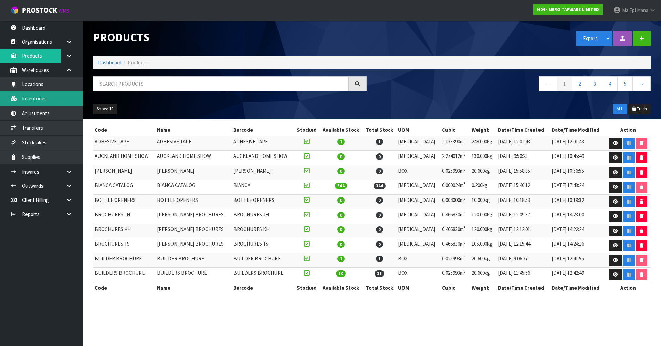
click at [64, 98] on link "Inventories" at bounding box center [41, 99] width 83 height 14
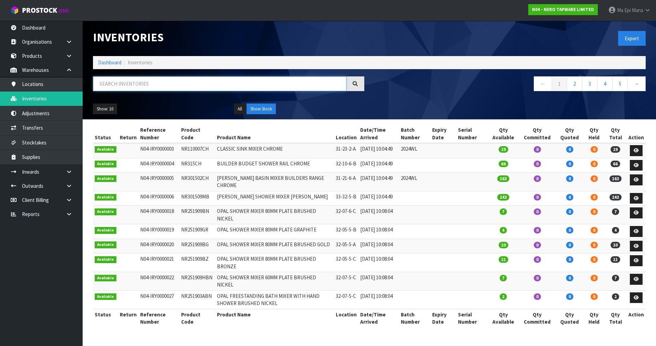
click at [204, 84] on input "text" at bounding box center [219, 83] width 253 height 15
paste input "BROCHURES JH"
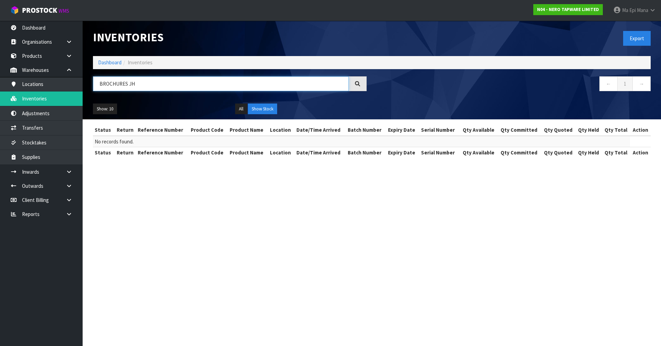
click at [184, 80] on input "BROCHURES JH" at bounding box center [221, 83] width 256 height 15
paste input "GLASS HARDWARE BROCHURES"
click at [223, 82] on input "BROCHURES JHGLASS HARDWARE BROCHURES" at bounding box center [221, 83] width 256 height 15
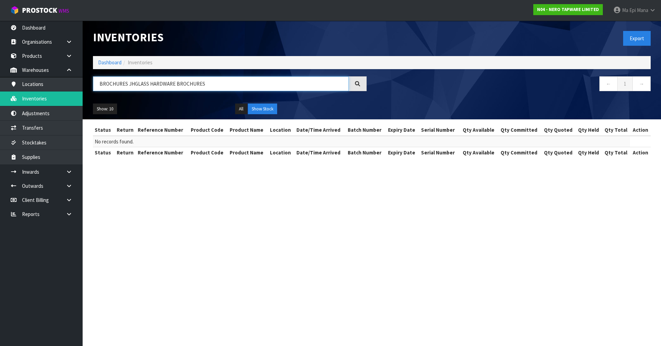
click at [223, 82] on input "BROCHURES JHGLASS HARDWARE BROCHURES" at bounding box center [221, 83] width 256 height 15
paste input "text"
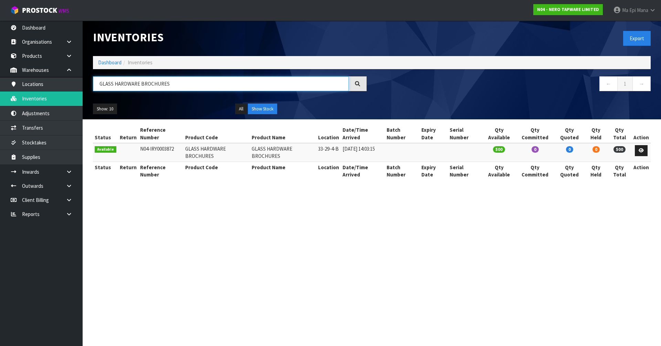
click at [188, 84] on input "GLASS HARDWARE BROCHURES" at bounding box center [221, 83] width 256 height 15
paste input "HEATED TOWEL RAILS"
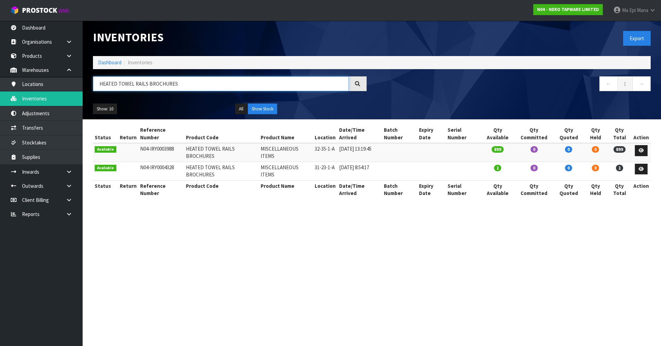
click at [223, 83] on input "HEATED TOWEL RAILS BROCHURES" at bounding box center [221, 83] width 256 height 15
paste input "KITCHEN"
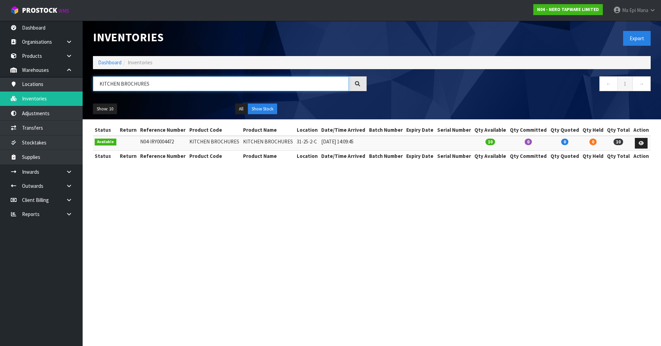
click at [192, 83] on input "KITCHEN BROCHURES" at bounding box center [221, 83] width 256 height 15
paste input "MECCA CARE BROCHURE"
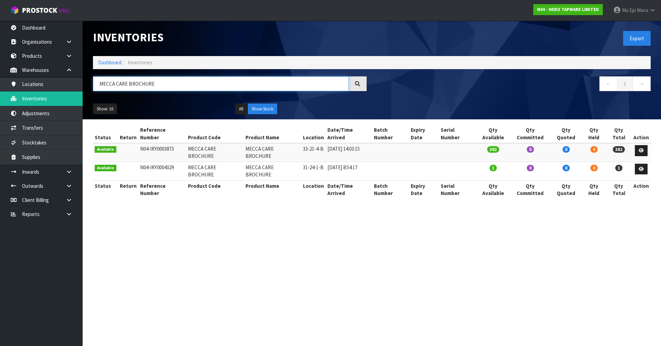
click at [155, 83] on input "MECCA CARE BROCHURE" at bounding box center [221, 83] width 256 height 15
click at [171, 87] on input "MECCA CARE BROCHURE" at bounding box center [221, 83] width 256 height 15
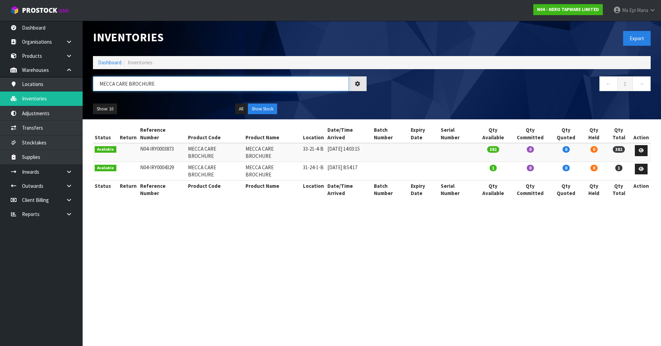
click at [171, 87] on input "MECCA CARE BROCHURE" at bounding box center [221, 83] width 256 height 15
paste input "PU"
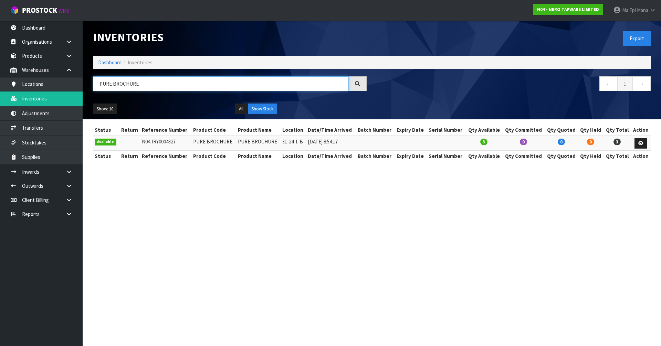
click at [167, 80] on input "PURE BROCHURE" at bounding box center [221, 83] width 256 height 15
paste input "SERENITY"
click at [328, 209] on section "Inventories Export Dashboard Inventories SERENITY BROCHURE ← 1 → Show: 10 5 10 …" at bounding box center [330, 173] width 661 height 346
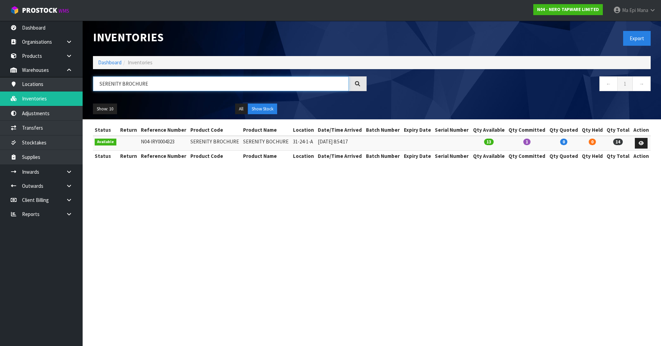
click at [174, 85] on input "SERENITY BROCHURE" at bounding box center [221, 83] width 256 height 15
paste input "YORK"
click at [165, 85] on input "YORK BROCHURE" at bounding box center [221, 83] width 256 height 15
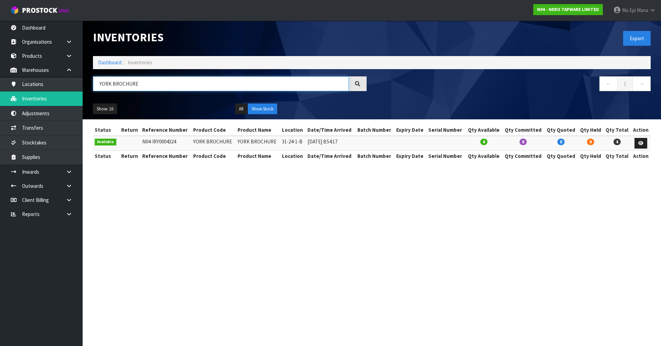
click at [165, 85] on input "YORK BROCHURE" at bounding box center [221, 83] width 256 height 15
paste input "NR201607BG"
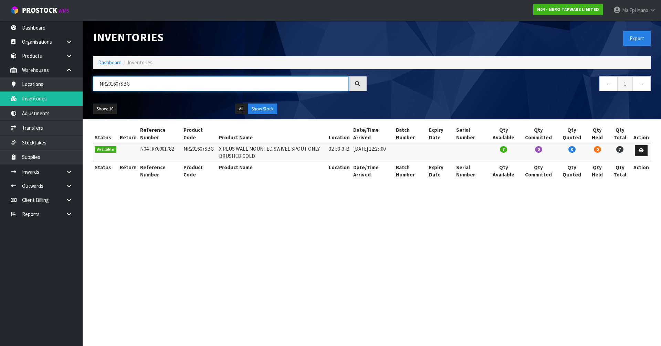
type input "NR201607SBG"
click at [644, 156] on link at bounding box center [641, 150] width 13 height 11
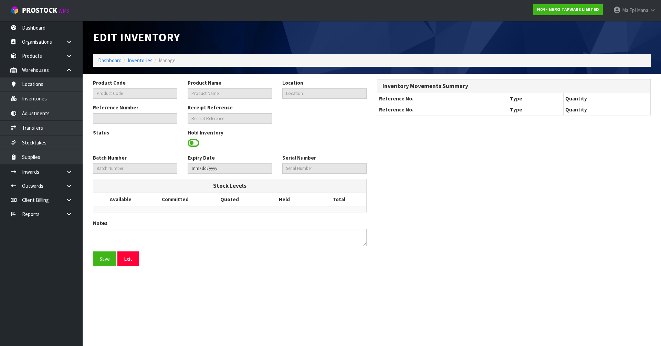
type input "NR201607SBG"
type input "X PLUS WALL MOUNTED SWIVEL SPOUT ONLY BRUSHED GOLD"
type input "32-33-3-B"
type input "N04-IRY0001782"
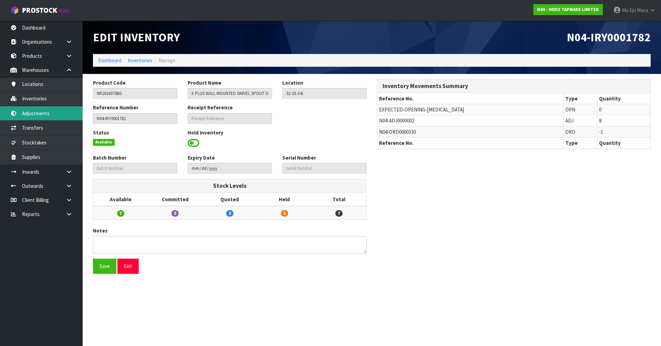
click at [59, 108] on link "Adjustments" at bounding box center [41, 113] width 83 height 14
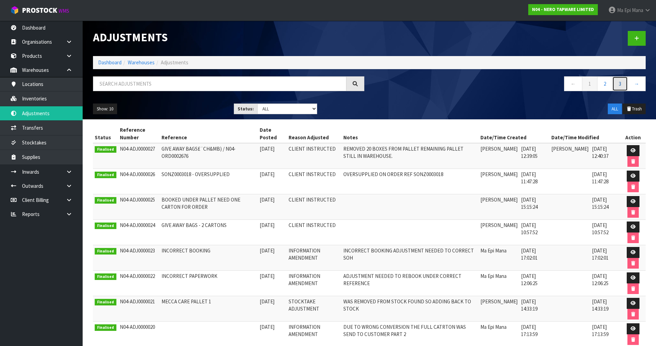
click at [617, 83] on link "3" at bounding box center [619, 83] width 15 height 15
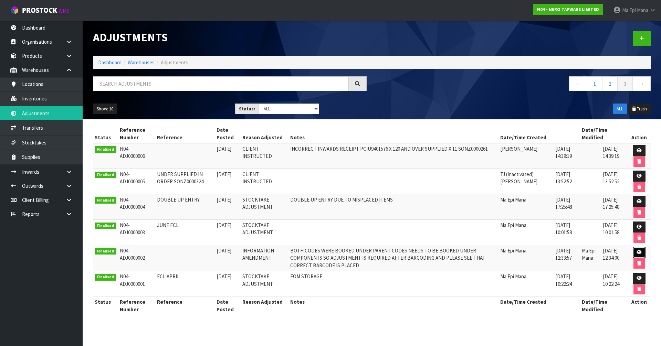
click at [636, 253] on link at bounding box center [639, 252] width 13 height 11
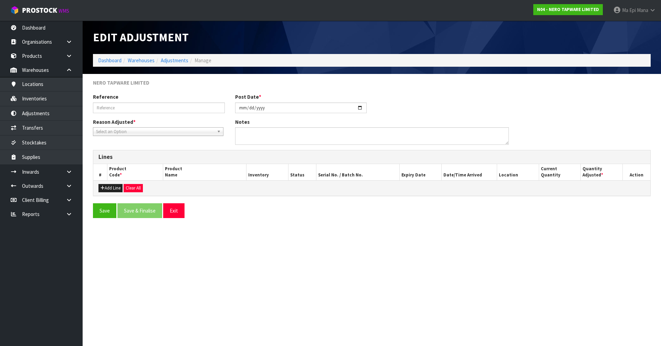
type input "[DATE]"
type textarea "BOTH CODES WERE BOOKED UNDER PARENT CODES NEEDS TO BE BOOKED UNDER COMPONENTS S…"
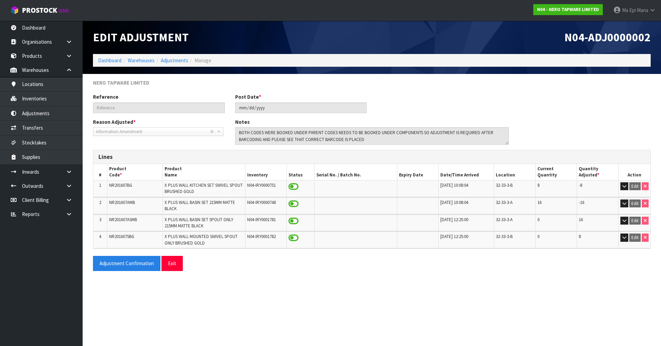
click at [128, 186] on span "NR201607BG" at bounding box center [120, 186] width 23 height 6
click at [129, 185] on span "NR201607BG" at bounding box center [120, 186] width 23 height 6
click at [117, 207] on td "NR201607AMB" at bounding box center [134, 206] width 55 height 17
click at [121, 203] on span "NR201607AMB" at bounding box center [122, 203] width 26 height 6
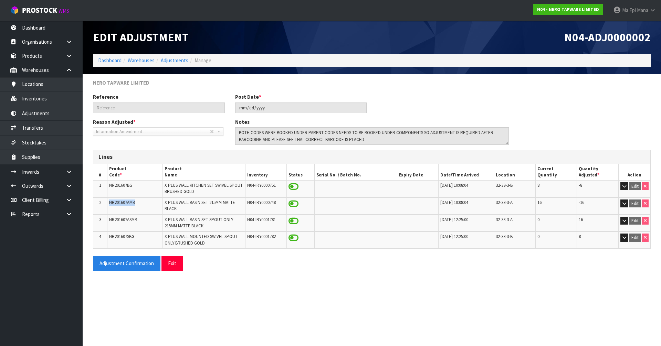
click at [121, 203] on span "NR201607AMB" at bounding box center [122, 203] width 26 height 6
copy tr "NR201607AMB"
click at [172, 261] on button "Exit" at bounding box center [172, 263] width 21 height 15
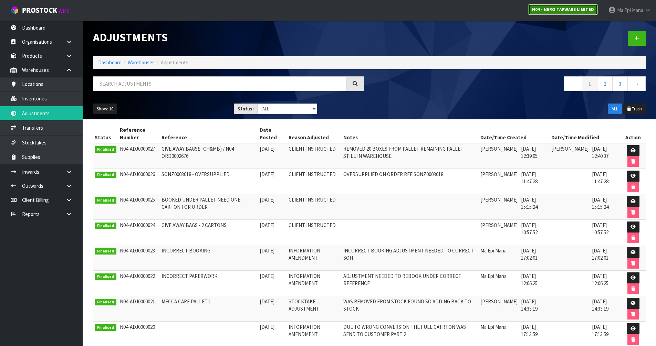
click at [547, 15] on link "N04 - NERO TAPWARE LIMITED" at bounding box center [563, 9] width 70 height 11
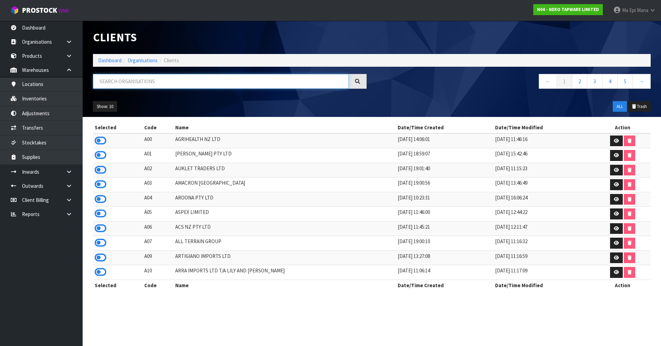
click at [186, 74] on input "text" at bounding box center [221, 81] width 256 height 15
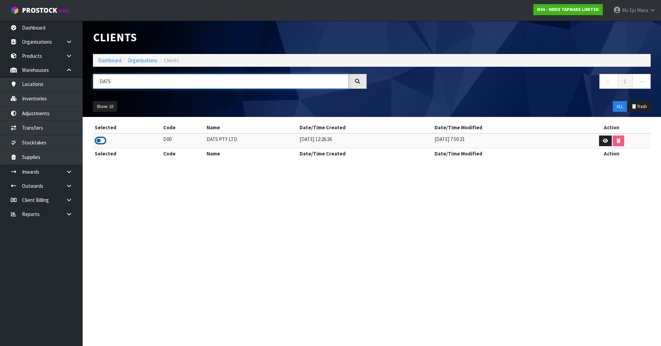
type input "DATS"
click at [104, 141] on icon at bounding box center [101, 141] width 12 height 10
click at [69, 186] on icon at bounding box center [69, 186] width 7 height 5
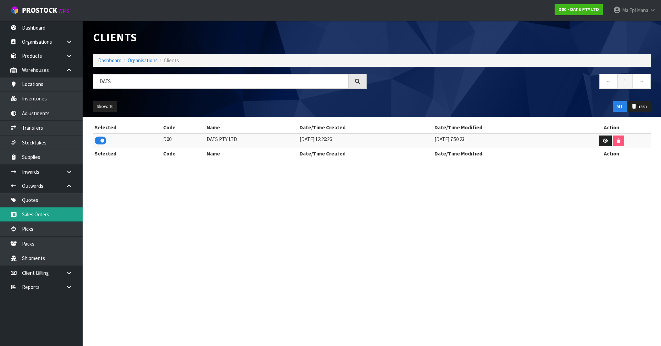
click at [54, 219] on link "Sales Orders" at bounding box center [41, 215] width 83 height 14
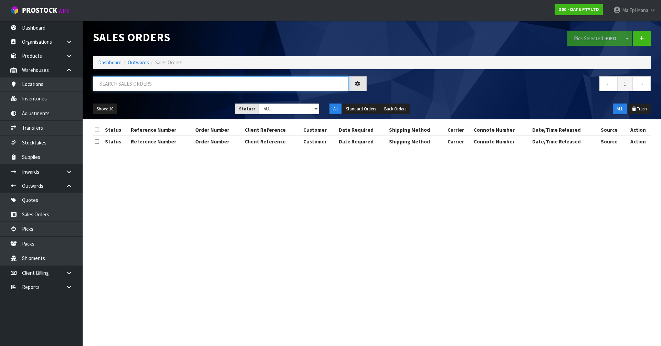
click at [132, 88] on input "text" at bounding box center [221, 83] width 256 height 15
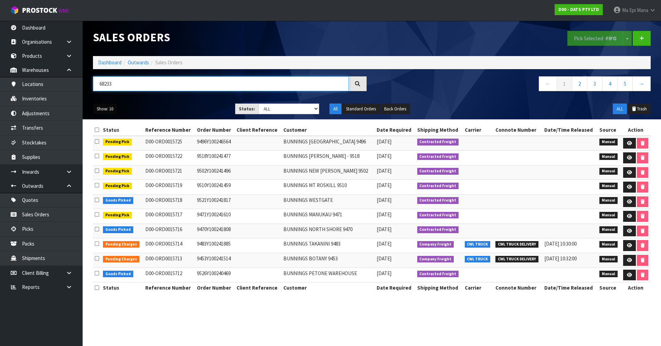
type input "68233"
click at [115, 113] on button "Show: 10" at bounding box center [105, 109] width 24 height 11
click at [114, 149] on link "50" at bounding box center [120, 149] width 54 height 9
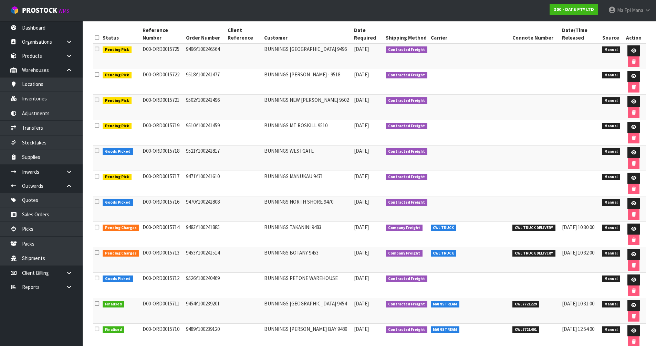
scroll to position [69, 0]
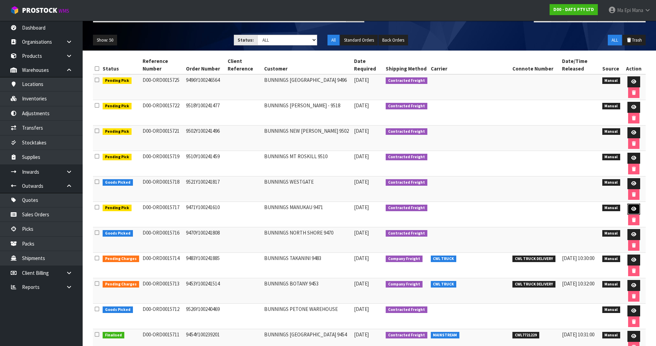
click at [636, 211] on link at bounding box center [633, 209] width 13 height 11
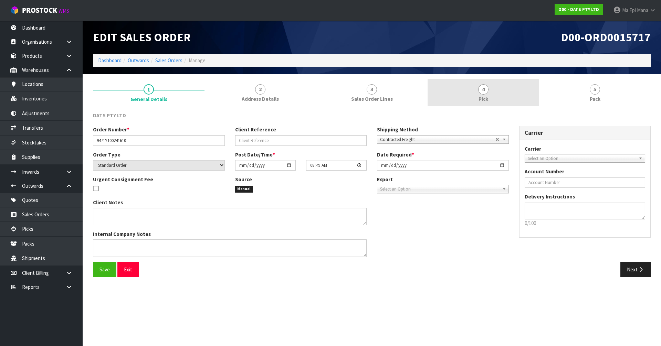
click at [492, 93] on link "4 Pick" at bounding box center [484, 92] width 112 height 27
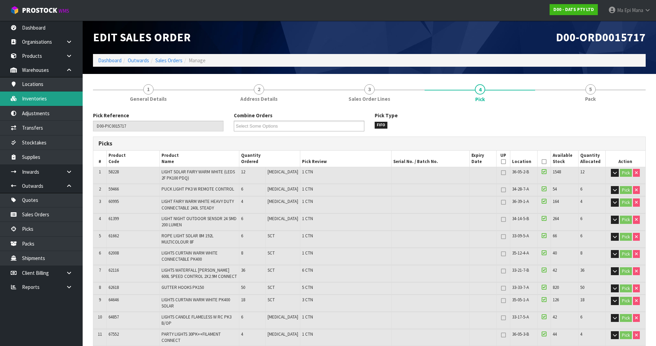
click at [56, 95] on link "Inventories" at bounding box center [41, 99] width 83 height 14
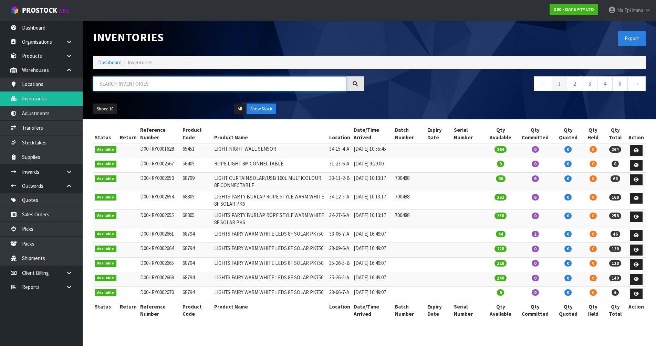
click at [180, 78] on input "text" at bounding box center [219, 83] width 253 height 15
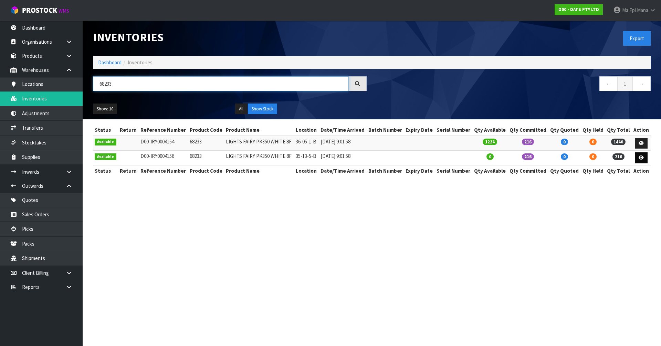
type input "68233"
click at [639, 160] on link at bounding box center [641, 158] width 13 height 11
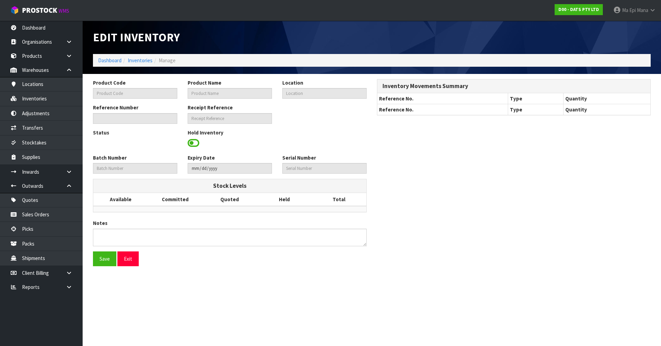
type input "68233"
type input "LIGHTS FAIRY PK350 WHITE 8F"
type input "35-13-5-B"
type input "D00-IRY0004156"
type input "D00-REC0000224"
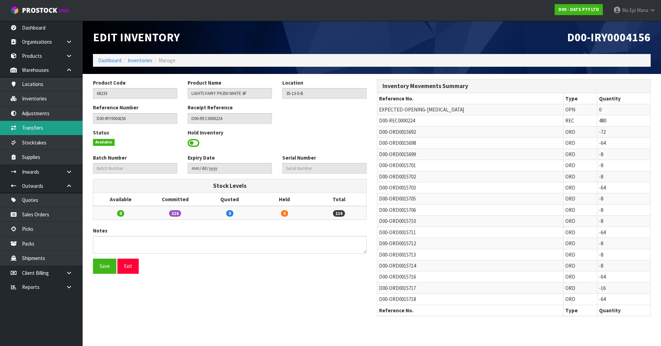
click at [55, 129] on link "Transfers" at bounding box center [41, 128] width 83 height 14
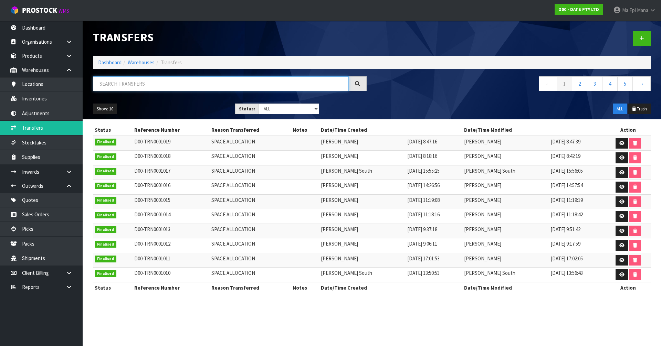
click at [175, 76] on input "text" at bounding box center [221, 83] width 256 height 15
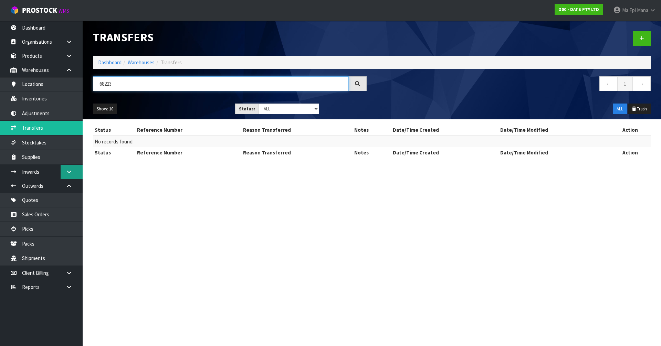
type input "68223"
click at [67, 175] on link at bounding box center [72, 172] width 22 height 14
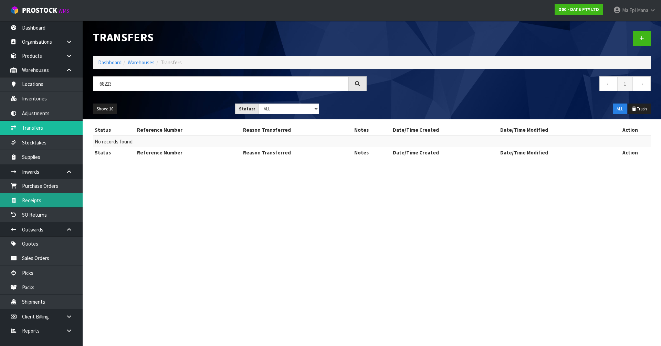
click at [50, 195] on link "Receipts" at bounding box center [41, 201] width 83 height 14
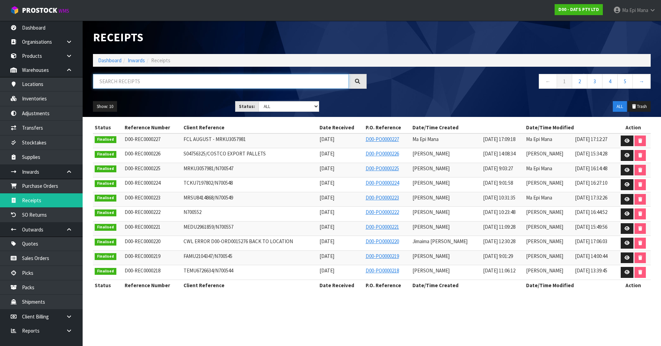
click at [170, 80] on input "text" at bounding box center [221, 81] width 256 height 15
type input "6"
click at [623, 186] on link at bounding box center [627, 184] width 13 height 11
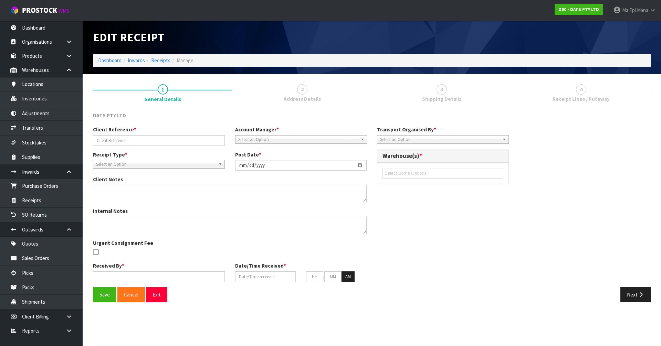
type input "TCKU7197802/N700548"
type input "[DATE]"
type textarea "VARIENCE 68802 EXPECTED 228 RECIEVED 234"
type textarea "SECOND CHECK BY MA"
type input "[PERSON_NAME]"
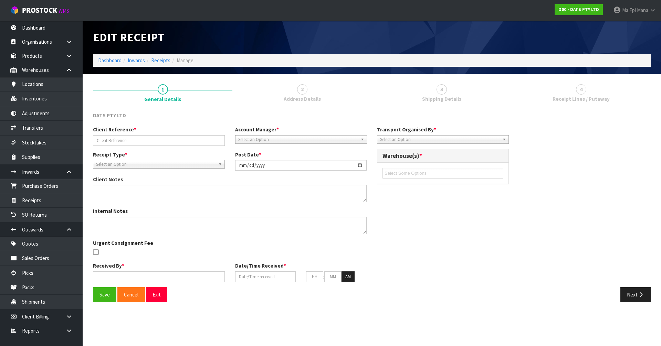
type input "[DATE]"
type input "09"
type input "01"
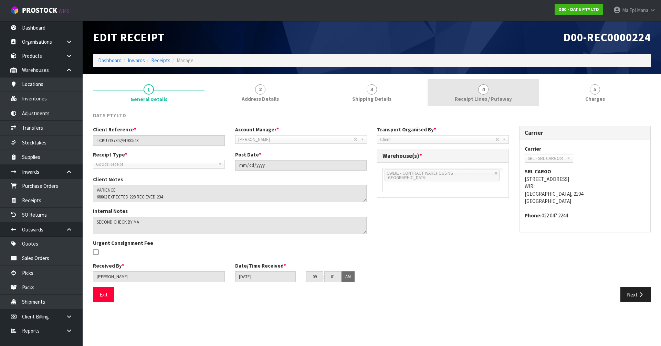
click at [492, 89] on link "4 Receipt Lines / Putaway" at bounding box center [484, 92] width 112 height 27
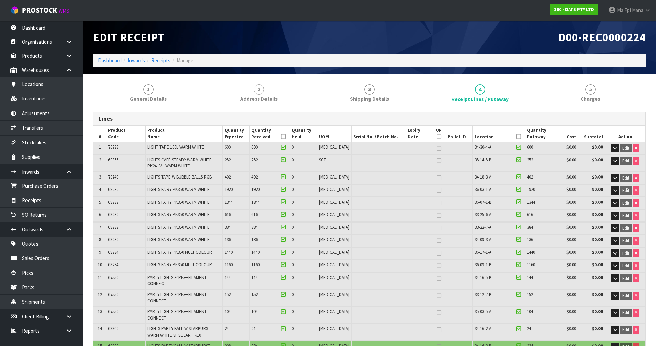
scroll to position [176, 0]
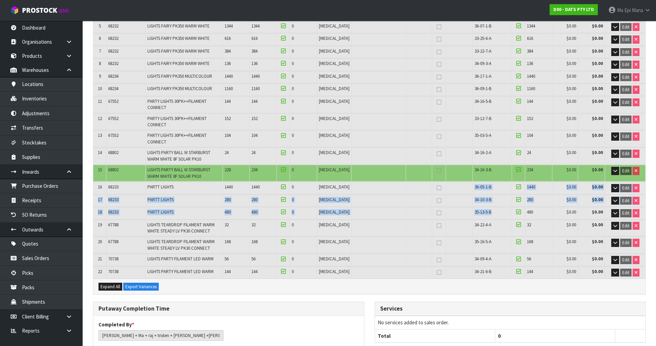
drag, startPoint x: 494, startPoint y: 200, endPoint x: 457, endPoint y: 175, distance: 45.0
click at [457, 175] on table "# Product Code Product Name Quantity Expected Quantity Received Quantity Held U…" at bounding box center [369, 114] width 552 height 330
click at [497, 207] on td "35-13-5-B" at bounding box center [492, 213] width 39 height 12
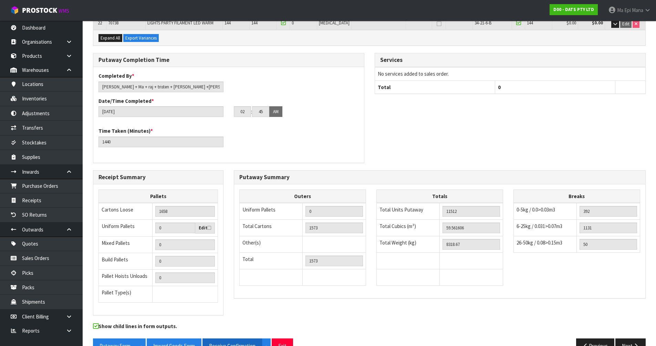
scroll to position [429, 0]
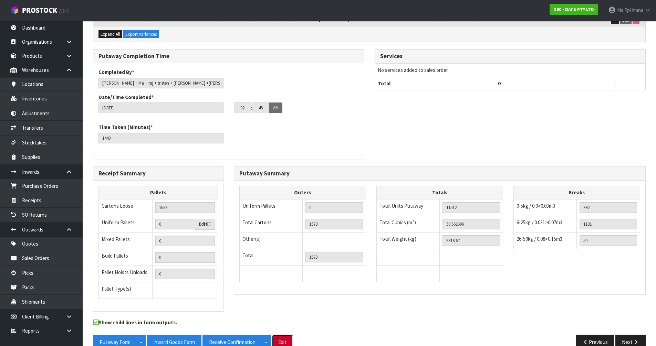
click at [288, 335] on button "Exit" at bounding box center [282, 342] width 21 height 15
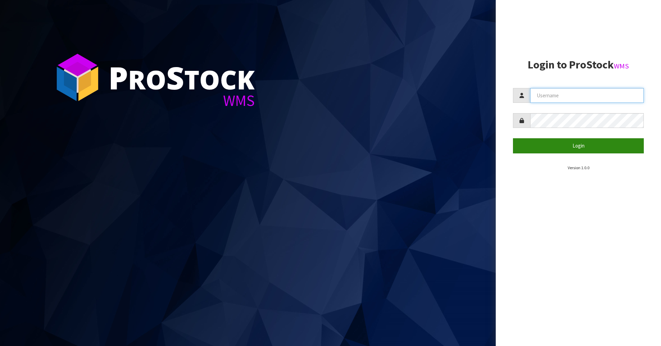
type input "Mana"
click at [554, 147] on button "Login" at bounding box center [578, 145] width 131 height 15
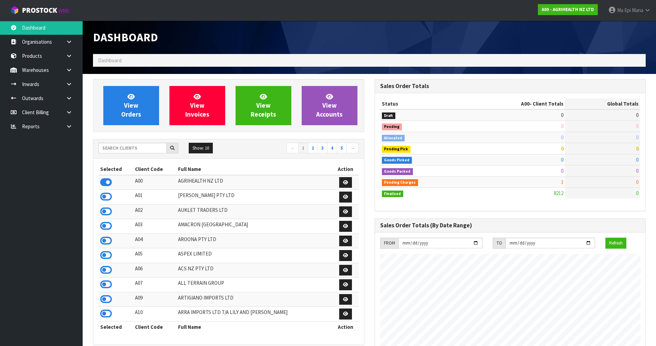
scroll to position [522, 281]
click at [147, 150] on input "text" at bounding box center [132, 148] width 68 height 11
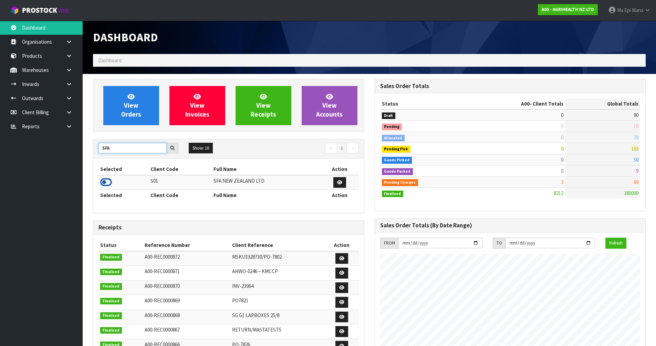
type input "SFA"
click at [104, 181] on icon at bounding box center [106, 182] width 12 height 10
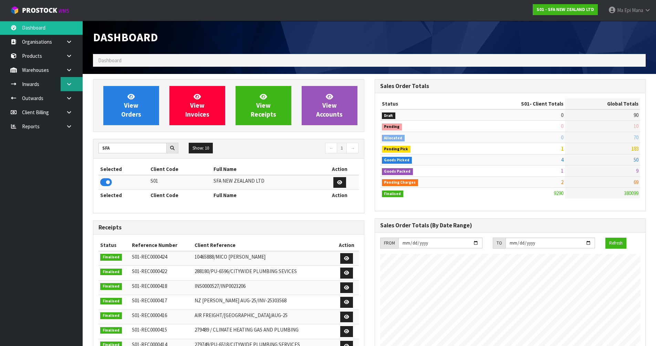
click at [72, 87] on link at bounding box center [72, 84] width 22 height 14
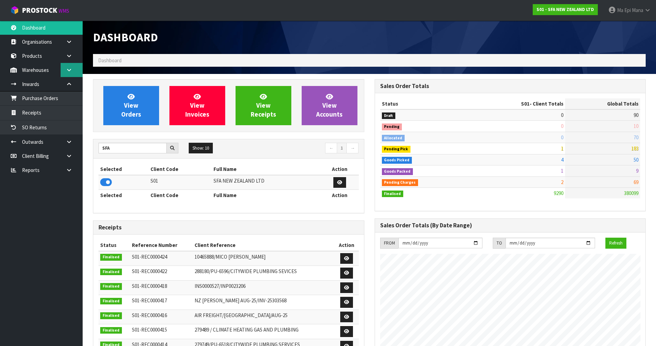
click at [76, 69] on link at bounding box center [72, 70] width 22 height 14
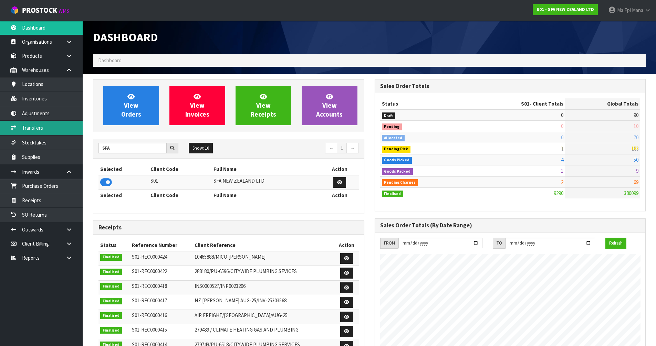
click at [60, 129] on link "Transfers" at bounding box center [41, 128] width 83 height 14
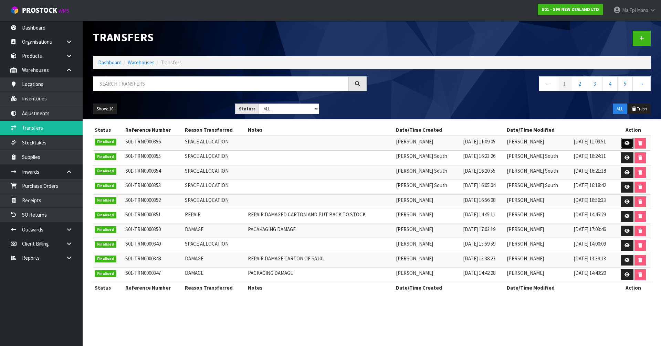
click at [625, 144] on icon at bounding box center [627, 143] width 5 height 4
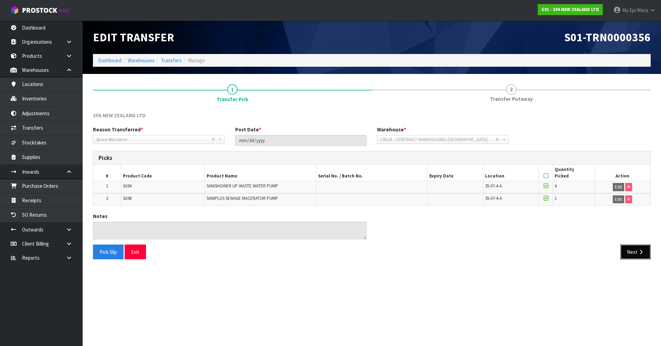
click at [641, 254] on icon "button" at bounding box center [641, 252] width 7 height 5
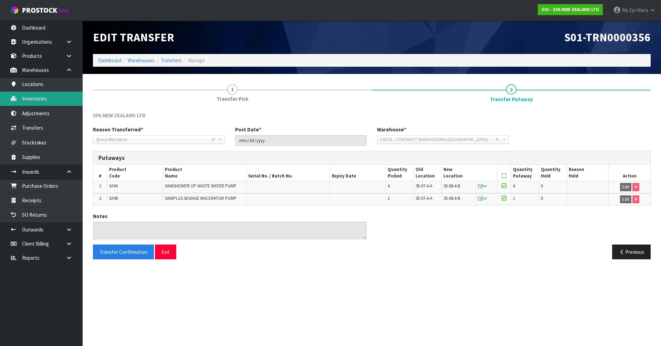
click at [54, 94] on link "Inventories" at bounding box center [41, 99] width 83 height 14
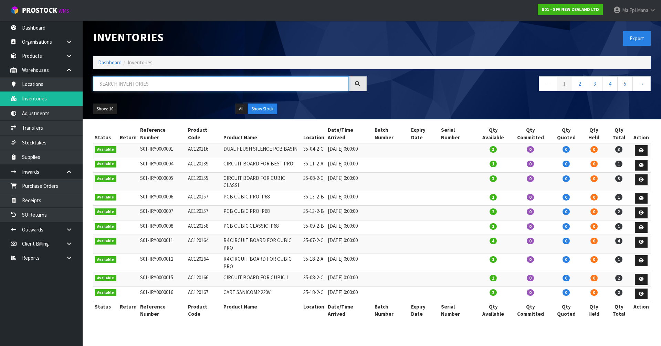
click at [168, 81] on input "text" at bounding box center [221, 83] width 256 height 15
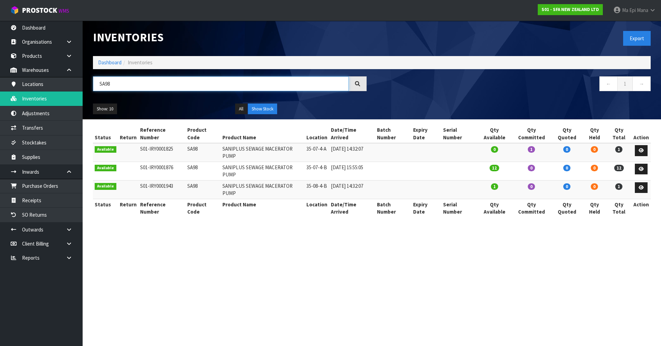
type input "SA98"
